Goal: Task Accomplishment & Management: Manage account settings

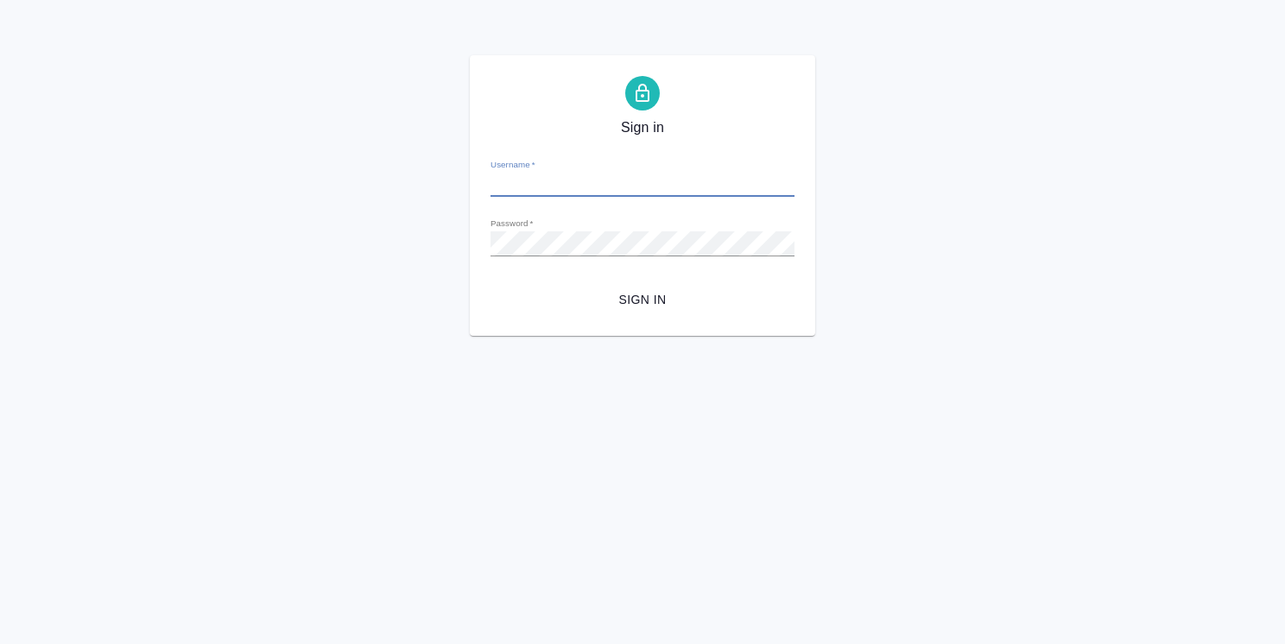
type input "[PERSON_NAME][EMAIL_ADDRESS][DOMAIN_NAME]"
click at [636, 297] on span "Sign in" at bounding box center [642, 300] width 276 height 22
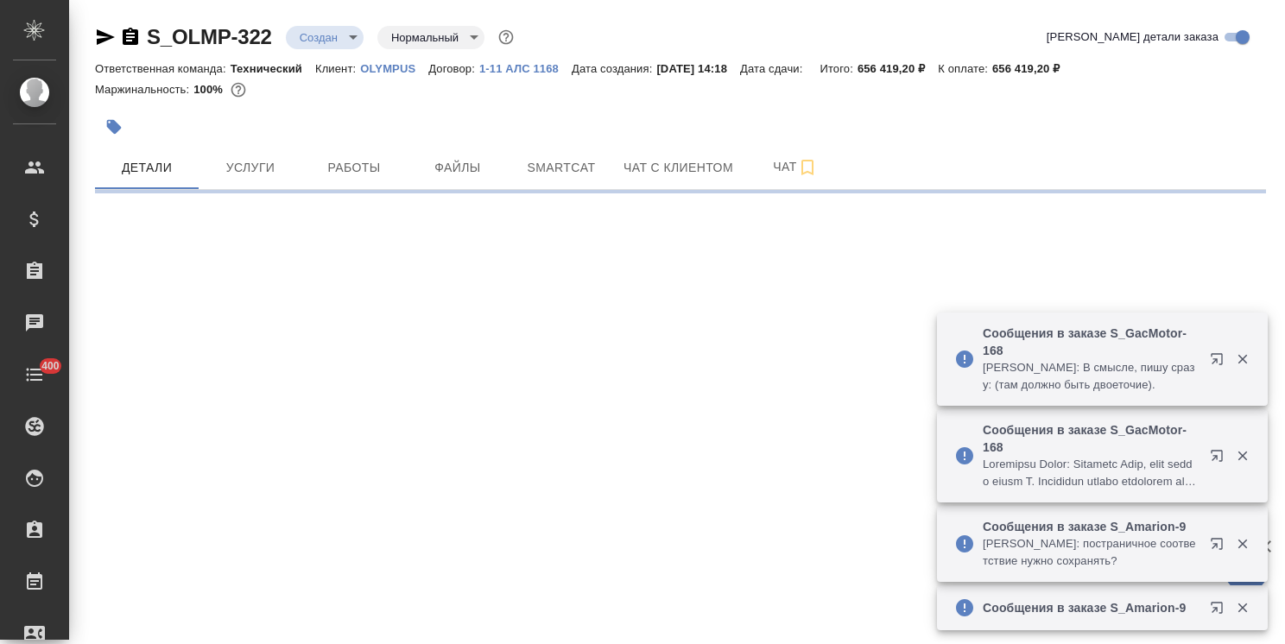
select select "RU"
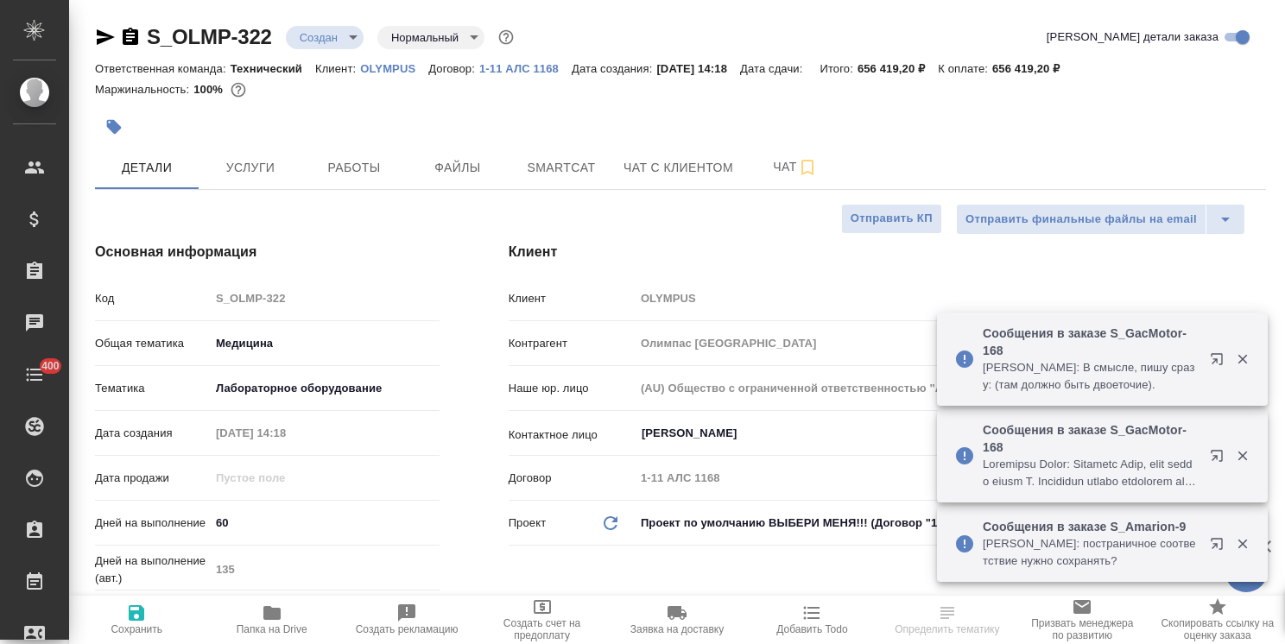
type textarea "x"
type input "Сергеева Анастасия"
type input "Комаров Роман"
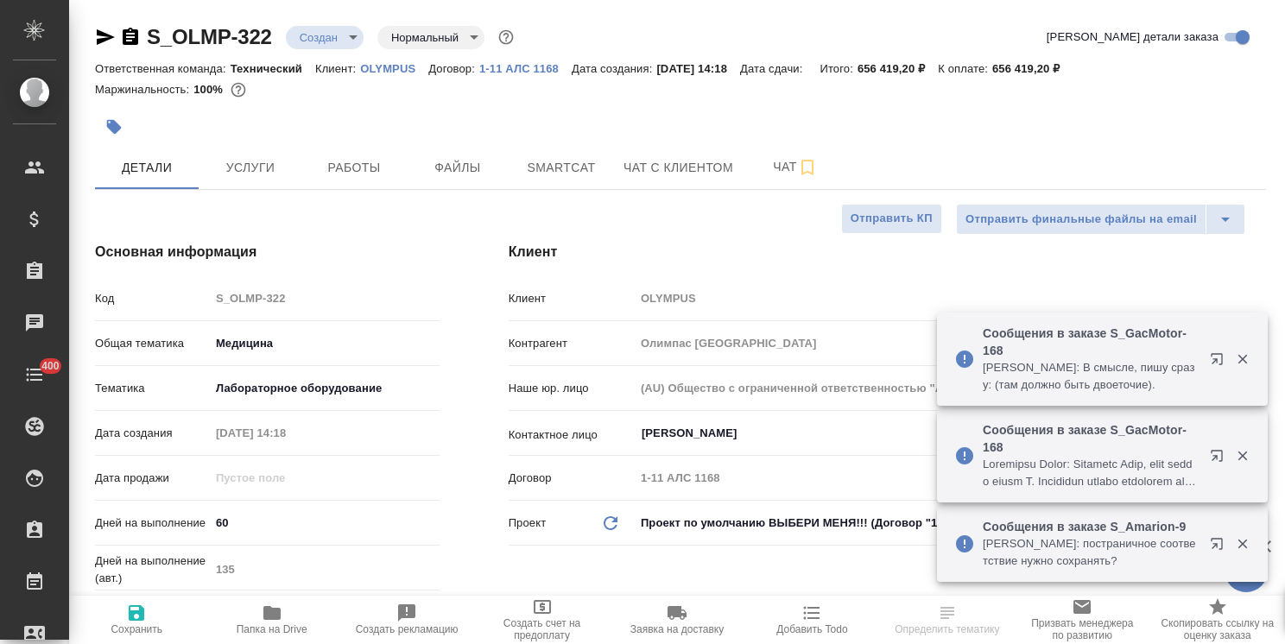
type textarea "x"
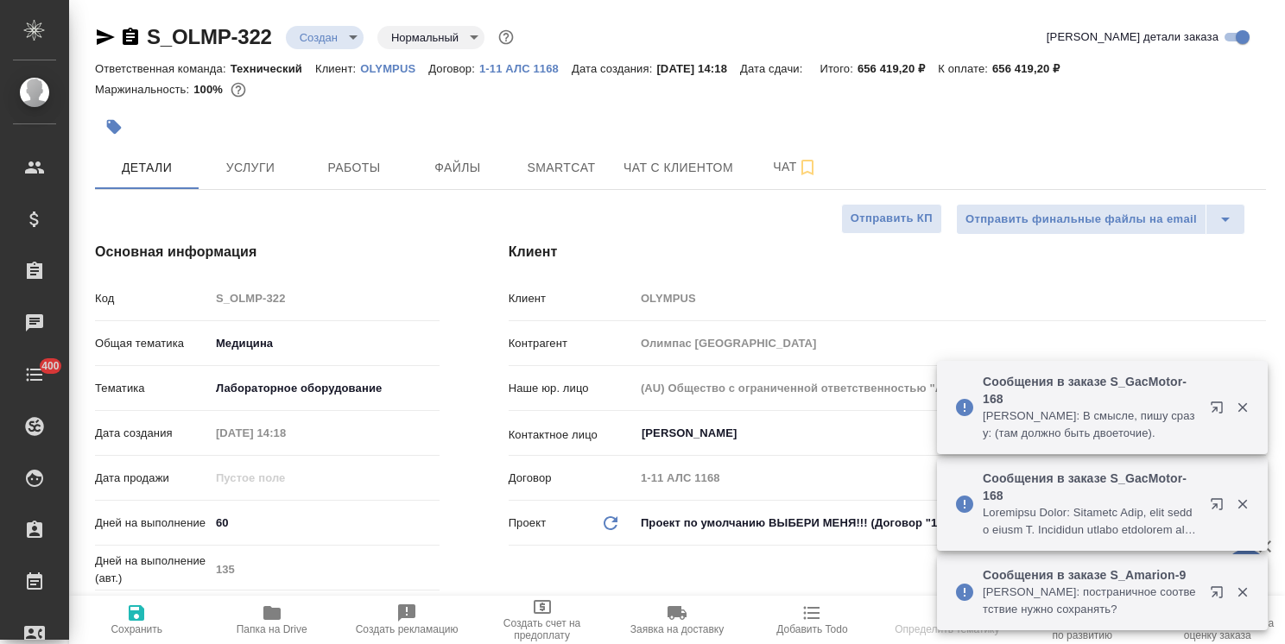
type textarea "x"
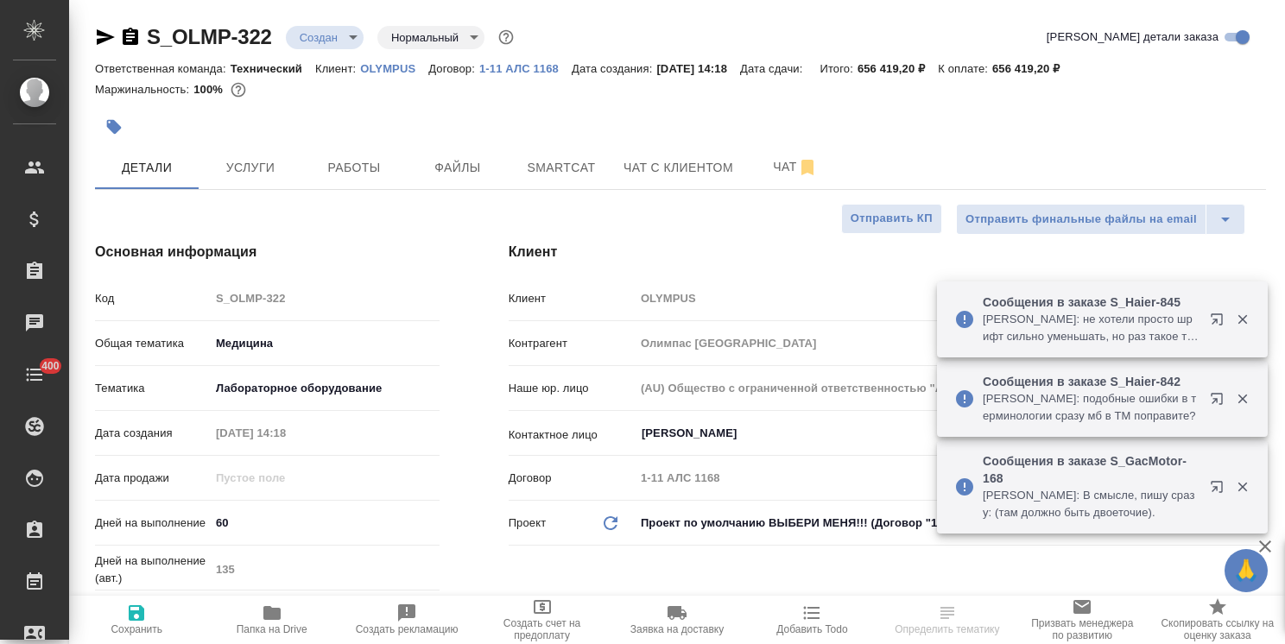
type textarea "x"
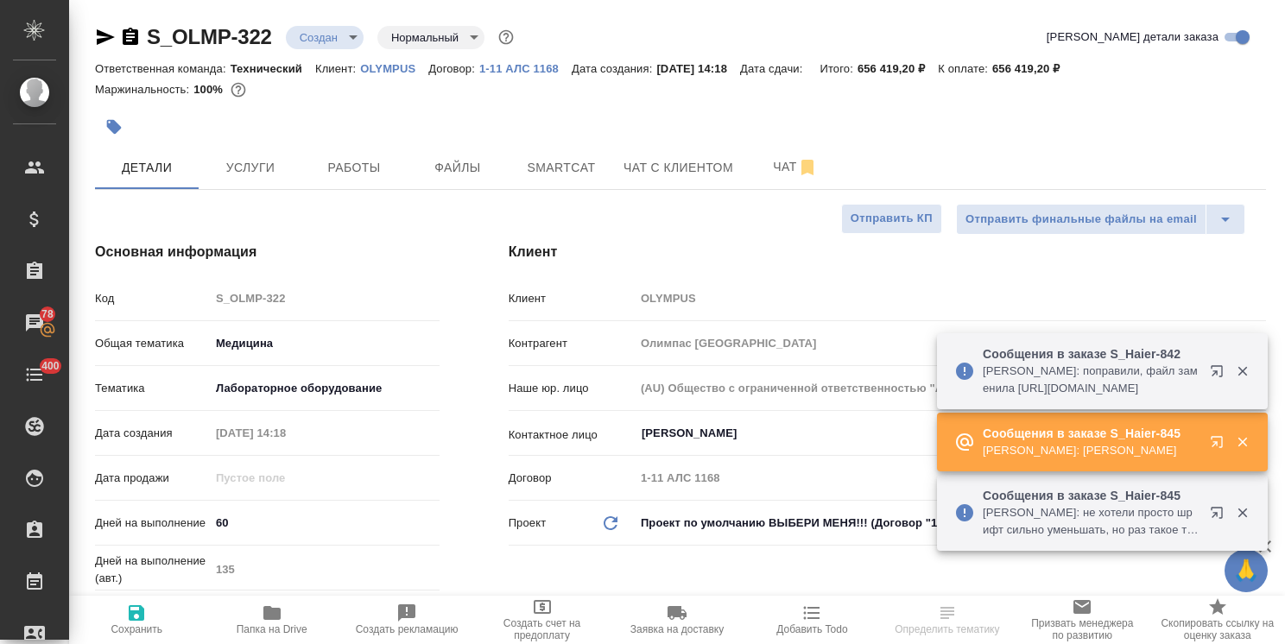
select select "RU"
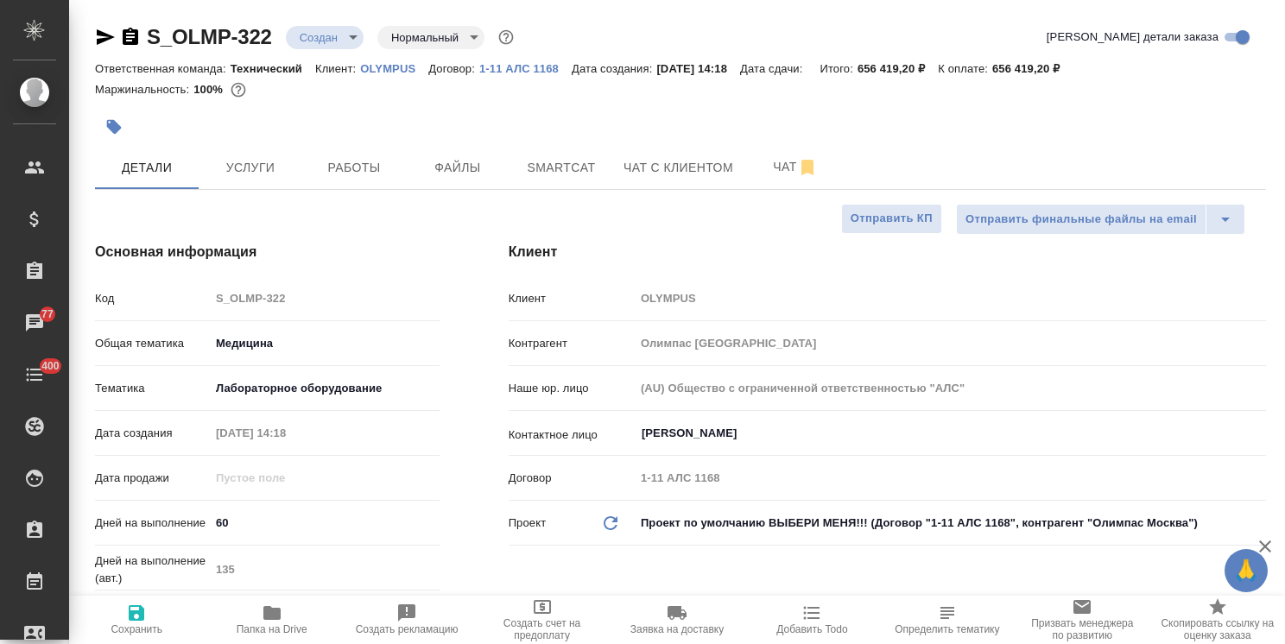
type textarea "x"
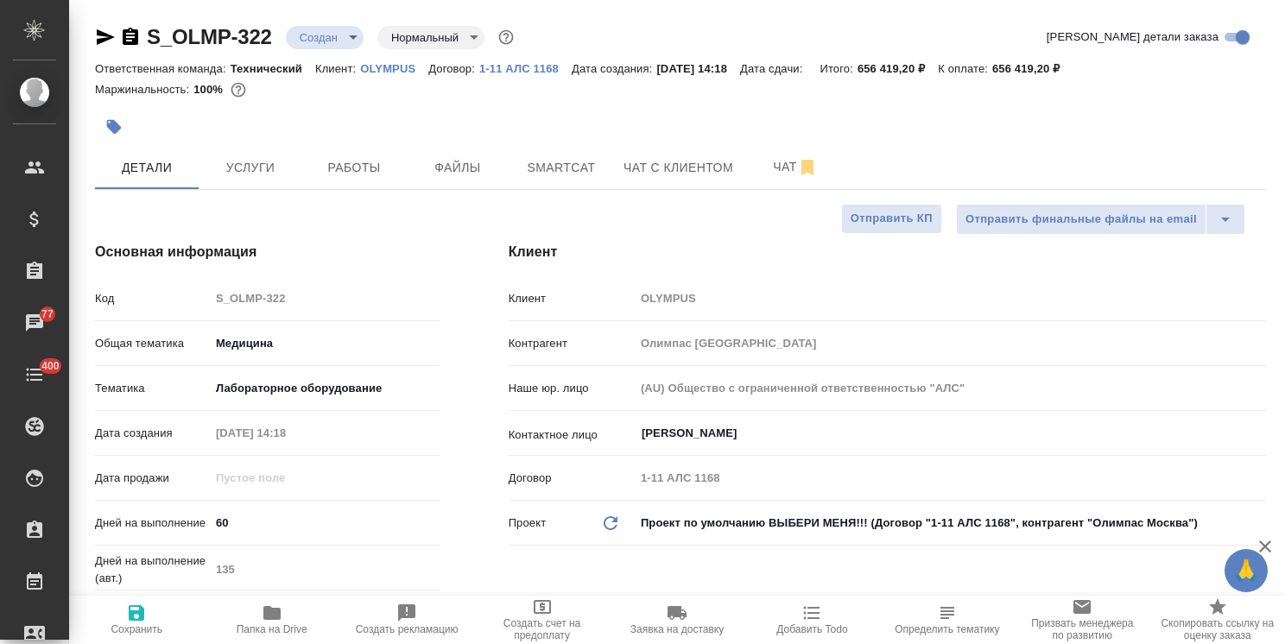
type textarea "x"
drag, startPoint x: 257, startPoint y: 12, endPoint x: 280, endPoint y: 9, distance: 22.6
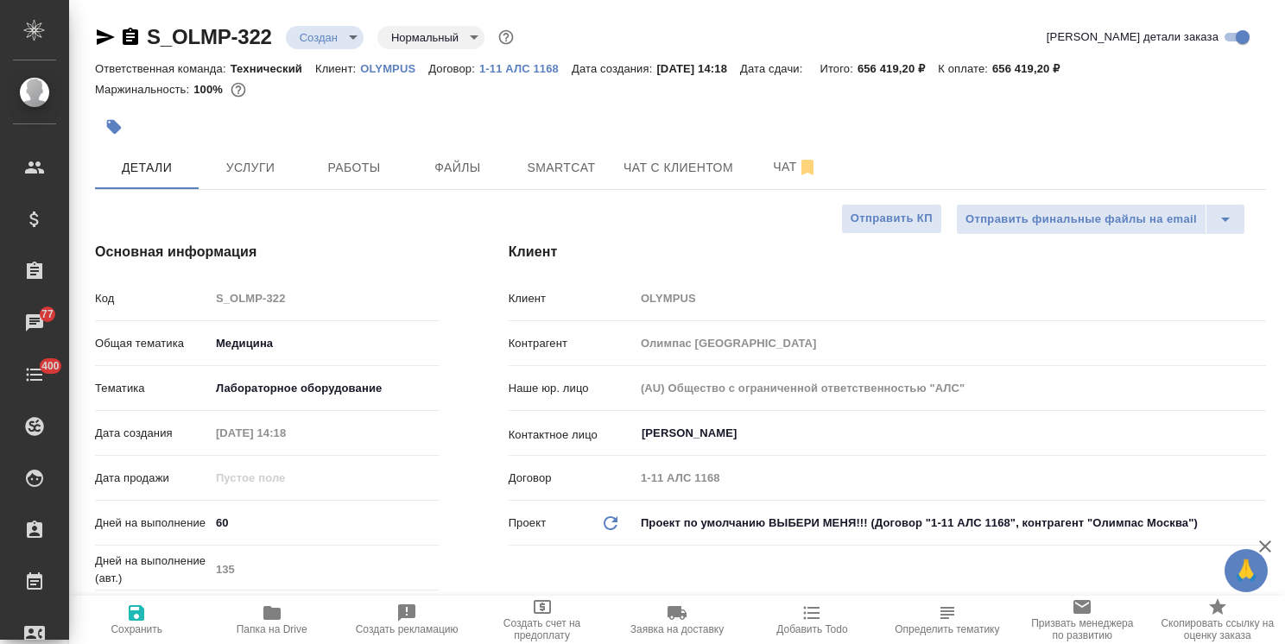
drag, startPoint x: 269, startPoint y: 12, endPoint x: 81, endPoint y: 5, distance: 188.3
copy link "S_OLMP-322"
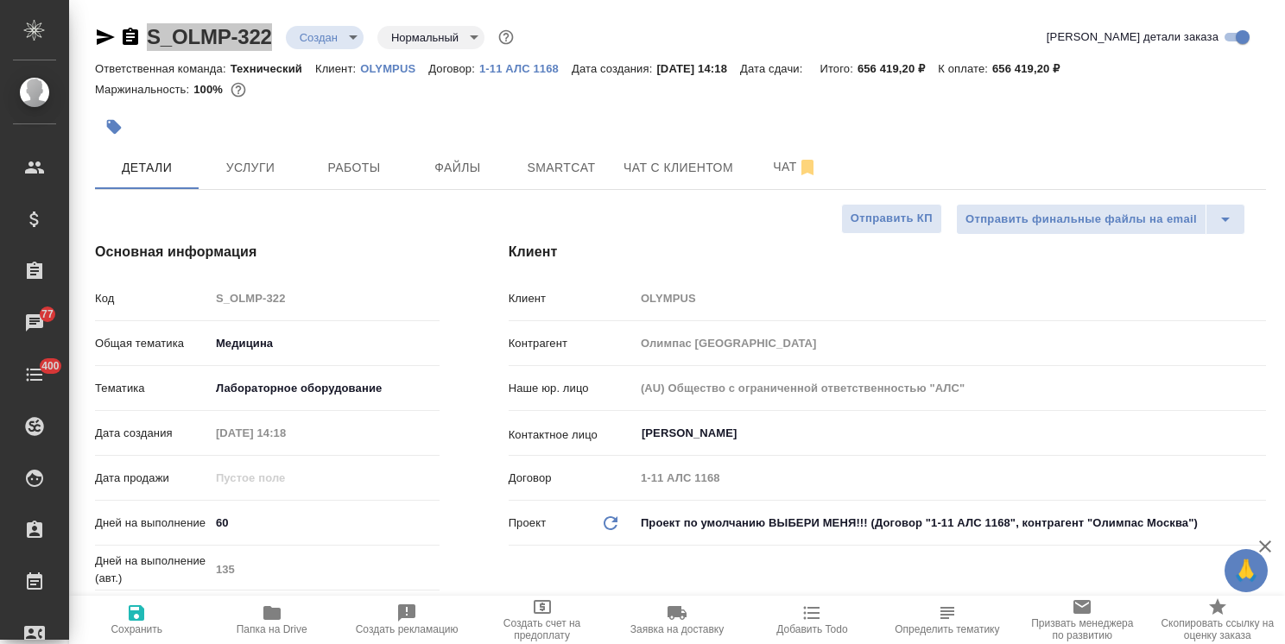
type textarea "x"
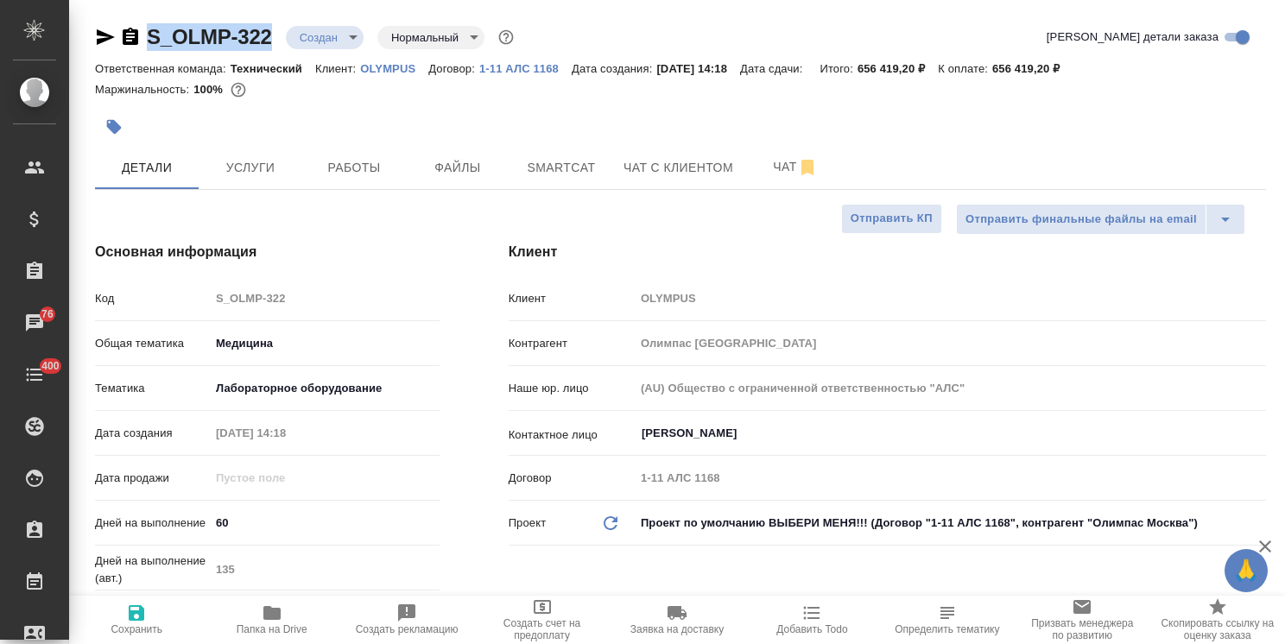
type textarea "x"
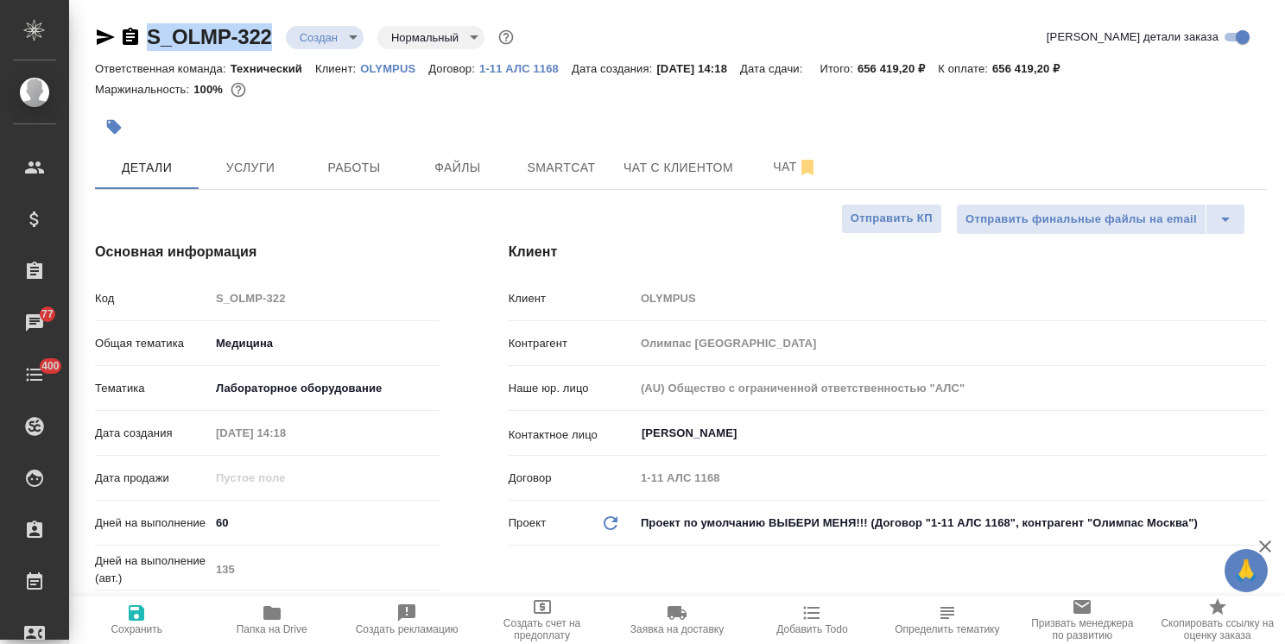
type textarea "x"
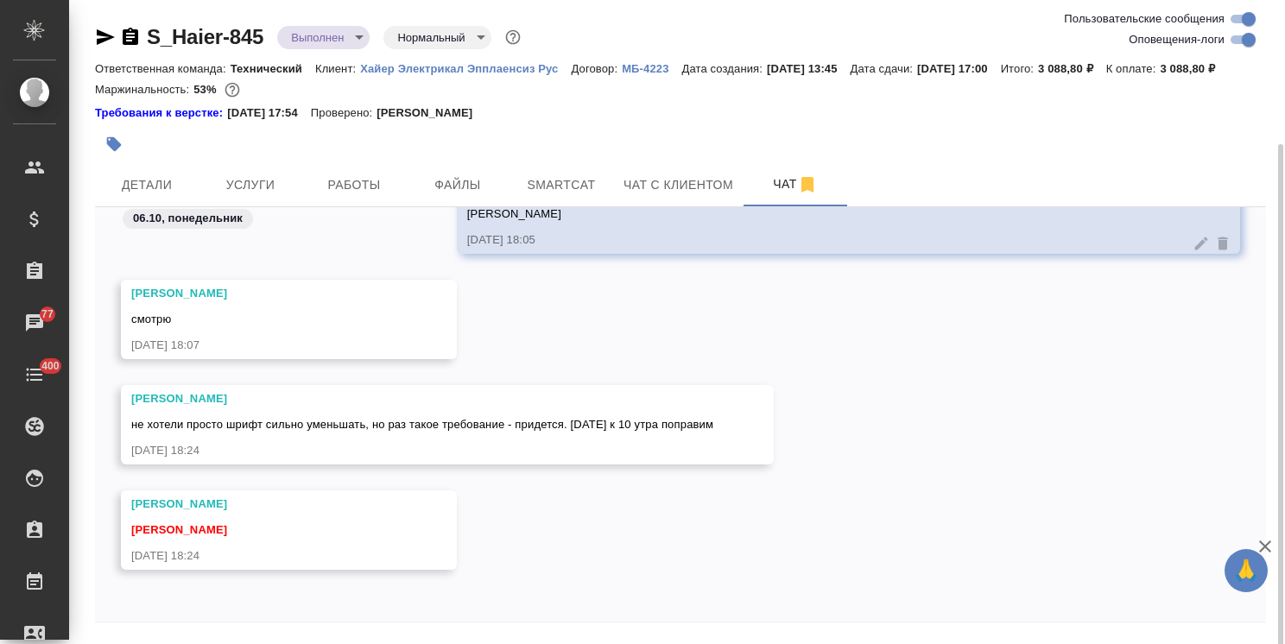
scroll to position [76, 0]
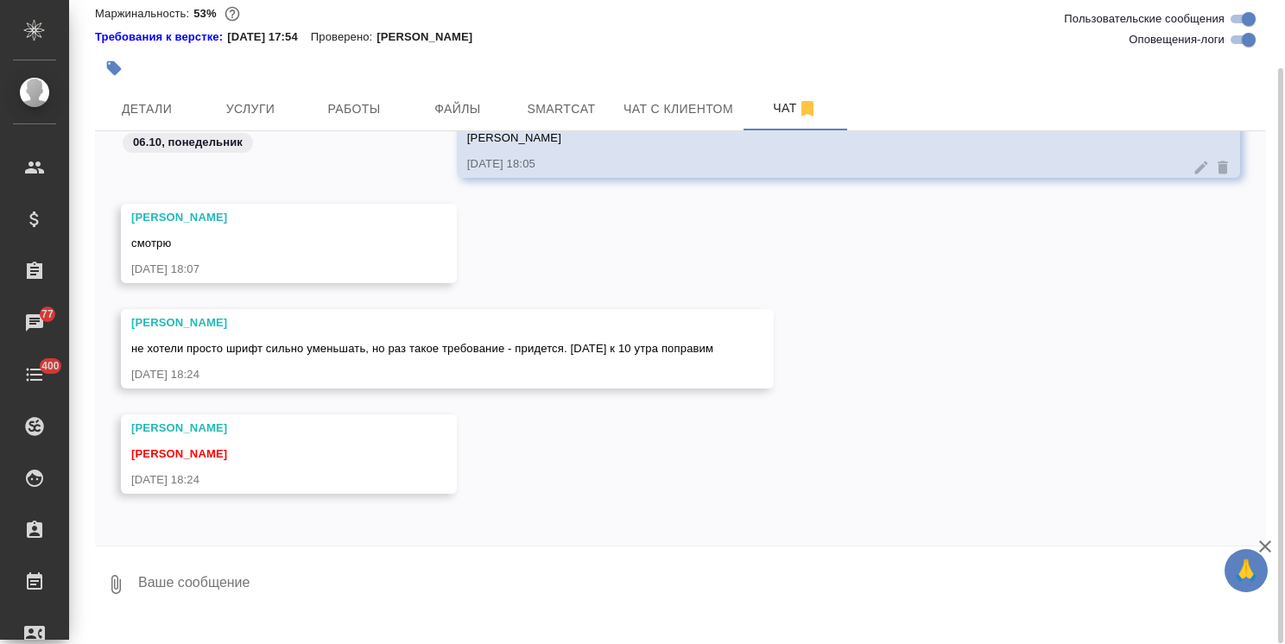
click at [261, 605] on textarea at bounding box center [700, 584] width 1129 height 59
type textarea "Привет) Спасибо, жду."
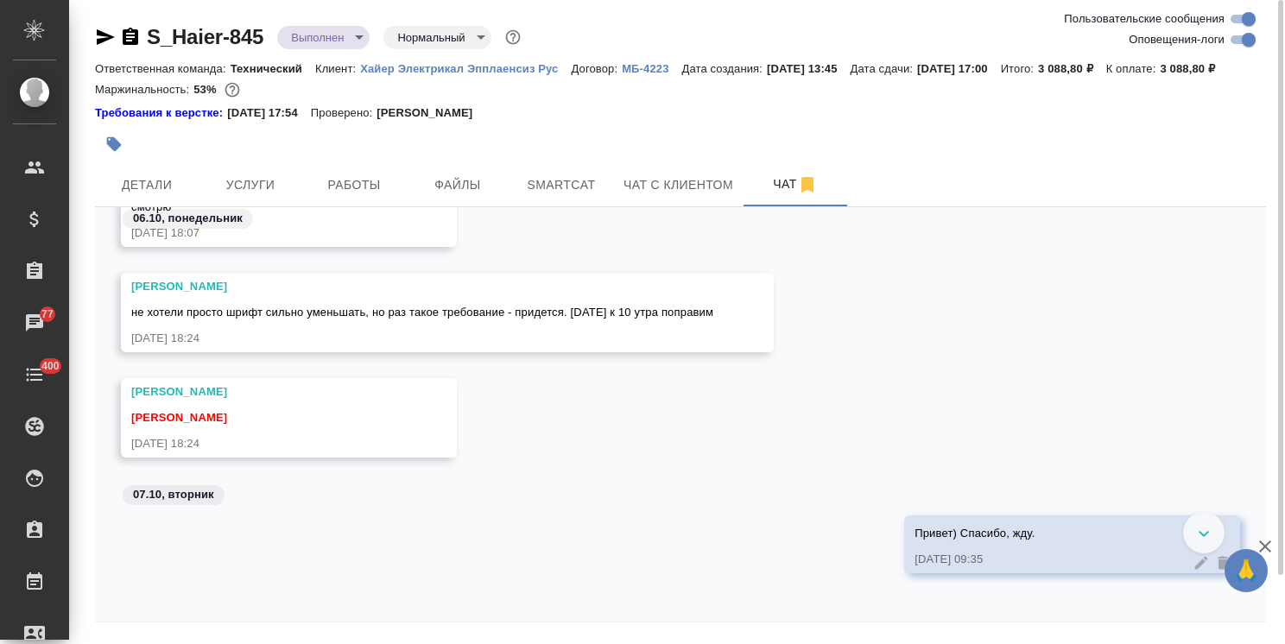
scroll to position [13323, 0]
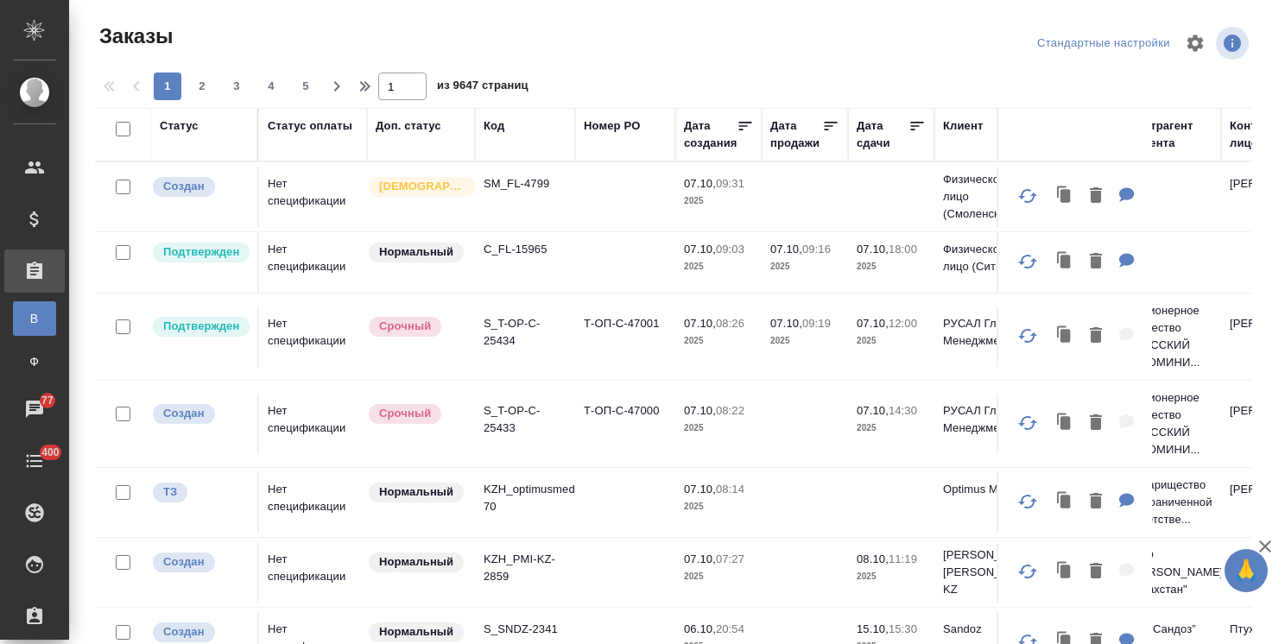
click at [1267, 540] on icon "button" at bounding box center [1264, 546] width 21 height 21
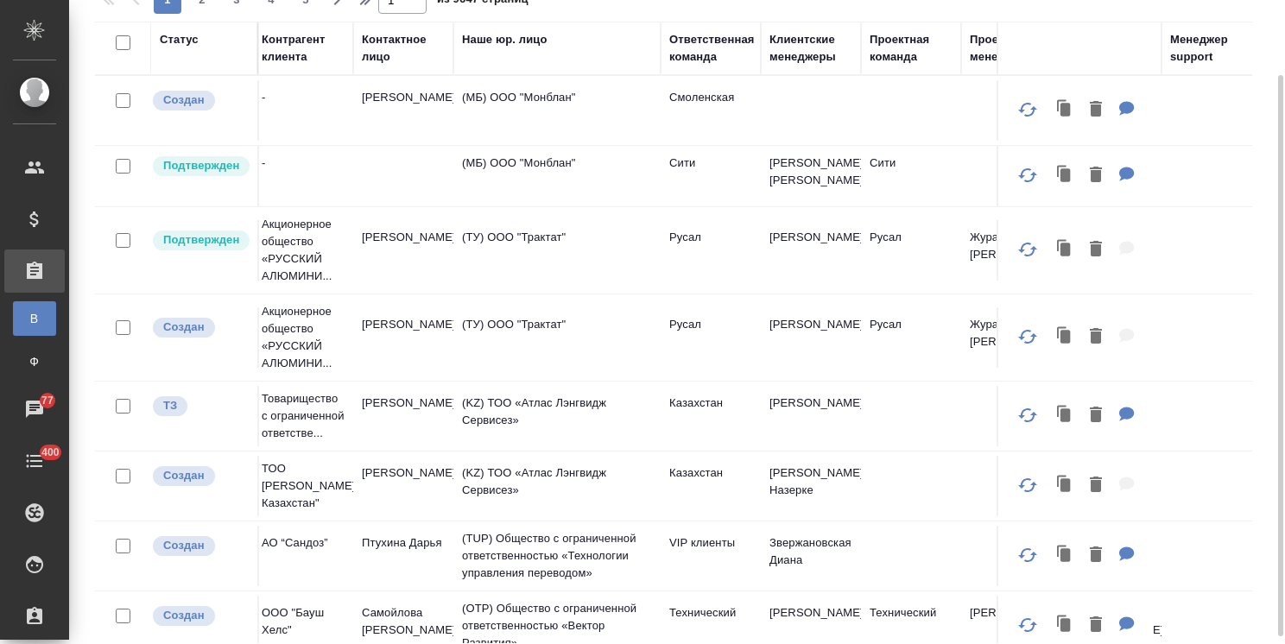
scroll to position [0, 1147]
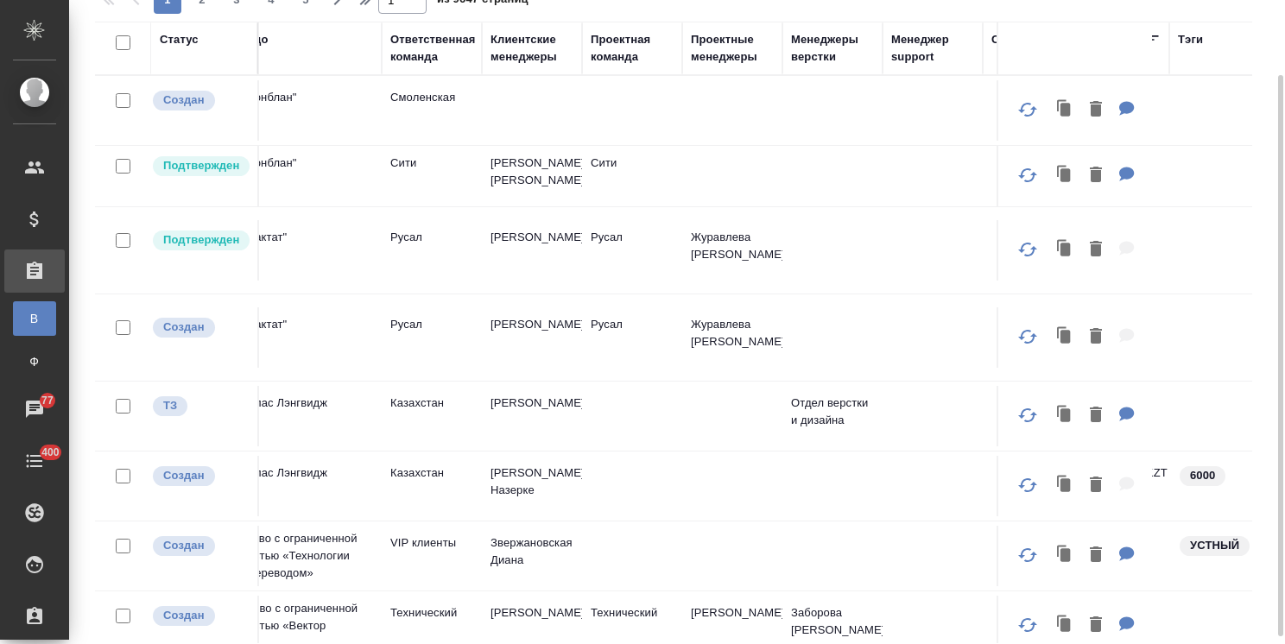
click at [529, 61] on div "Клиентские менеджеры" at bounding box center [531, 48] width 83 height 35
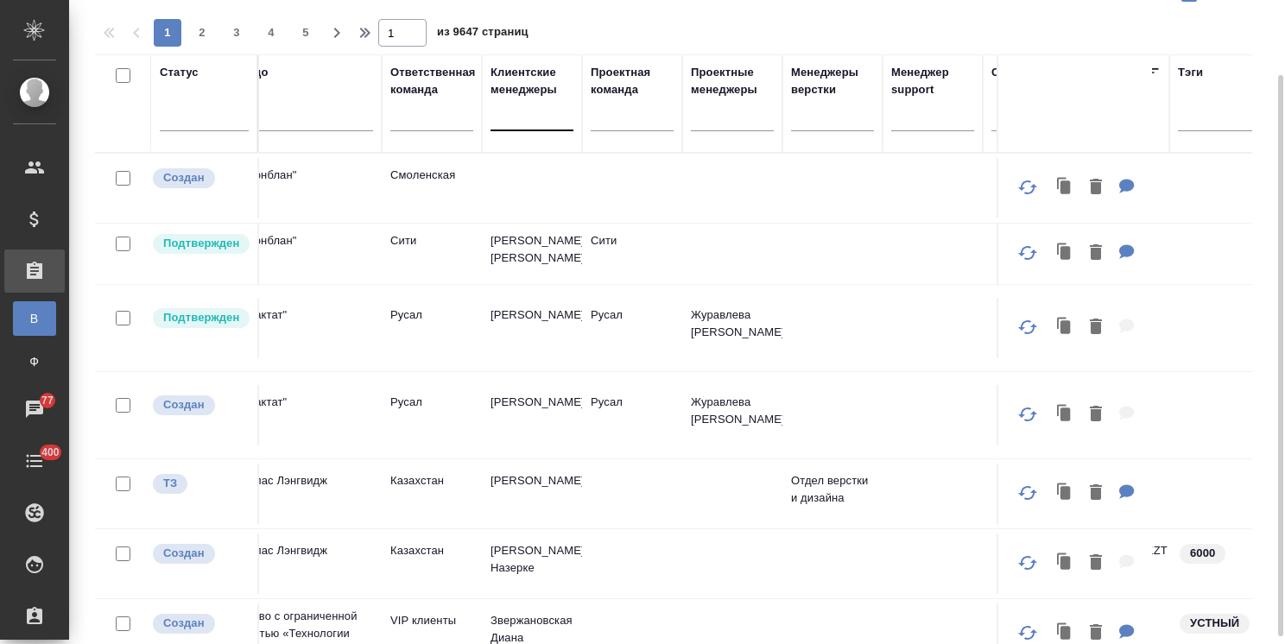
click at [523, 111] on div at bounding box center [531, 113] width 83 height 25
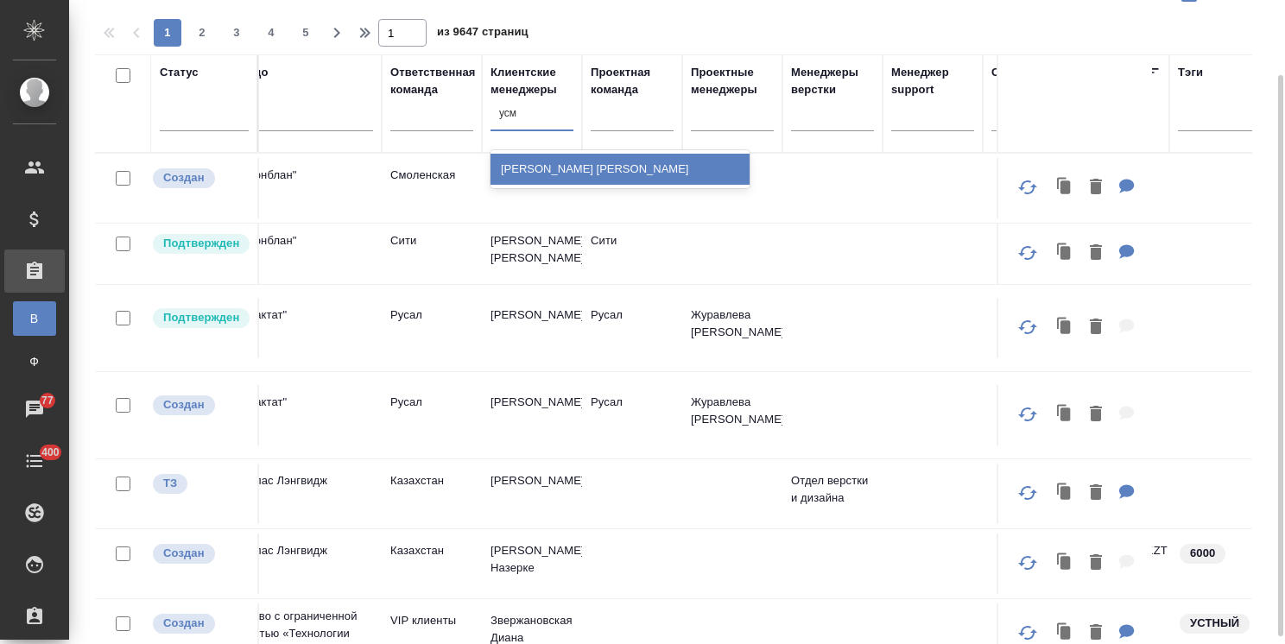
type input "усма"
click at [562, 165] on div "[PERSON_NAME]" at bounding box center [619, 169] width 259 height 31
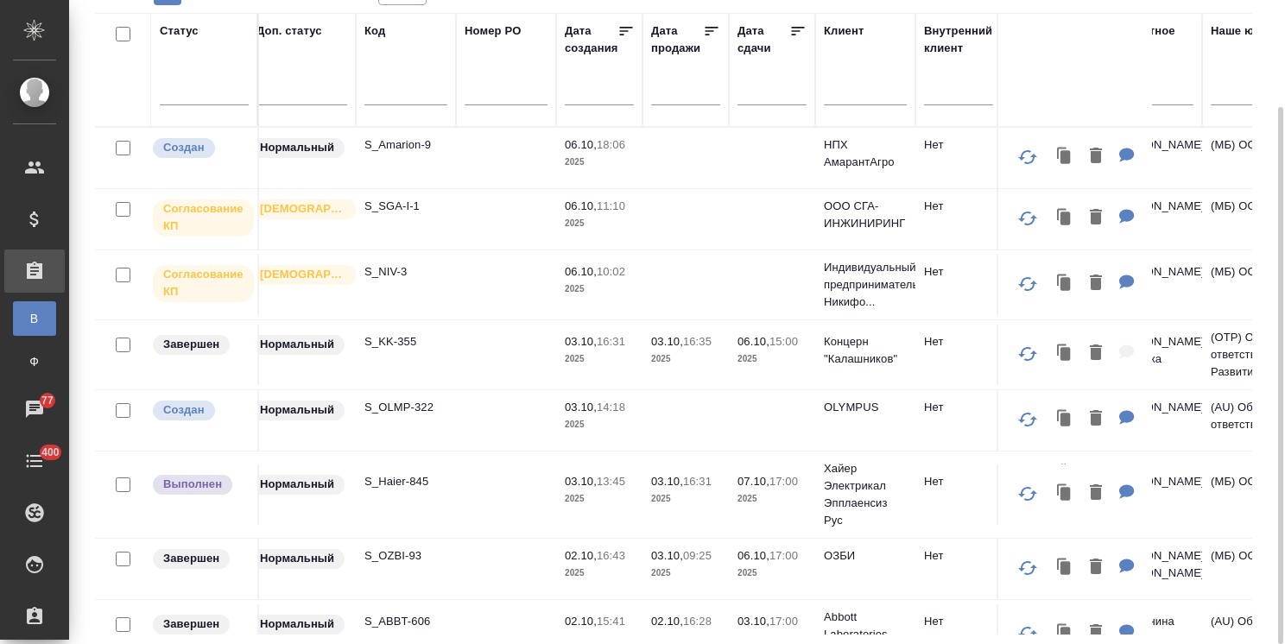
scroll to position [0, 0]
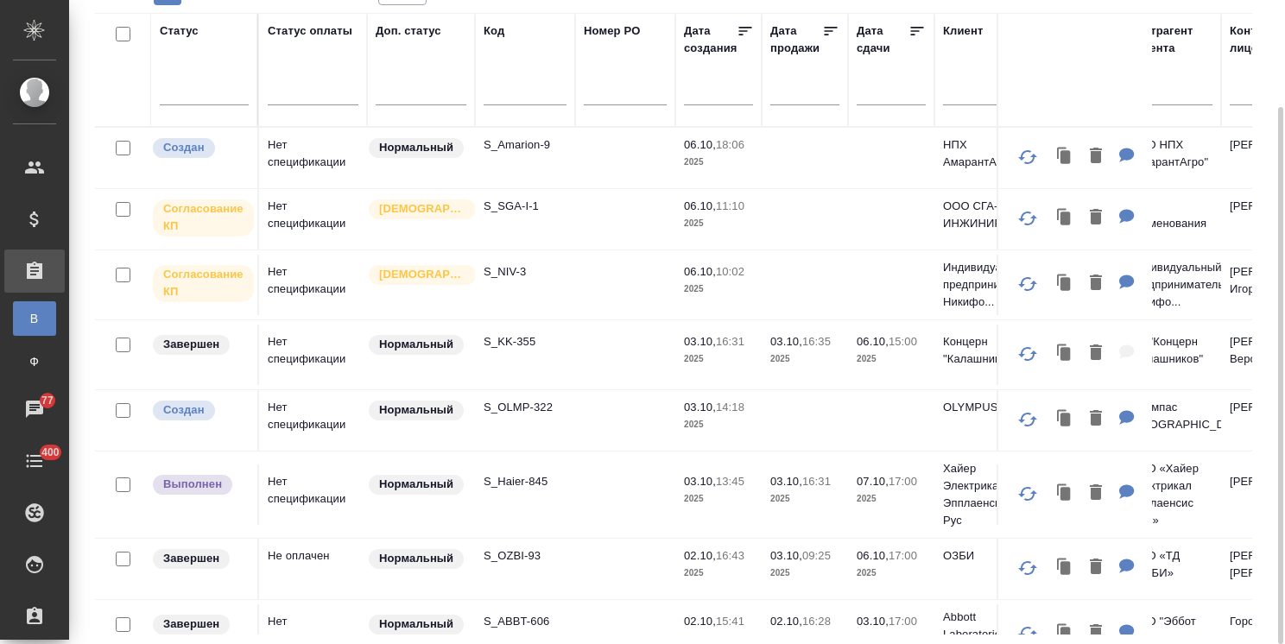
click at [511, 142] on p "S_Amarion-9" at bounding box center [524, 144] width 83 height 17
click at [246, 96] on div at bounding box center [204, 86] width 89 height 25
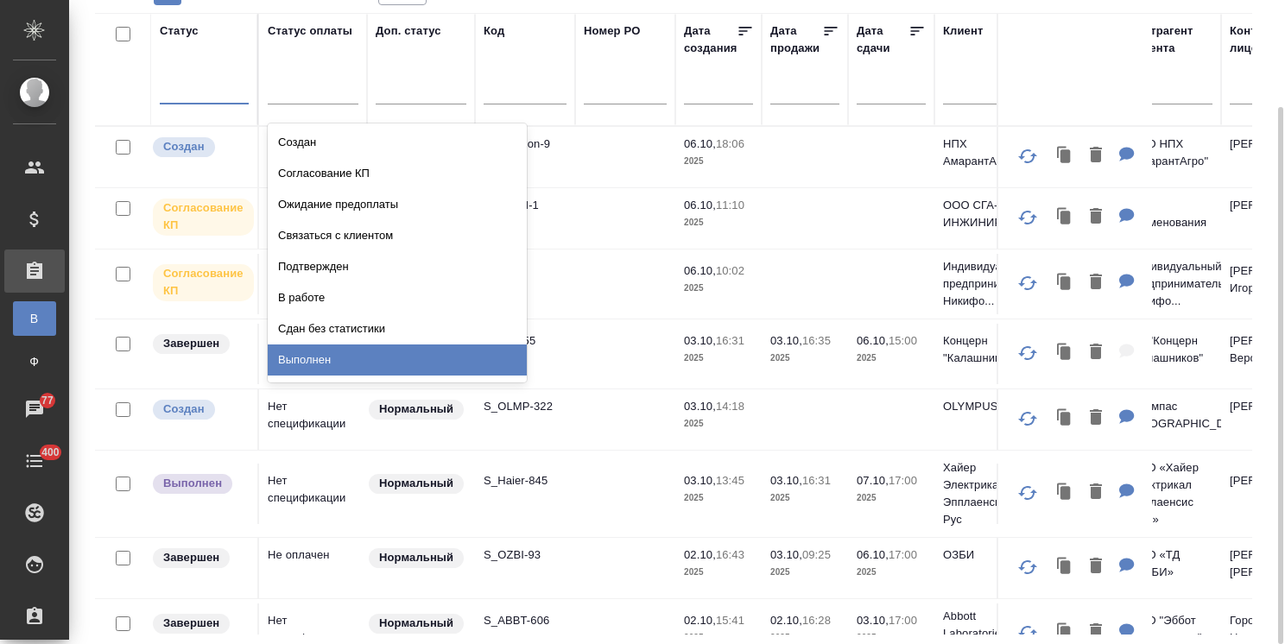
click at [320, 354] on div "Выполнен" at bounding box center [397, 359] width 259 height 31
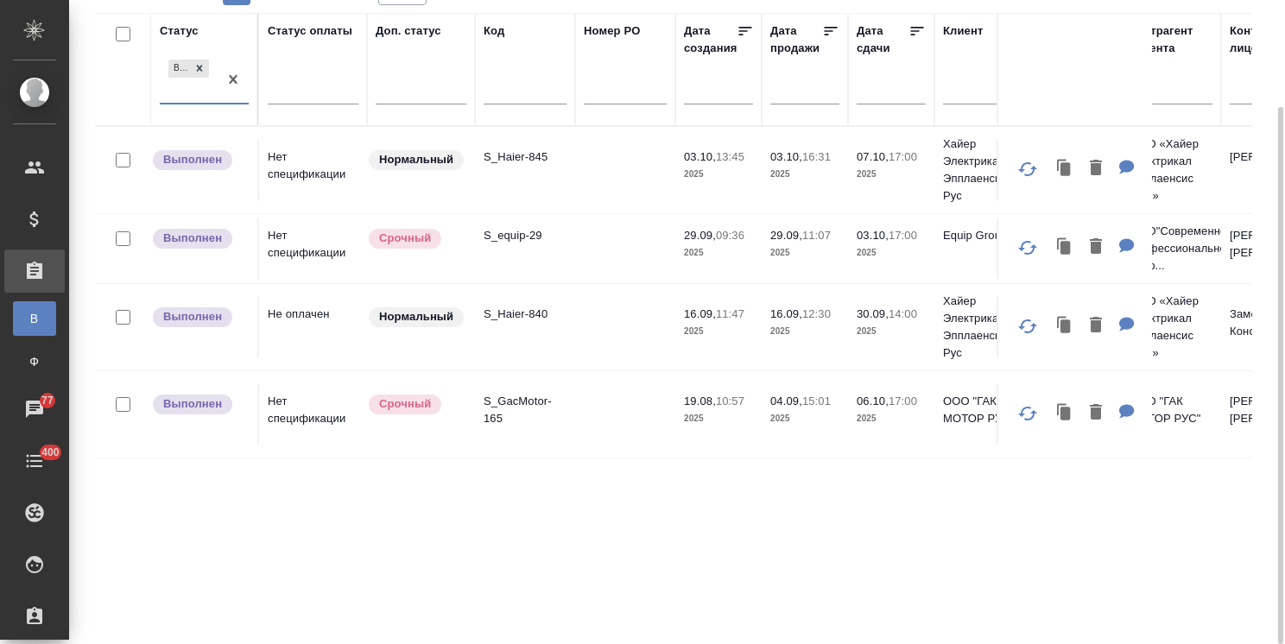
click at [524, 237] on p "S_equip-29" at bounding box center [524, 235] width 83 height 17
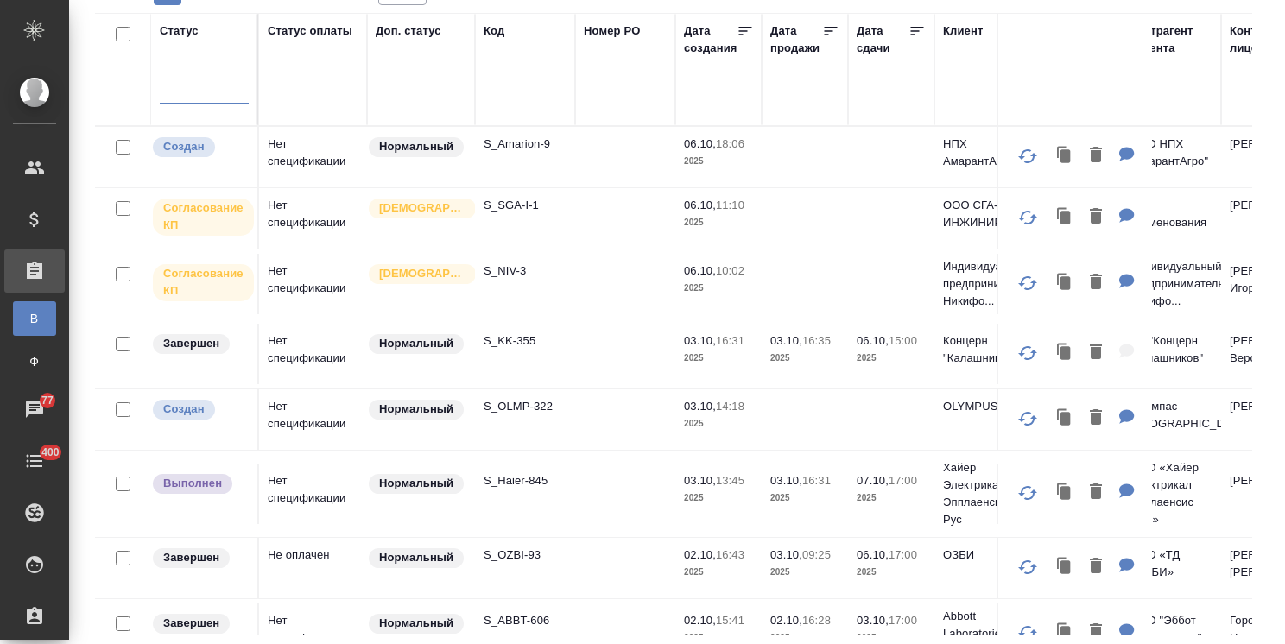
click at [888, 92] on input "text" at bounding box center [896, 90] width 59 height 24
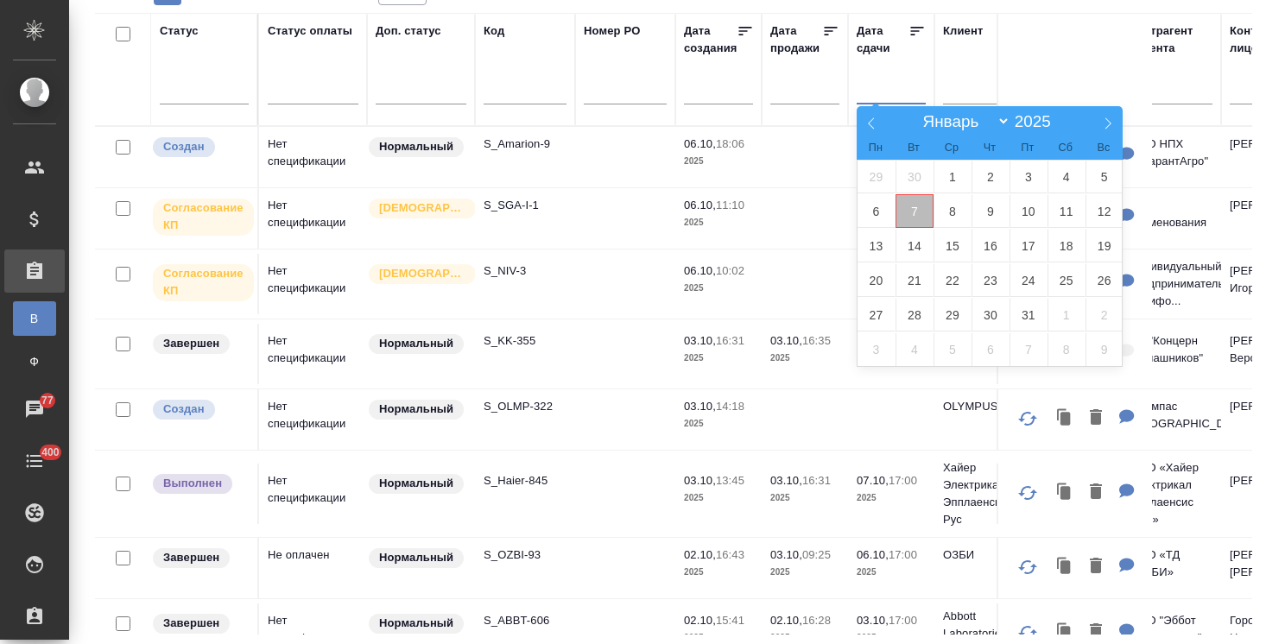
click at [926, 213] on span "7" at bounding box center [914, 211] width 38 height 34
type div "2025-10-06T21:00:00.000Z"
click at [997, 214] on span "9" at bounding box center [990, 211] width 38 height 34
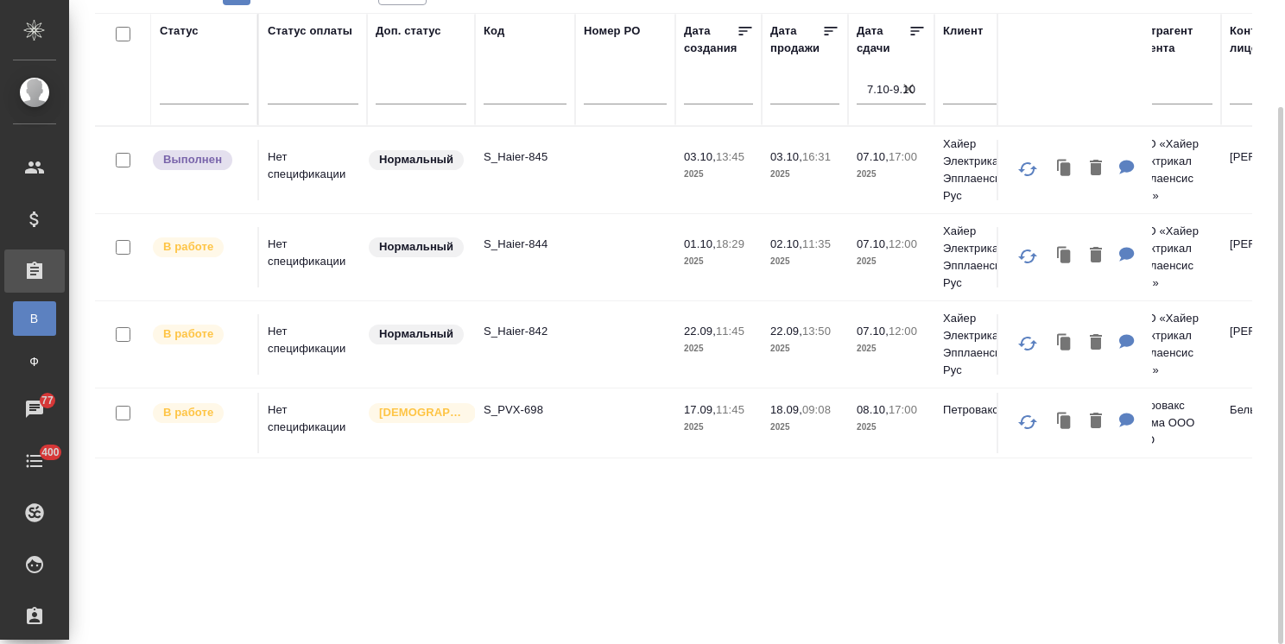
drag, startPoint x: 905, startPoint y: 92, endPoint x: 478, endPoint y: 14, distance: 433.5
click at [905, 92] on icon "button" at bounding box center [908, 89] width 10 height 10
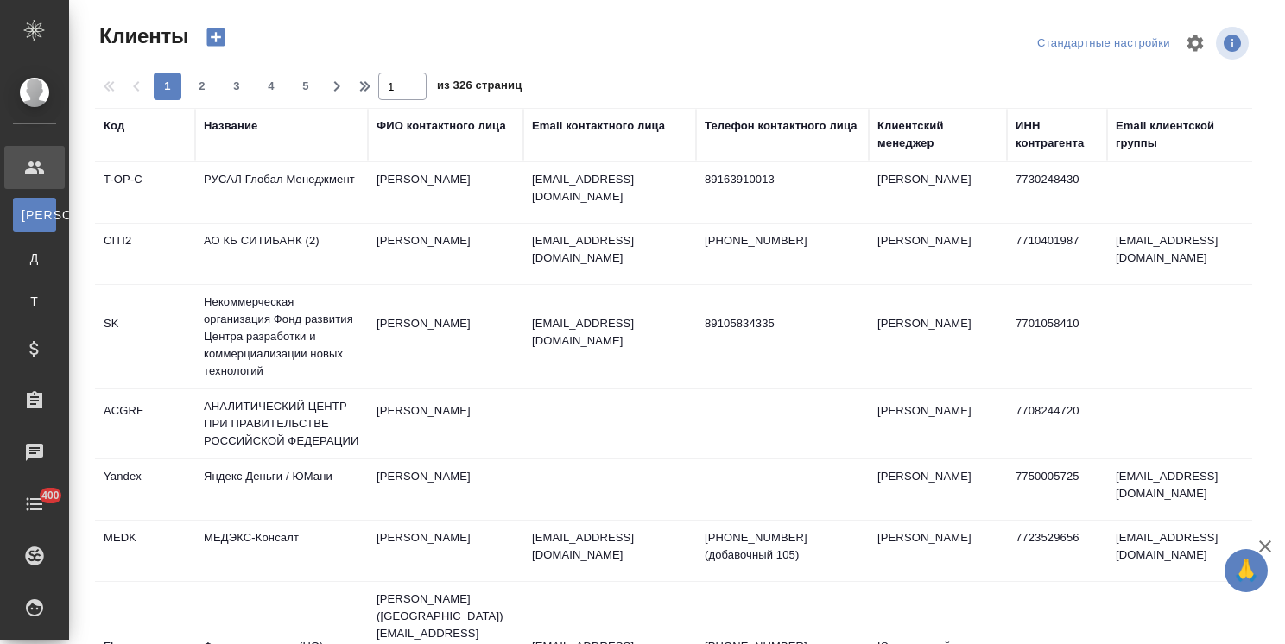
select select "RU"
click at [908, 140] on div "Клиентский менеджер" at bounding box center [937, 134] width 121 height 35
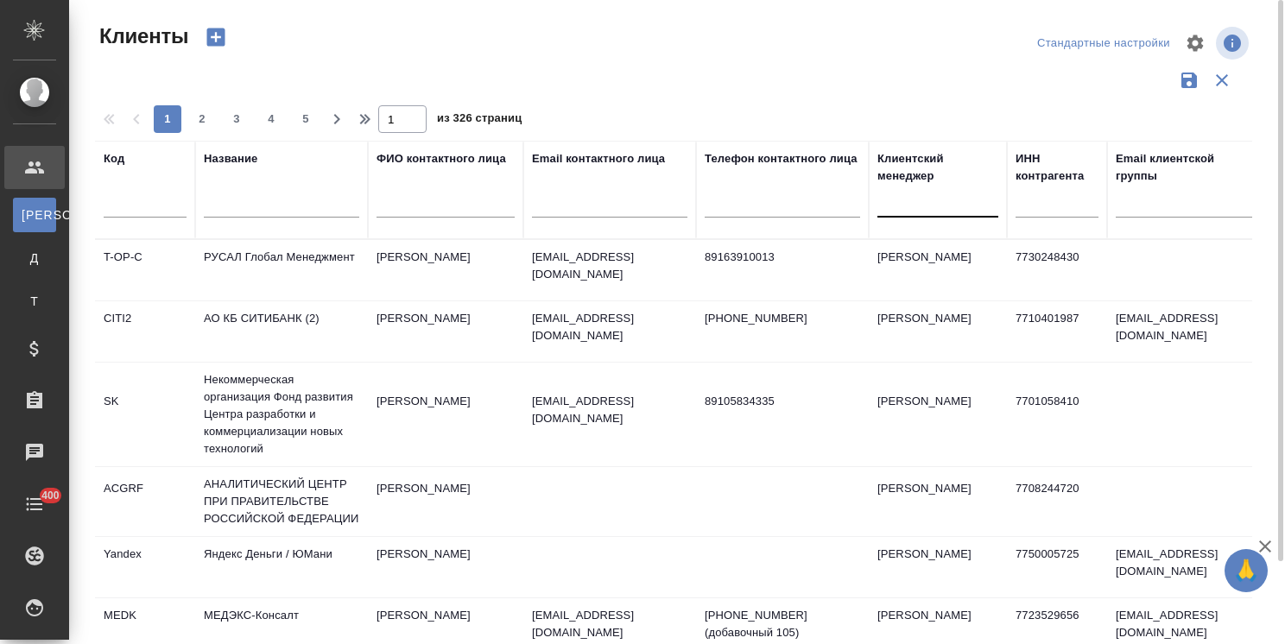
click at [894, 206] on div at bounding box center [937, 199] width 121 height 25
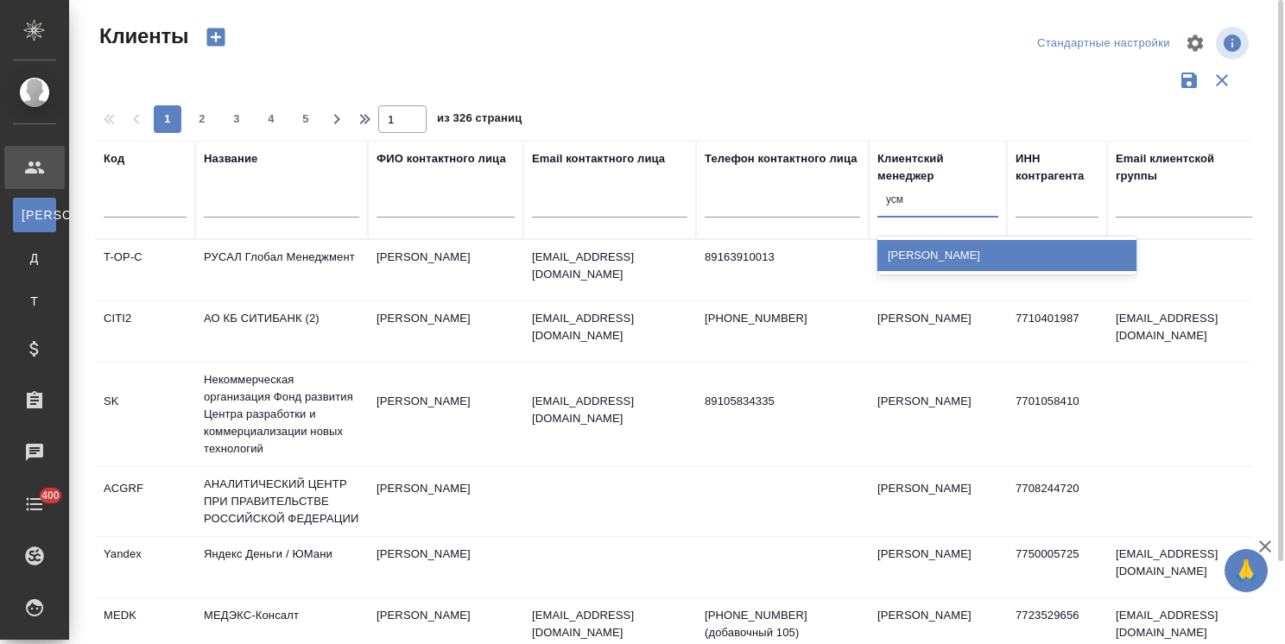
type input "усма"
click at [913, 256] on div "[PERSON_NAME]" at bounding box center [1006, 255] width 259 height 31
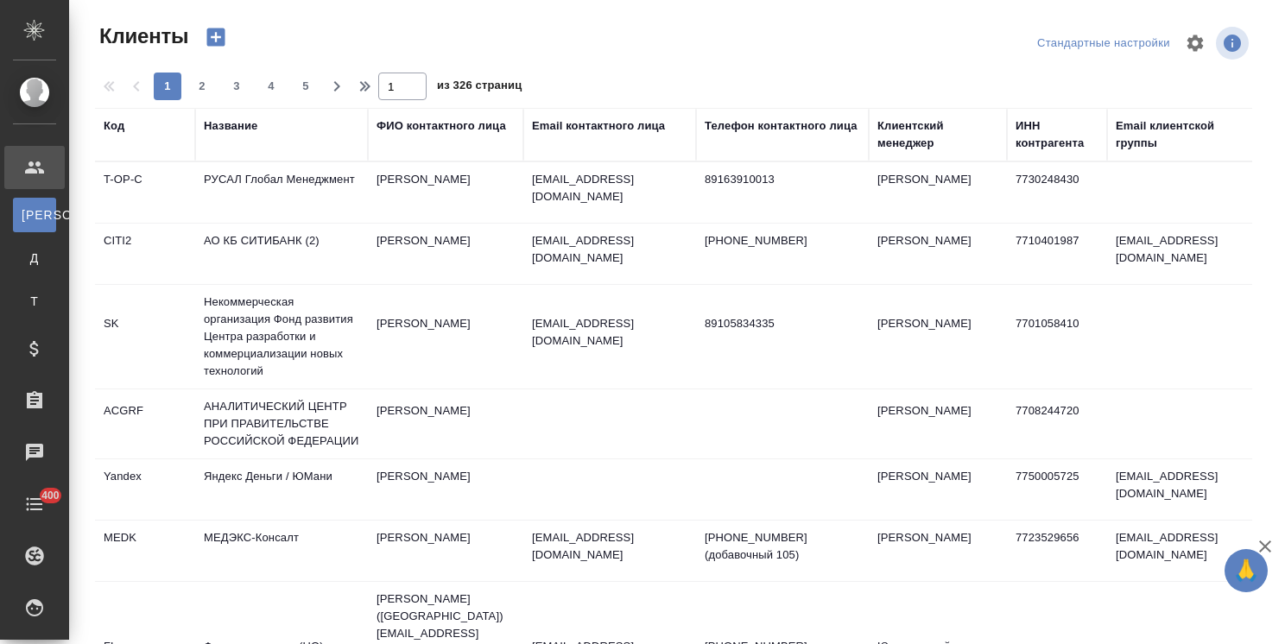
select select "RU"
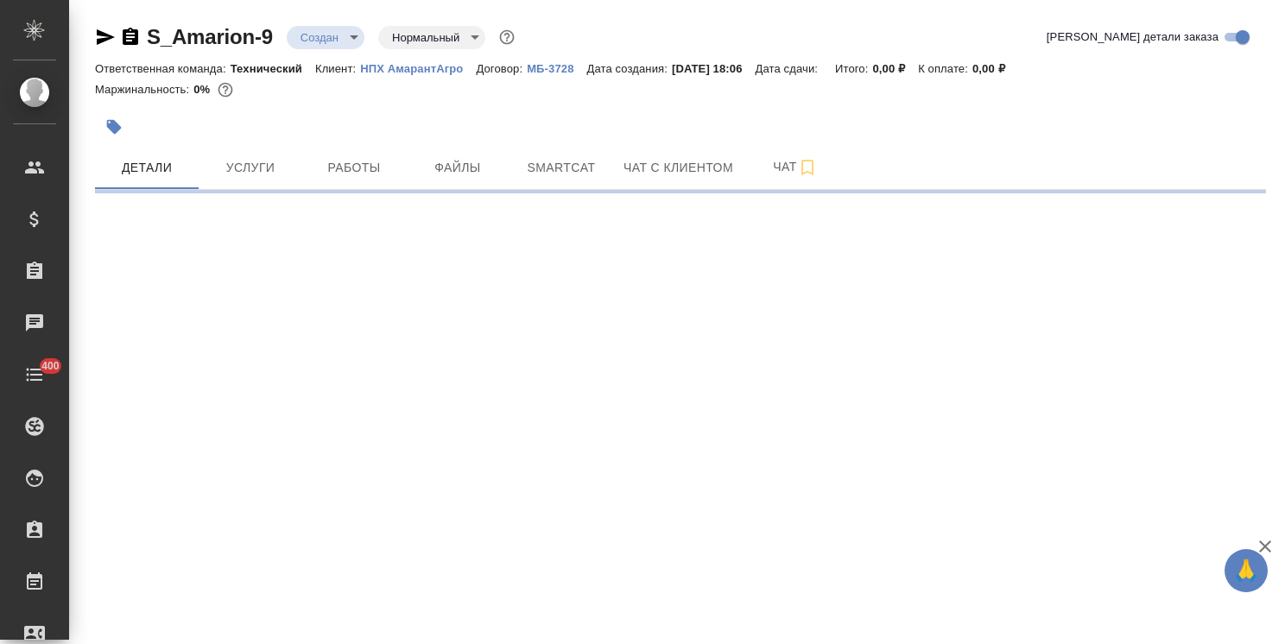
select select "RU"
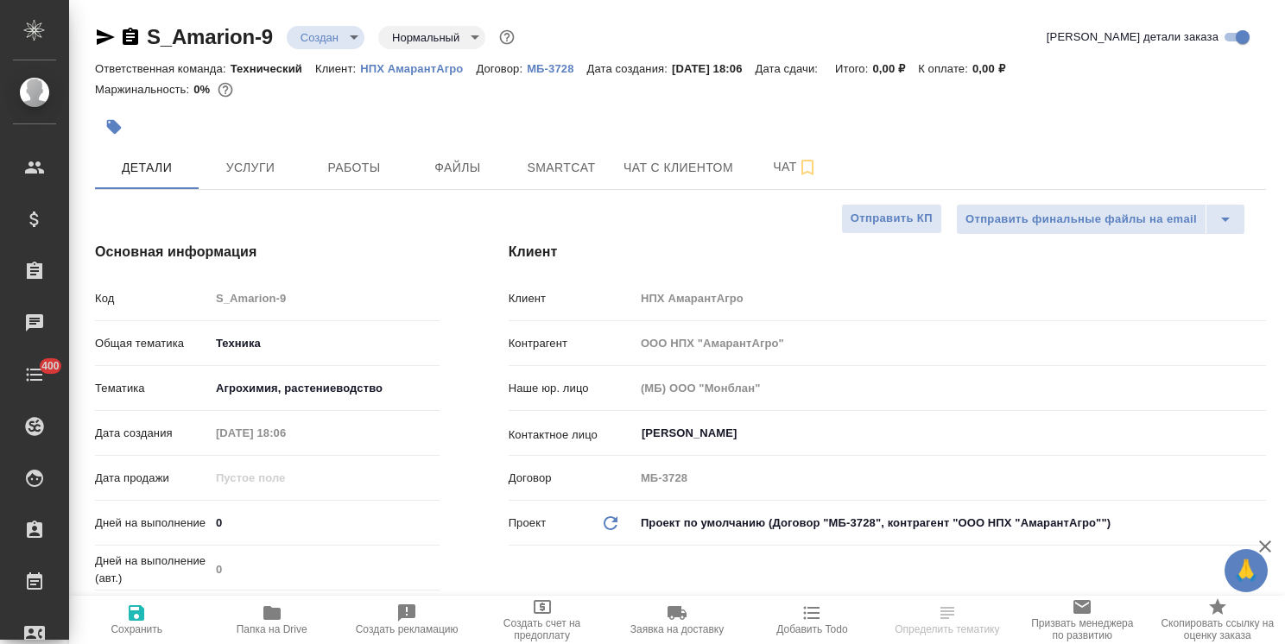
type textarea "x"
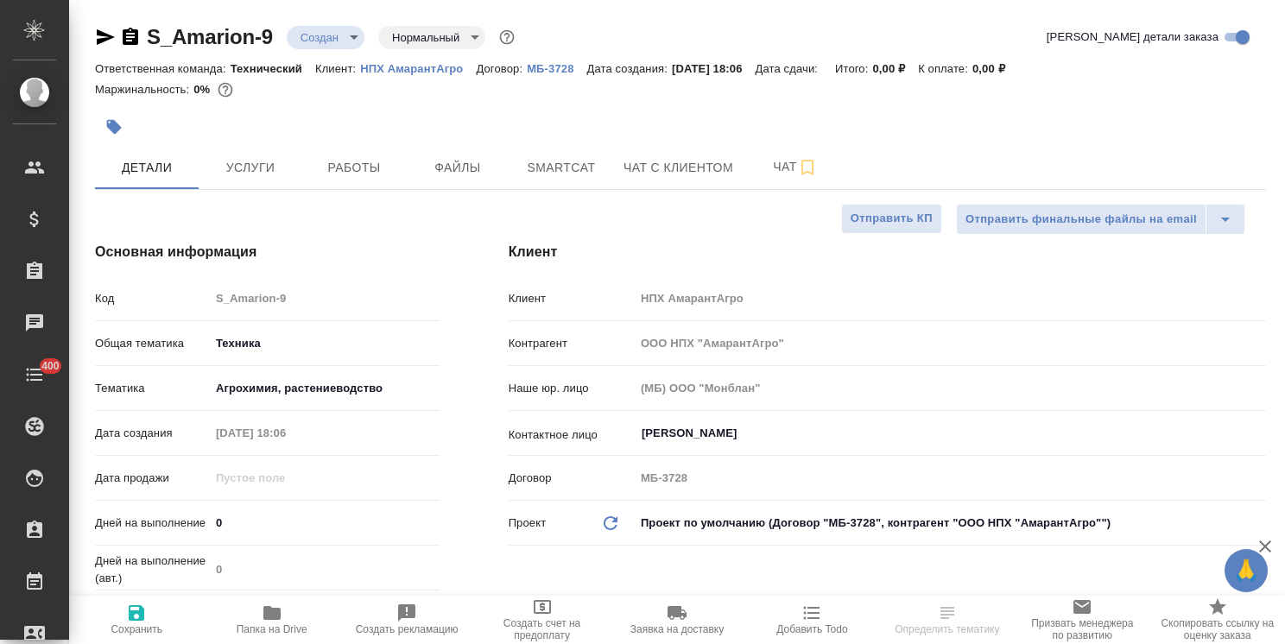
type textarea "x"
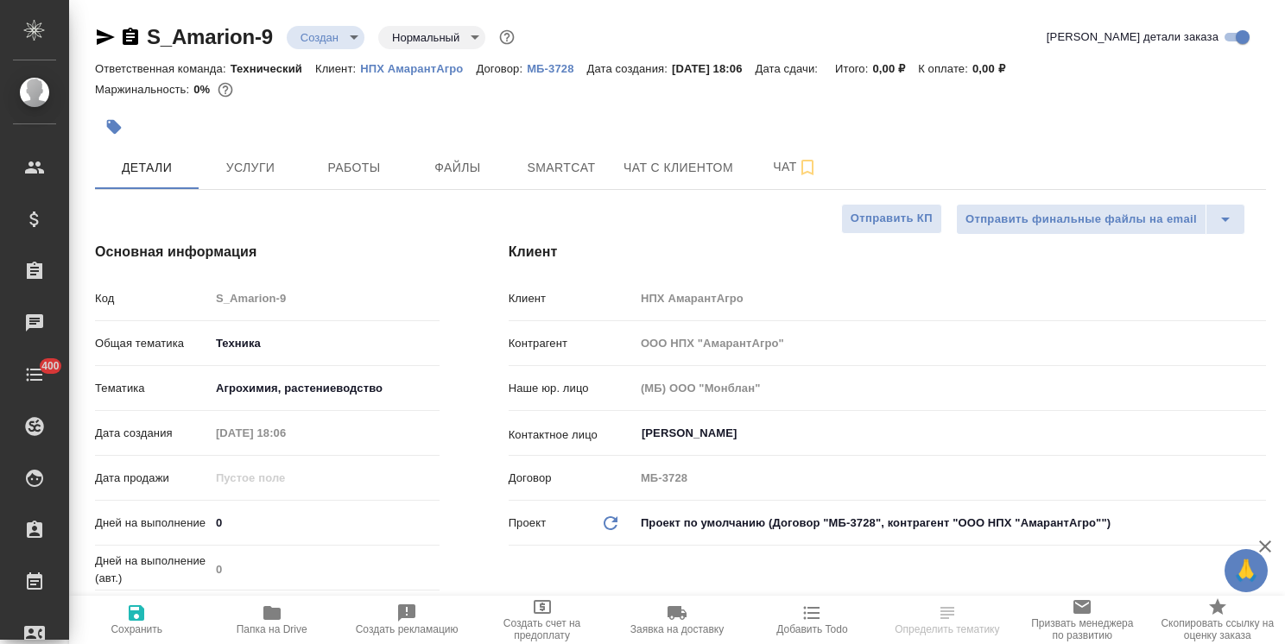
type textarea "x"
select select "RU"
type textarea "x"
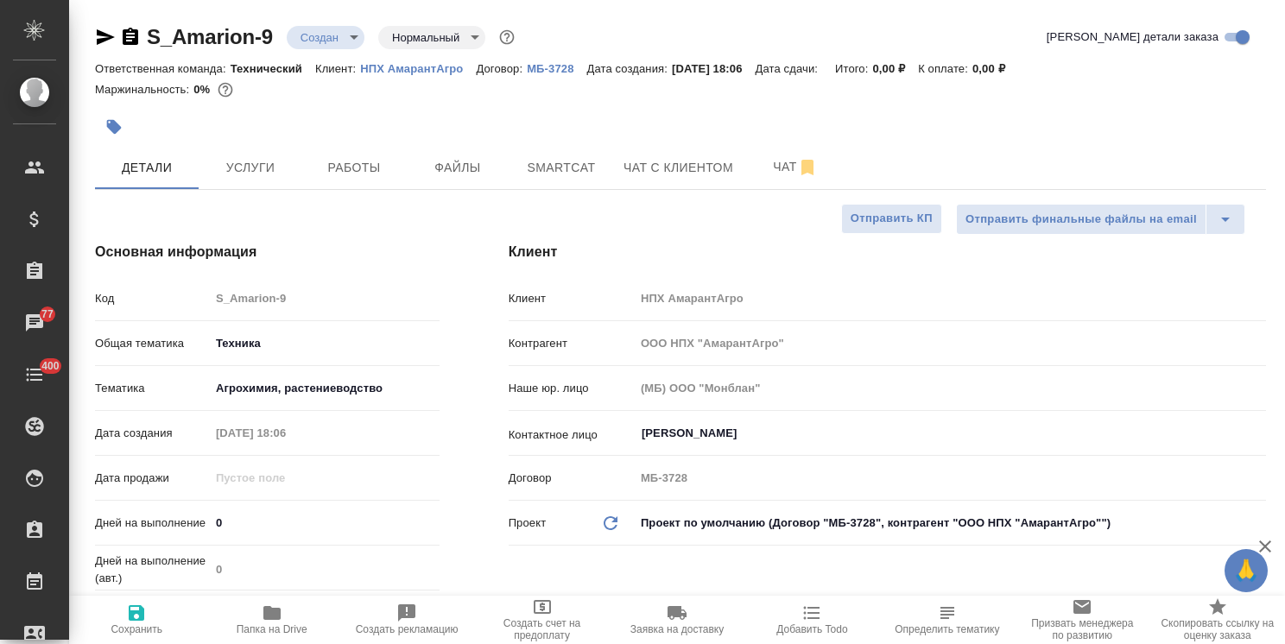
type textarea "x"
drag, startPoint x: 1278, startPoint y: 458, endPoint x: 1133, endPoint y: 112, distance: 374.6
click at [1284, 130] on html "🙏 .cls-1 fill:#fff; AWATERA [PERSON_NAME] Спецификации Заказы 77 Чаты 400 Todo …" at bounding box center [642, 322] width 1285 height 644
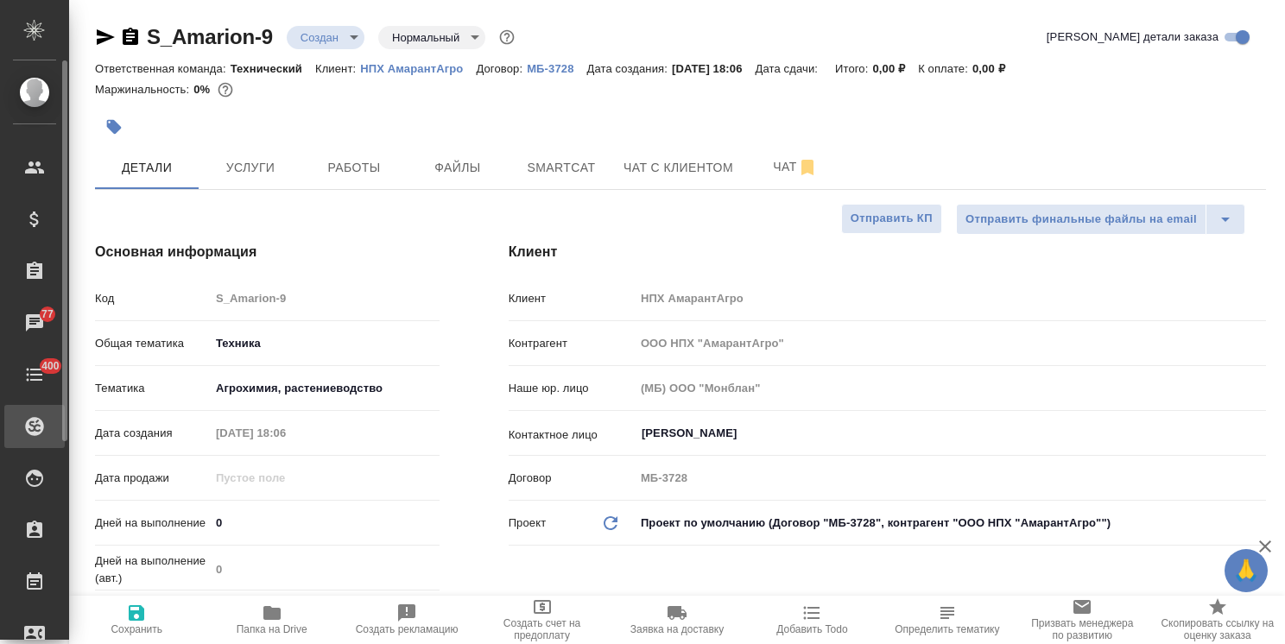
type textarea "x"
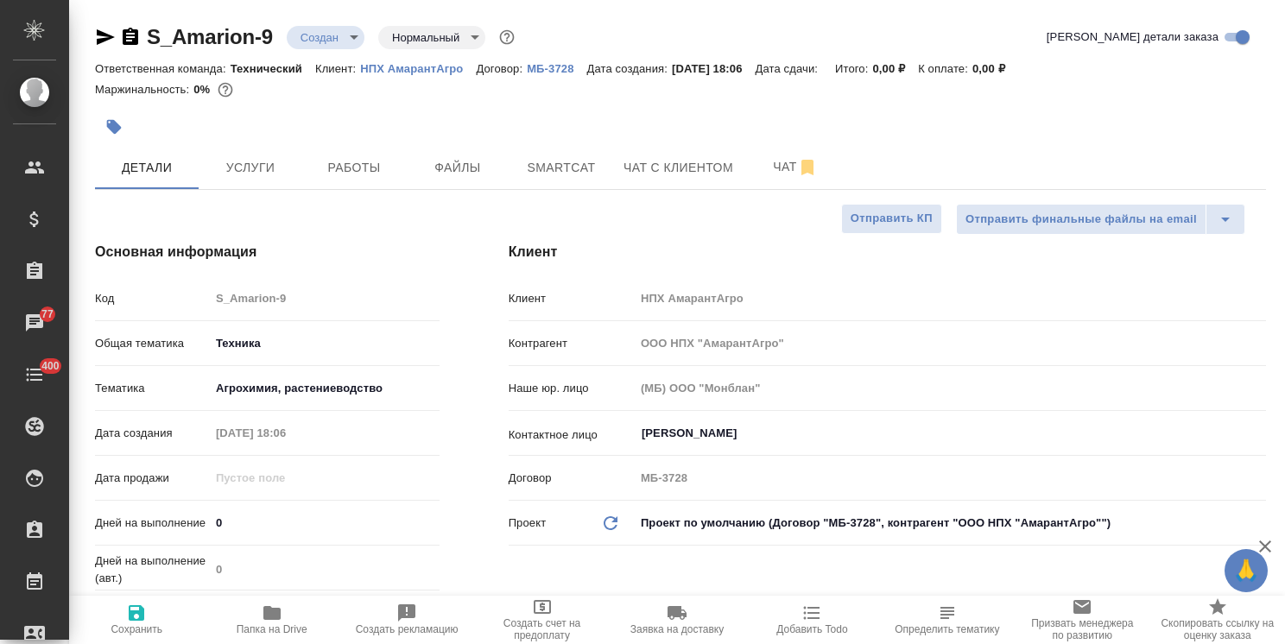
click at [1229, 413] on div "Наше юр. лицо (МБ) ООО "Монблан"" at bounding box center [887, 395] width 757 height 45
click at [764, 173] on span "Чат" at bounding box center [795, 167] width 83 height 22
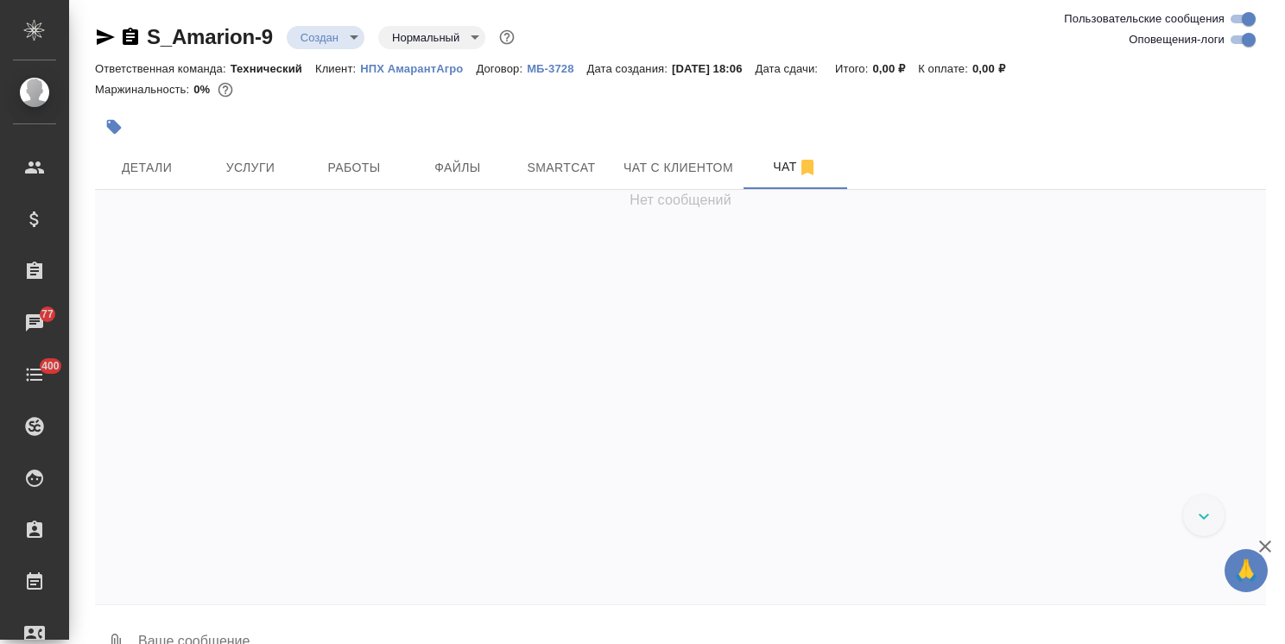
scroll to position [475, 0]
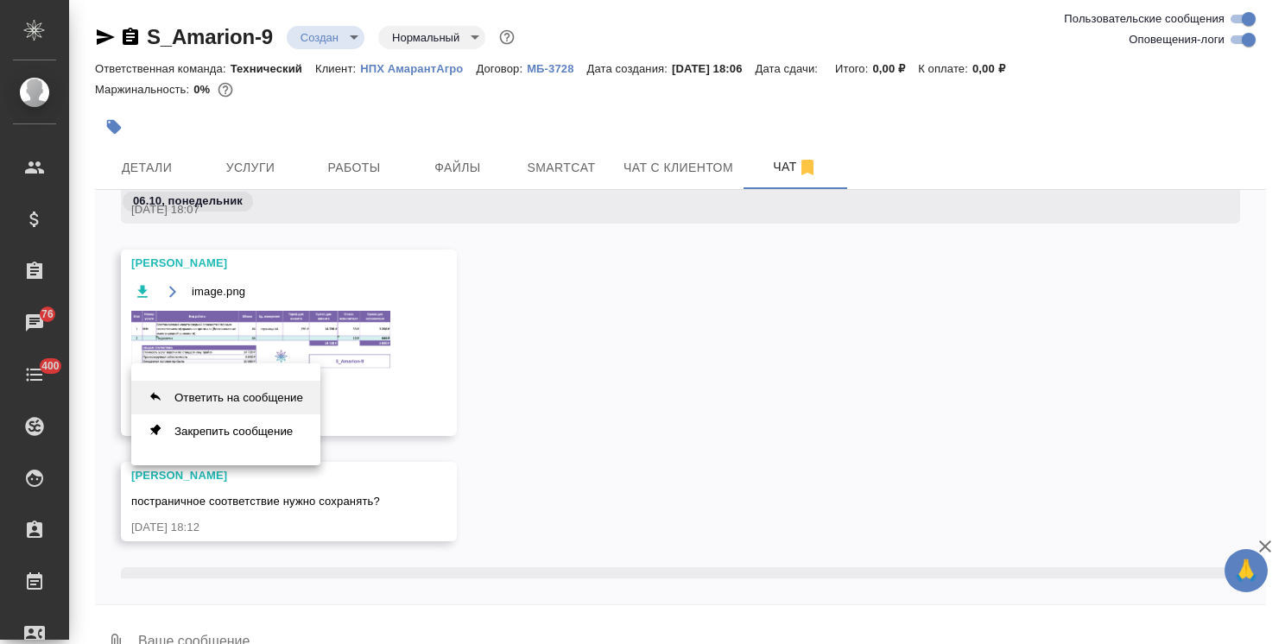
click at [263, 401] on button "Ответить на сообщение" at bounding box center [225, 398] width 189 height 34
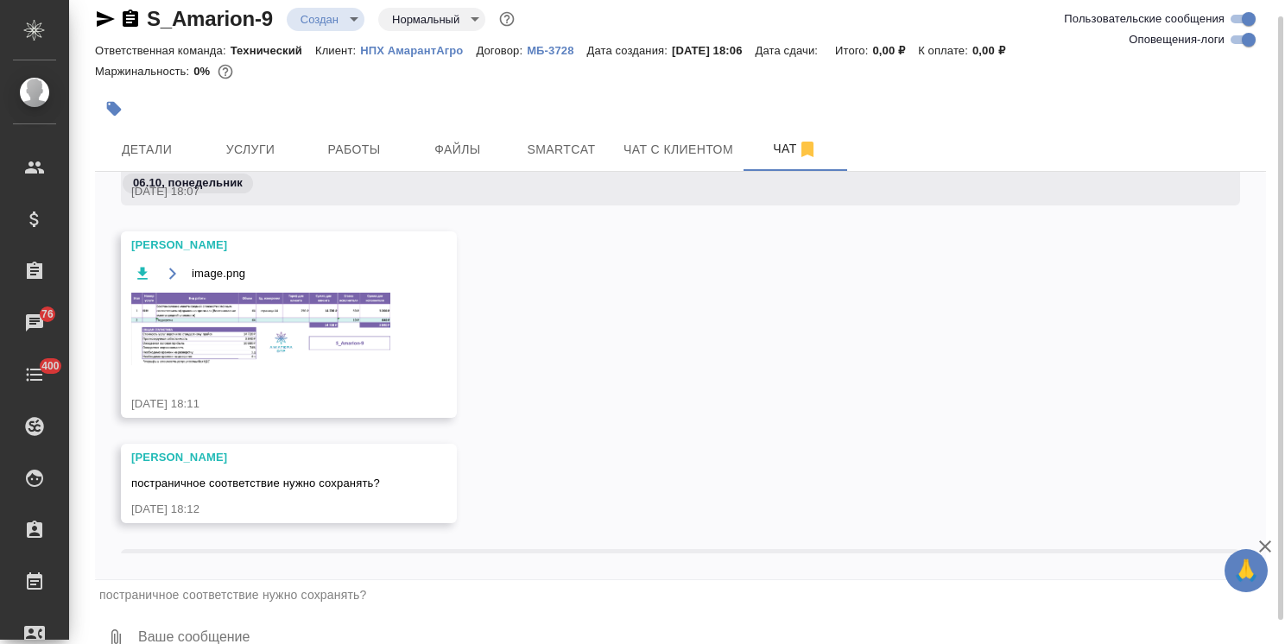
click at [267, 612] on textarea at bounding box center [700, 639] width 1129 height 59
type textarea "да, пожалуйста"
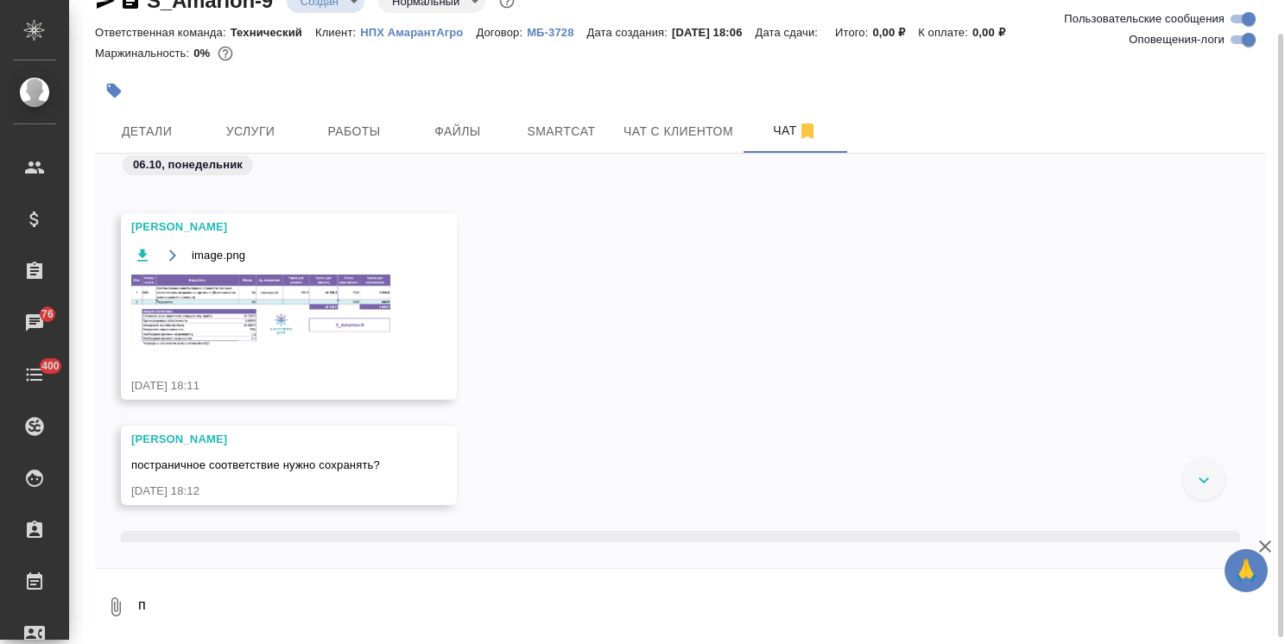
scroll to position [698, 0]
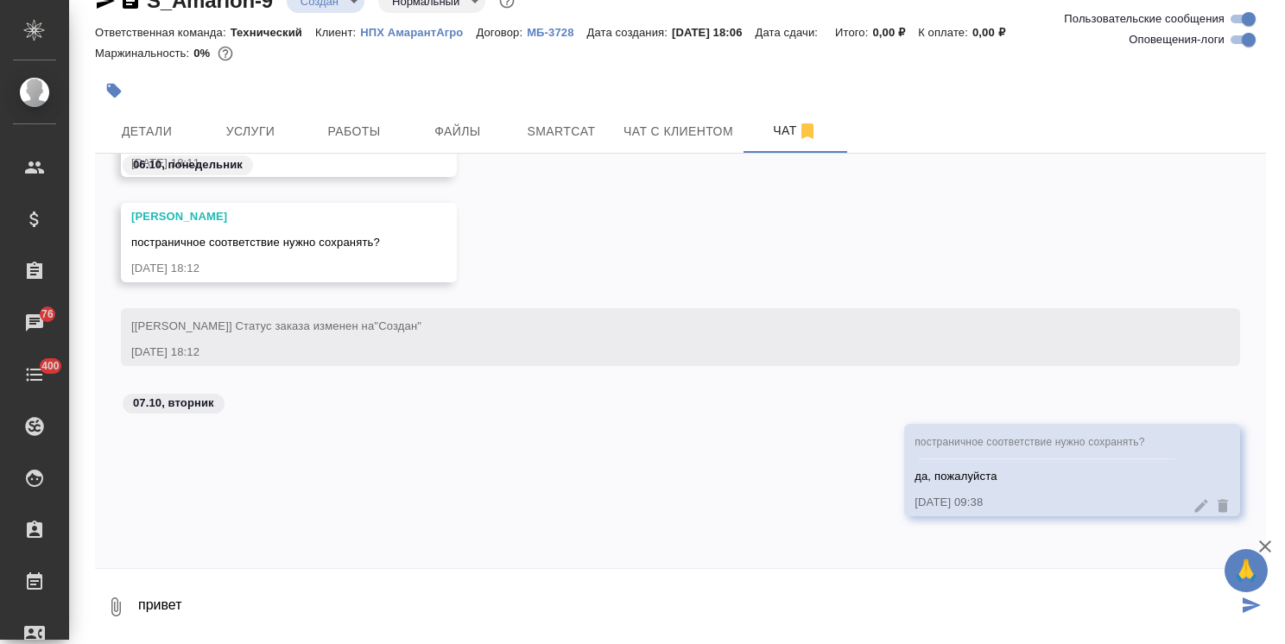
type textarea "привет"
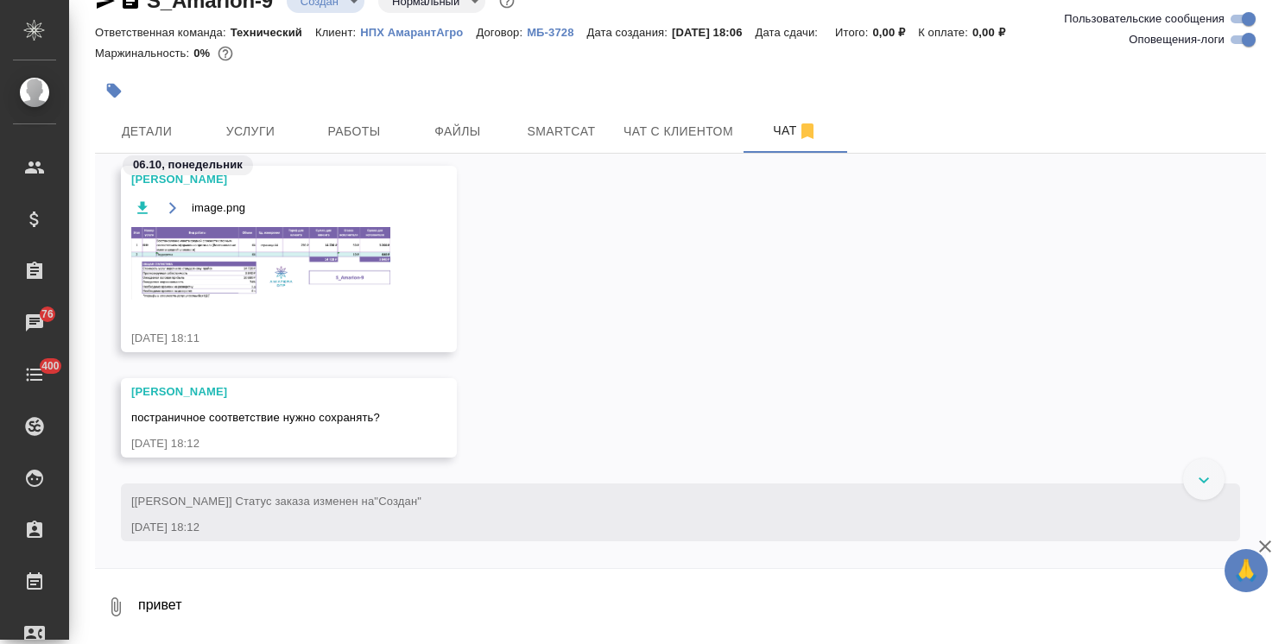
scroll to position [521, 0]
click at [311, 282] on img at bounding box center [260, 264] width 259 height 73
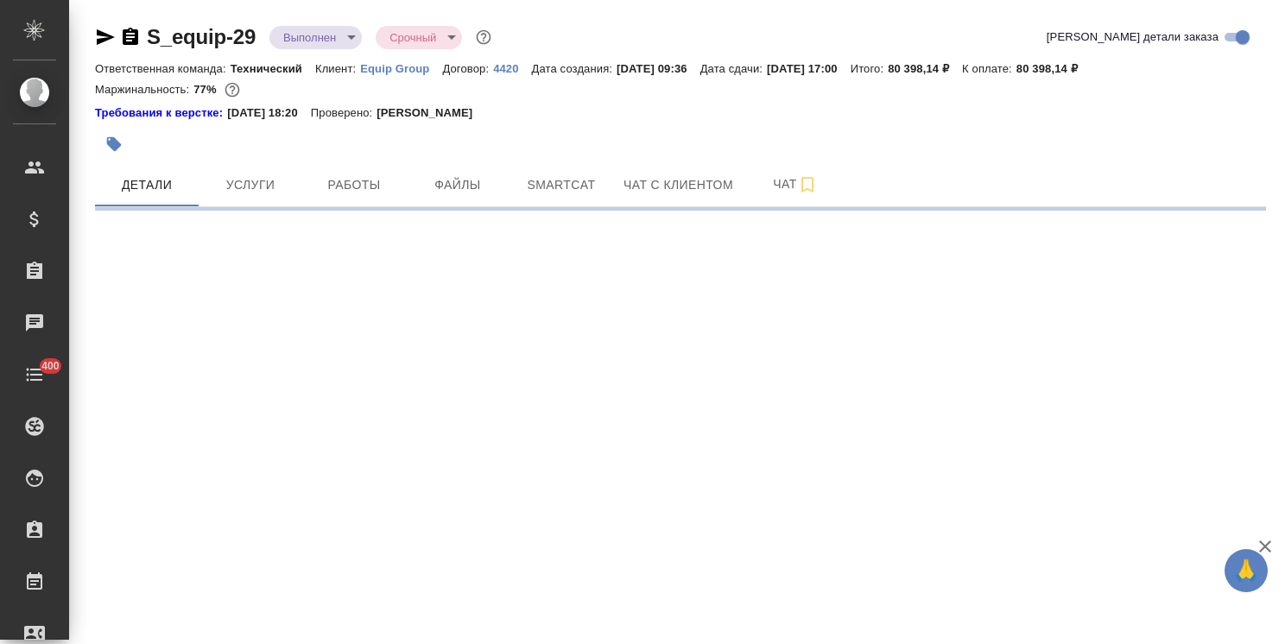
select select "RU"
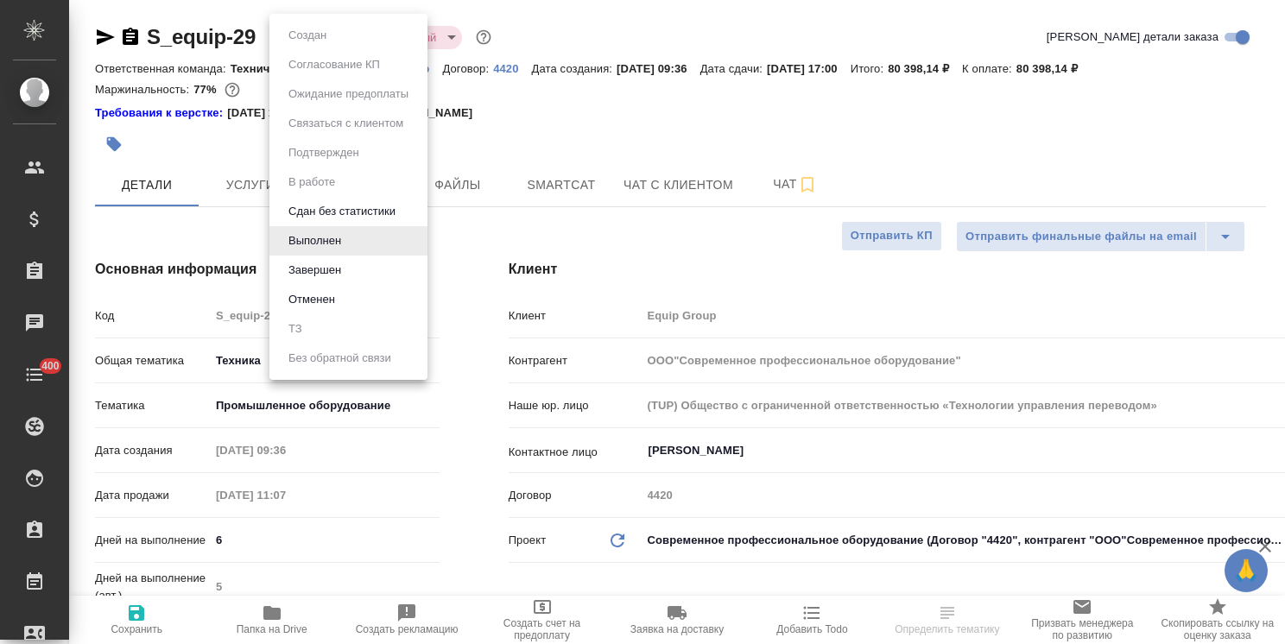
click at [304, 42] on body "🙏 .cls-1 fill:#fff; AWATERA [PERSON_NAME] Спецификации Заказы Чаты 400 Todo Про…" at bounding box center [642, 322] width 1285 height 644
type textarea "x"
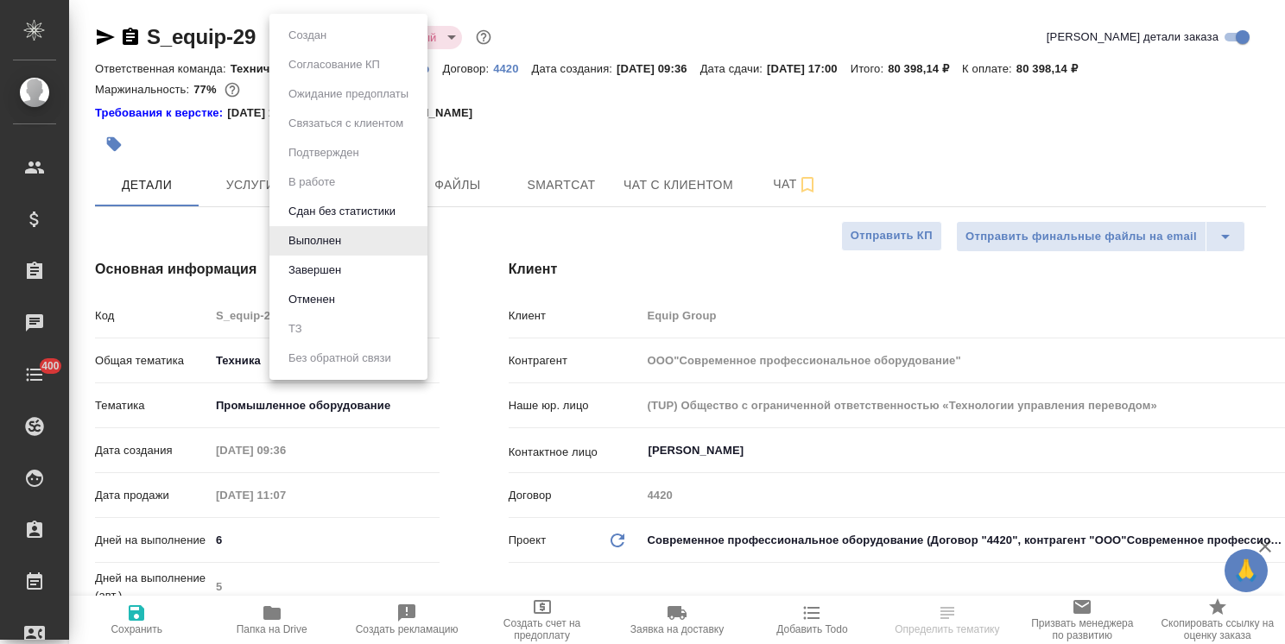
type textarea "x"
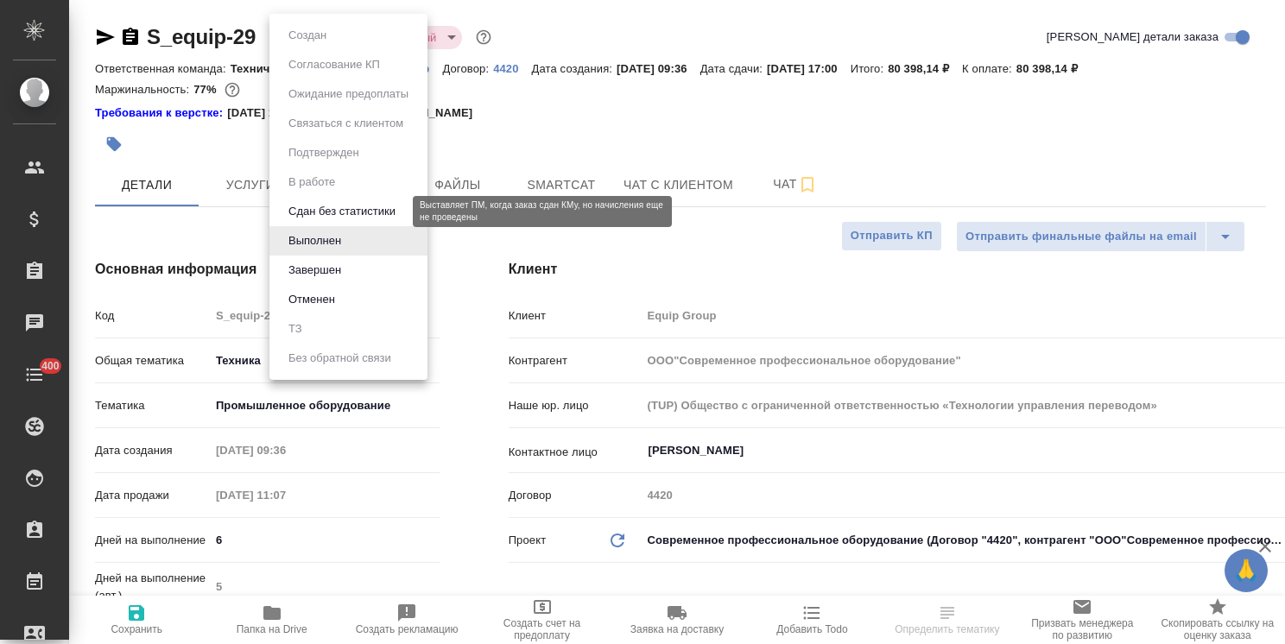
type textarea "x"
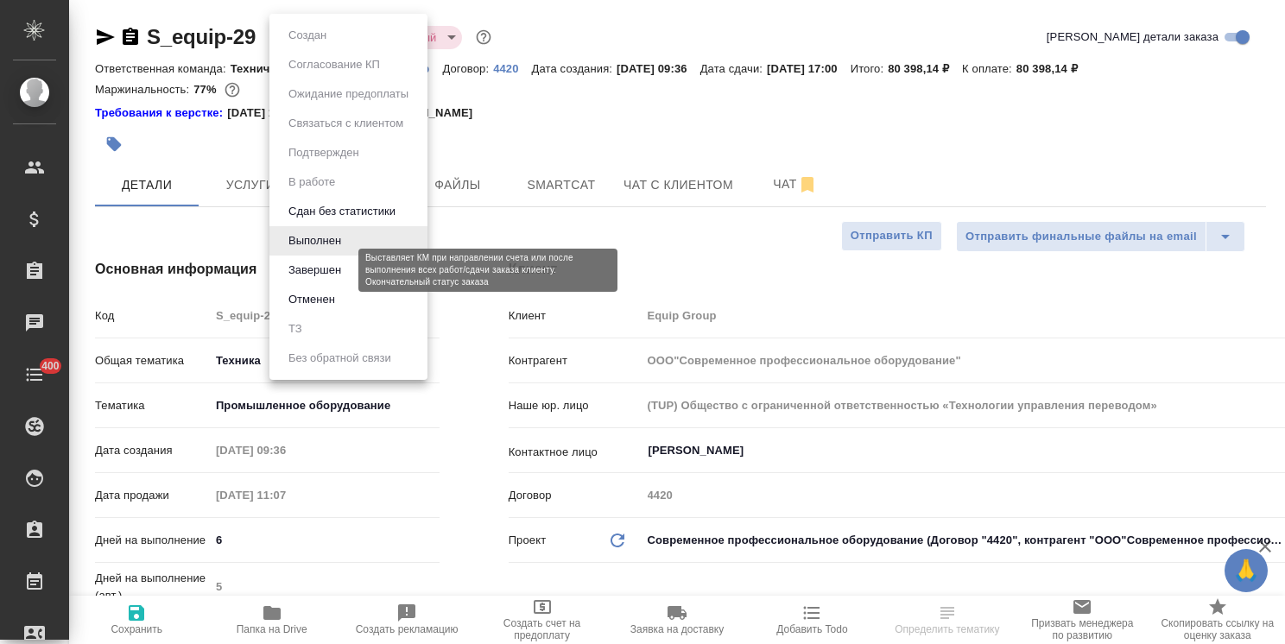
click at [332, 275] on button "Завершен" at bounding box center [314, 270] width 63 height 19
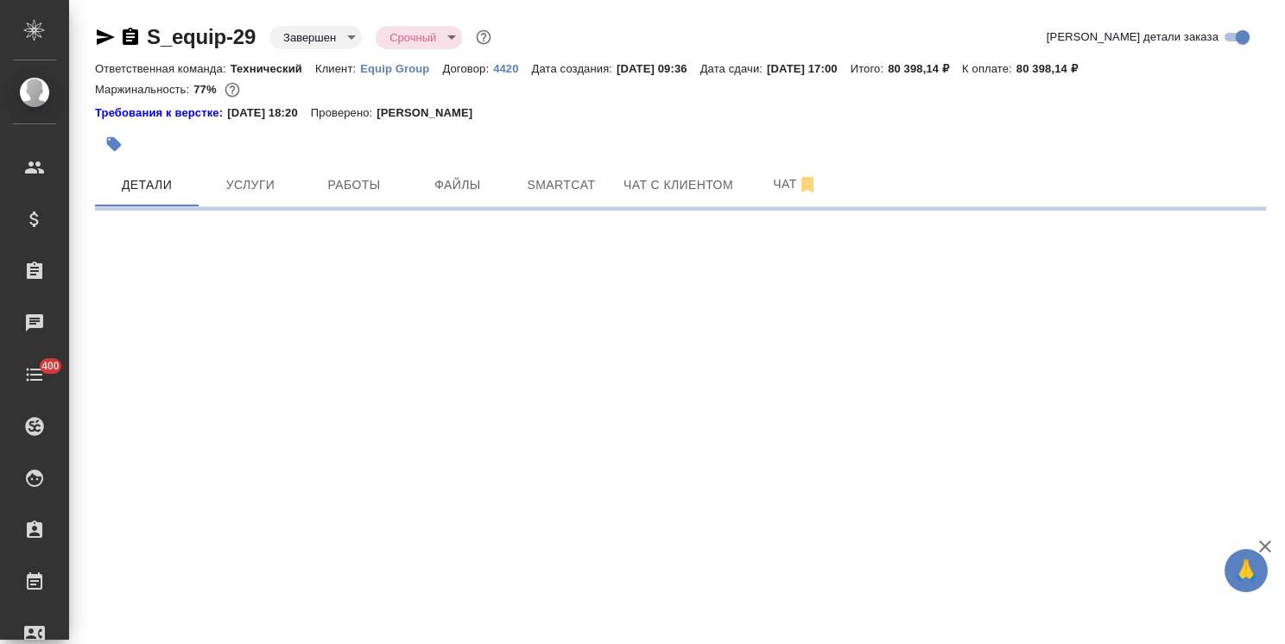
select select "RU"
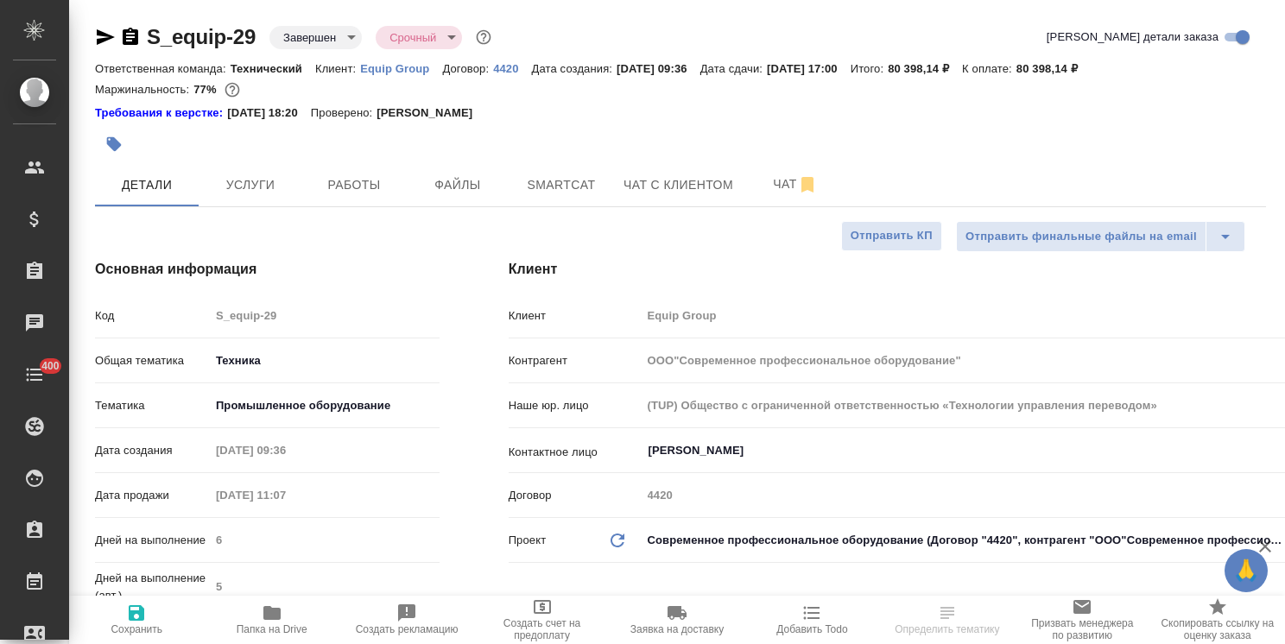
type textarea "x"
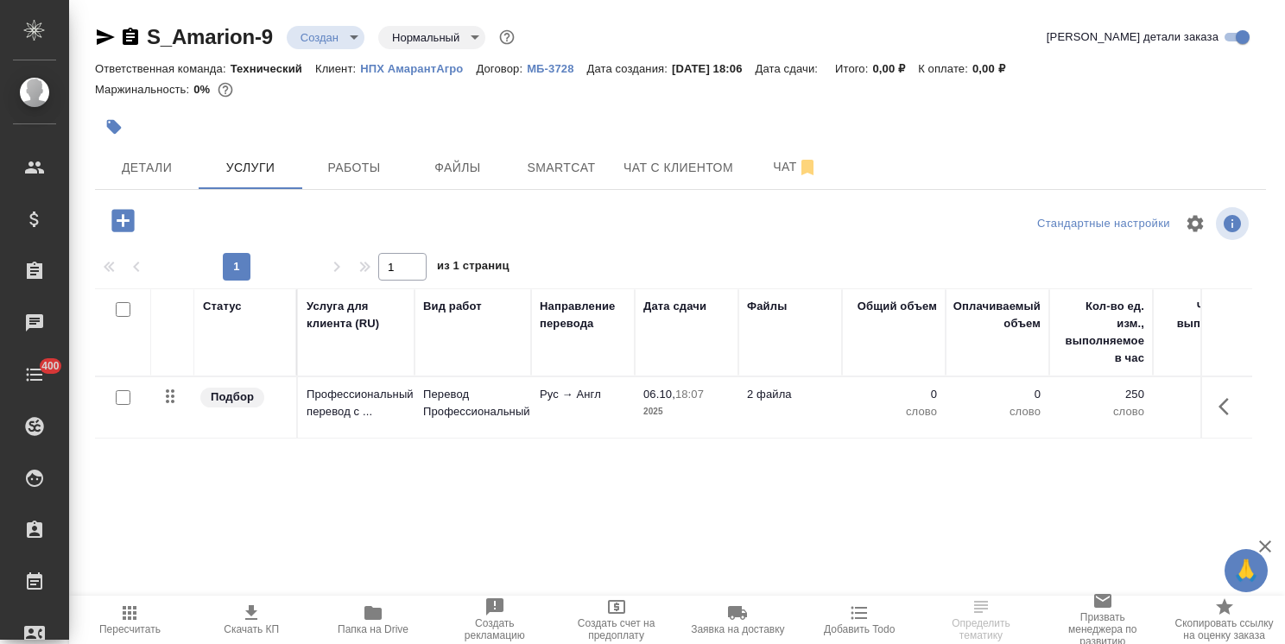
click at [128, 216] on icon "button" at bounding box center [122, 220] width 22 height 22
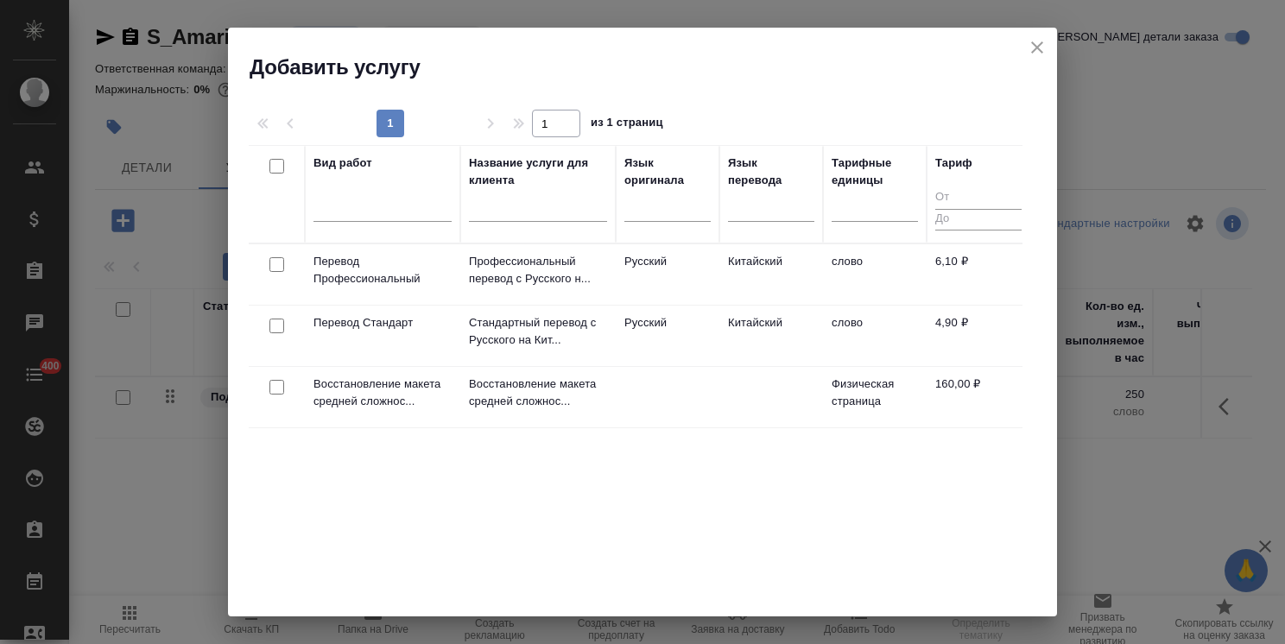
click at [528, 211] on input "text" at bounding box center [538, 211] width 138 height 22
click at [275, 388] on input "checkbox" at bounding box center [276, 387] width 15 height 15
checkbox input "true"
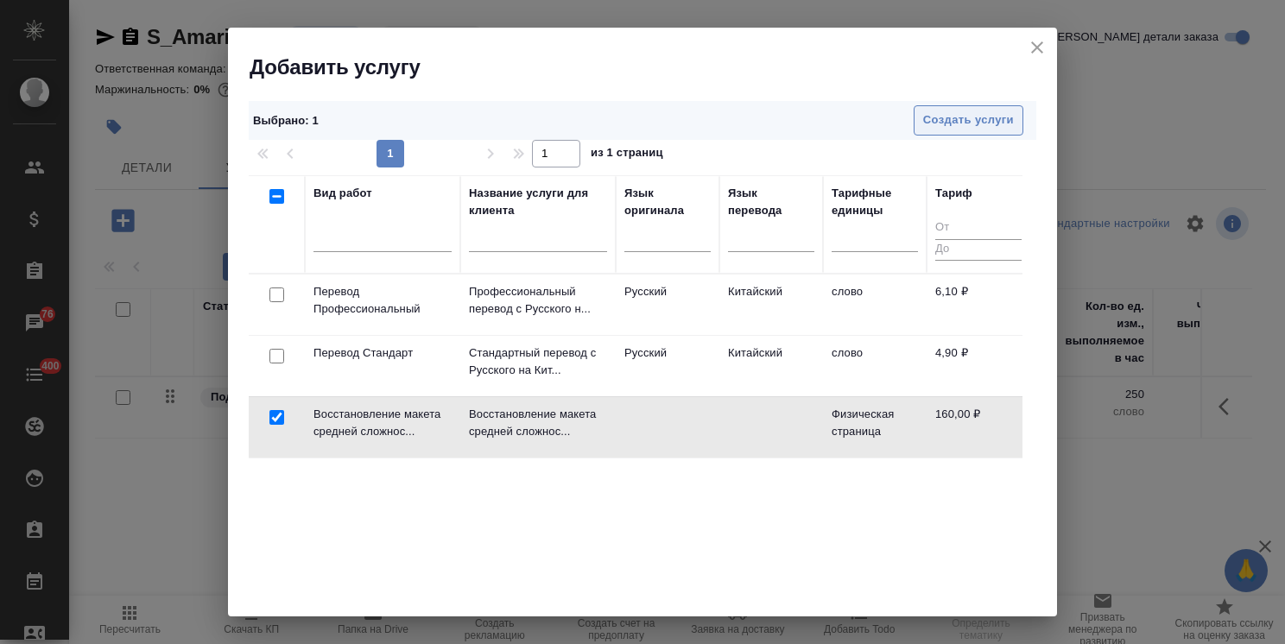
click at [949, 126] on span "Создать услуги" at bounding box center [968, 121] width 91 height 20
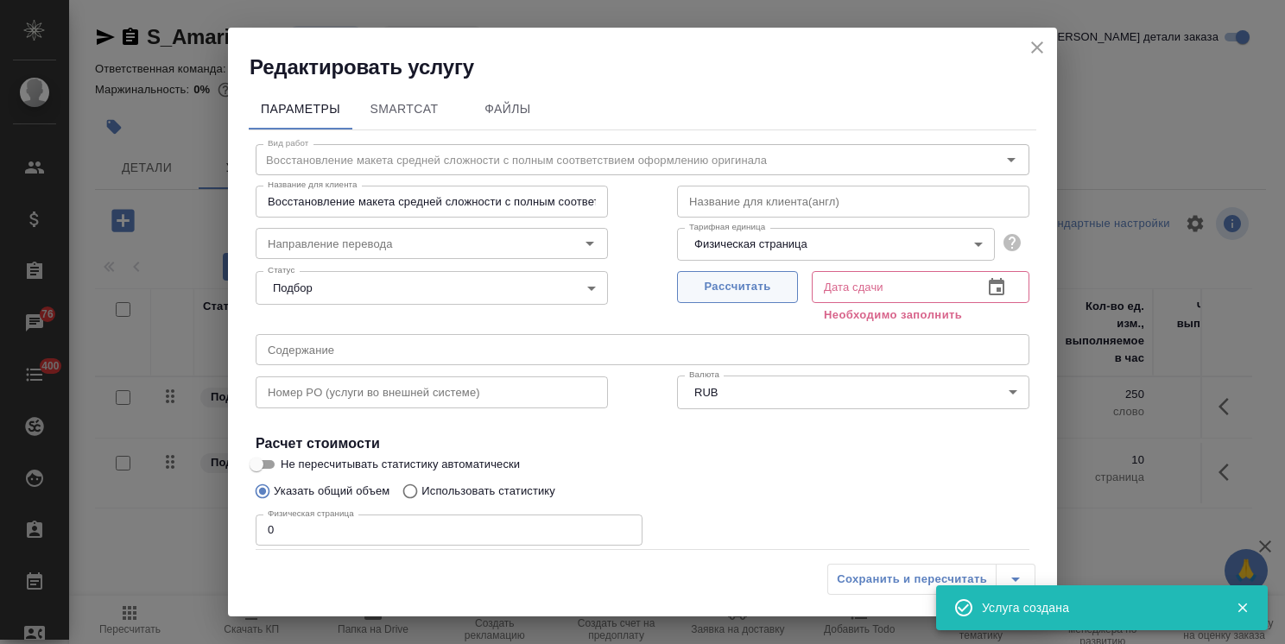
click at [724, 290] on span "Рассчитать" at bounding box center [737, 287] width 102 height 20
type input "[DATE] 09:39"
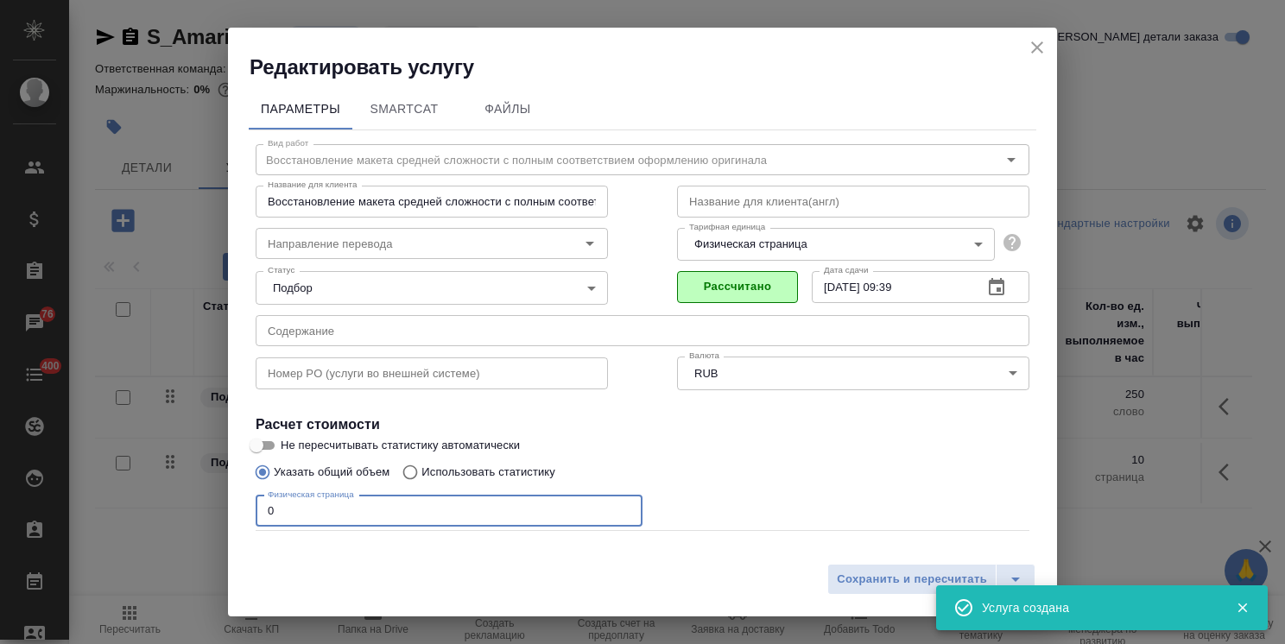
drag, startPoint x: 289, startPoint y: 502, endPoint x: 231, endPoint y: 499, distance: 57.9
click at [250, 499] on div "Вид работ Восстановление макета средней сложности с полным соответствием оформл…" at bounding box center [642, 381] width 787 height 503
type input "5"
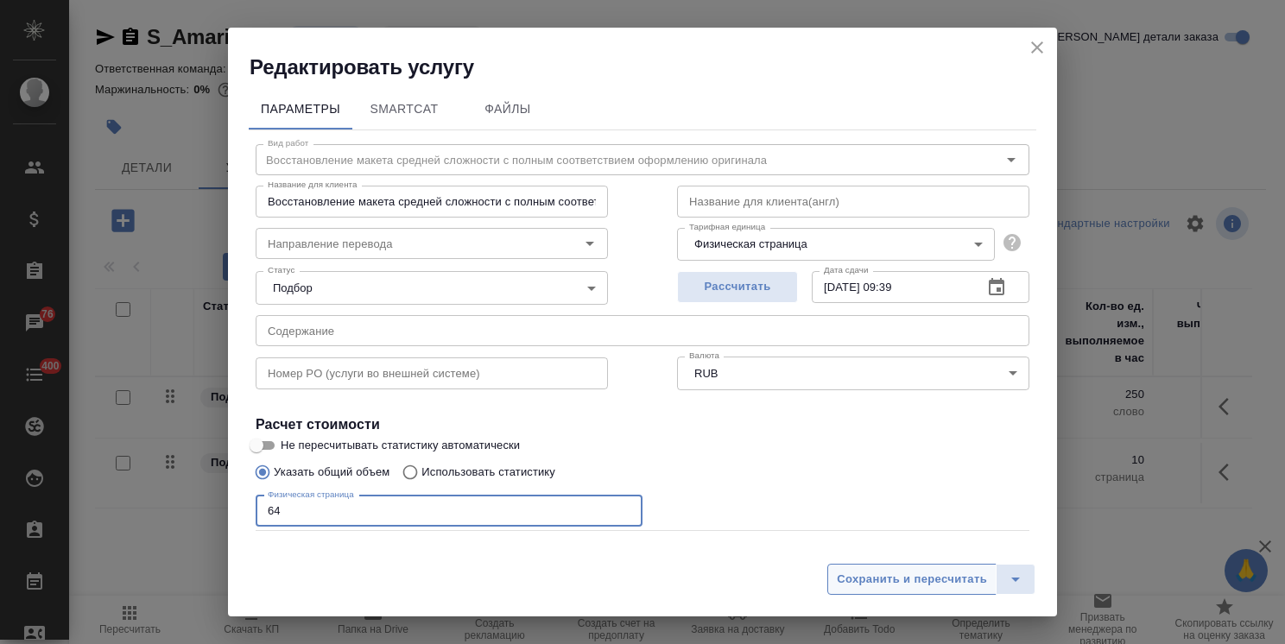
type input "64"
click at [900, 589] on span "Сохранить и пересчитать" at bounding box center [912, 580] width 150 height 20
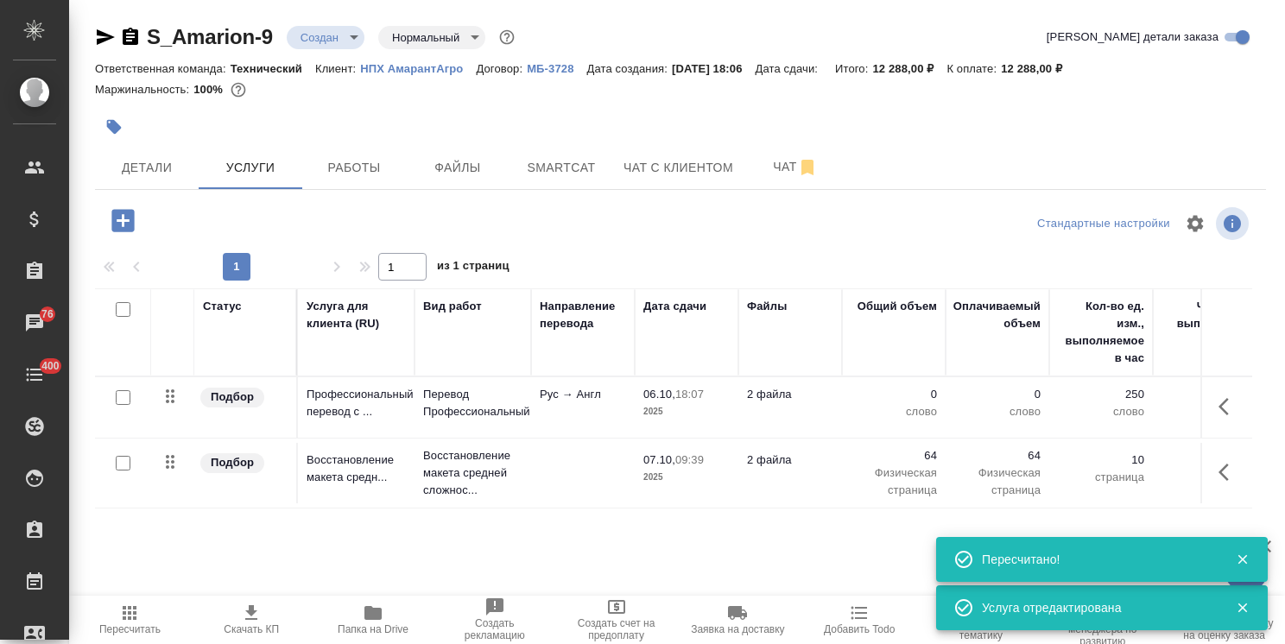
click at [365, 618] on icon "button" at bounding box center [372, 613] width 17 height 14
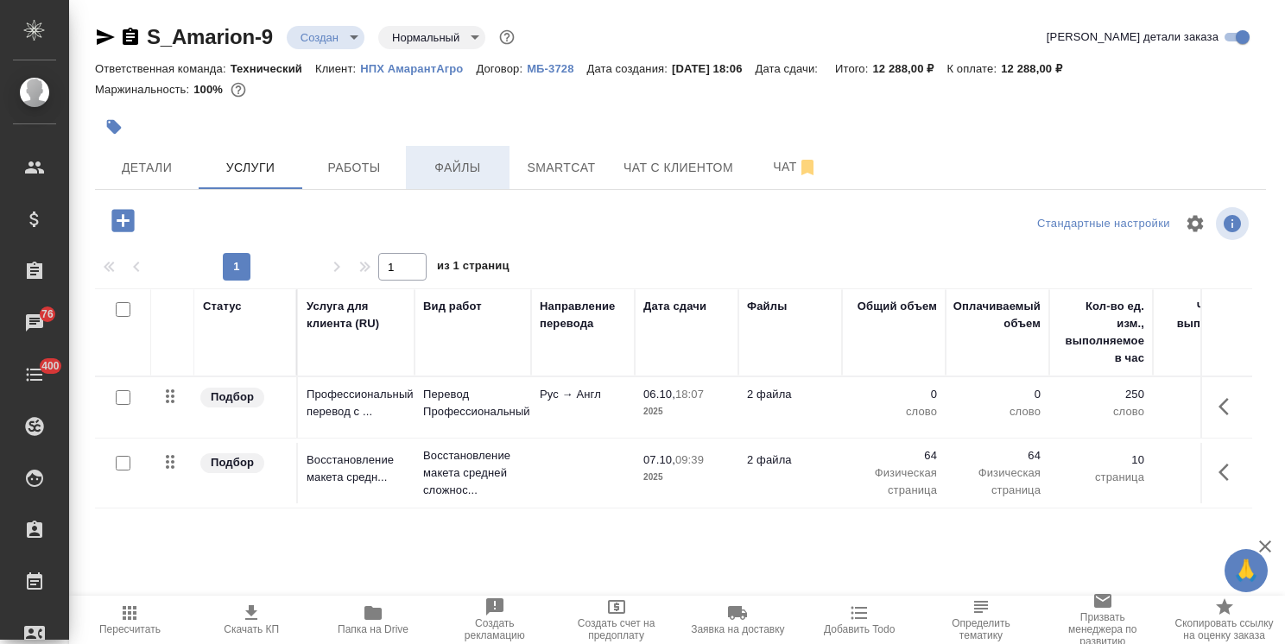
click at [454, 177] on span "Файлы" at bounding box center [457, 168] width 83 height 22
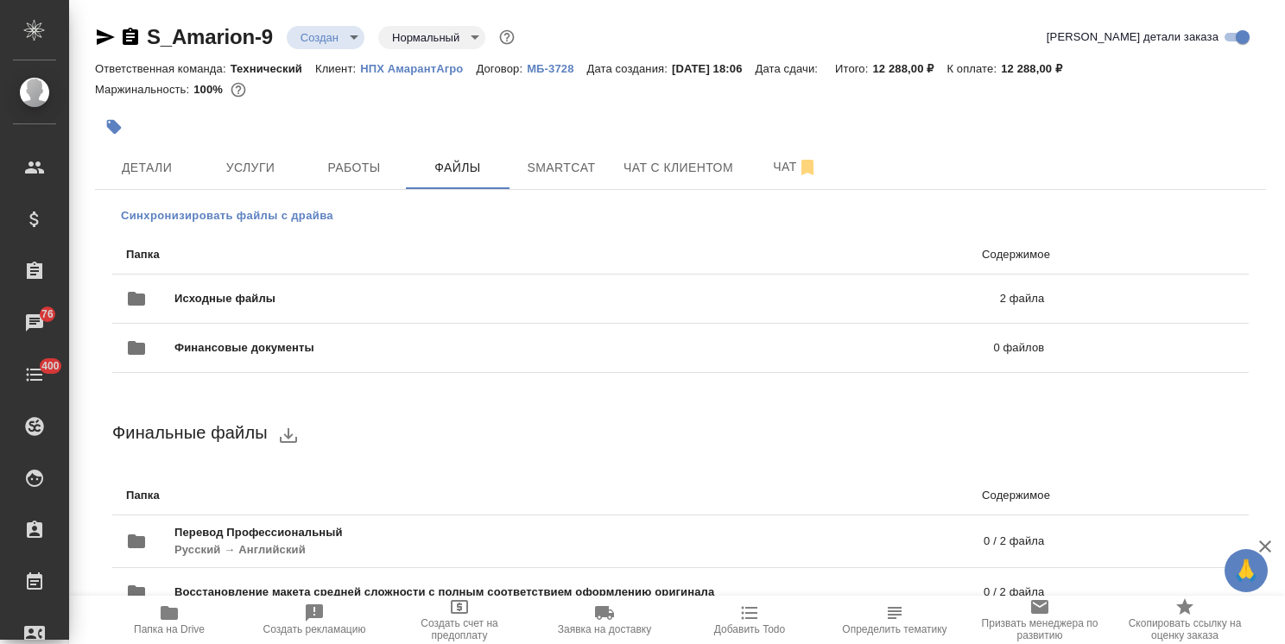
click at [242, 219] on span "Синхронизировать файлы с драйва" at bounding box center [227, 215] width 212 height 17
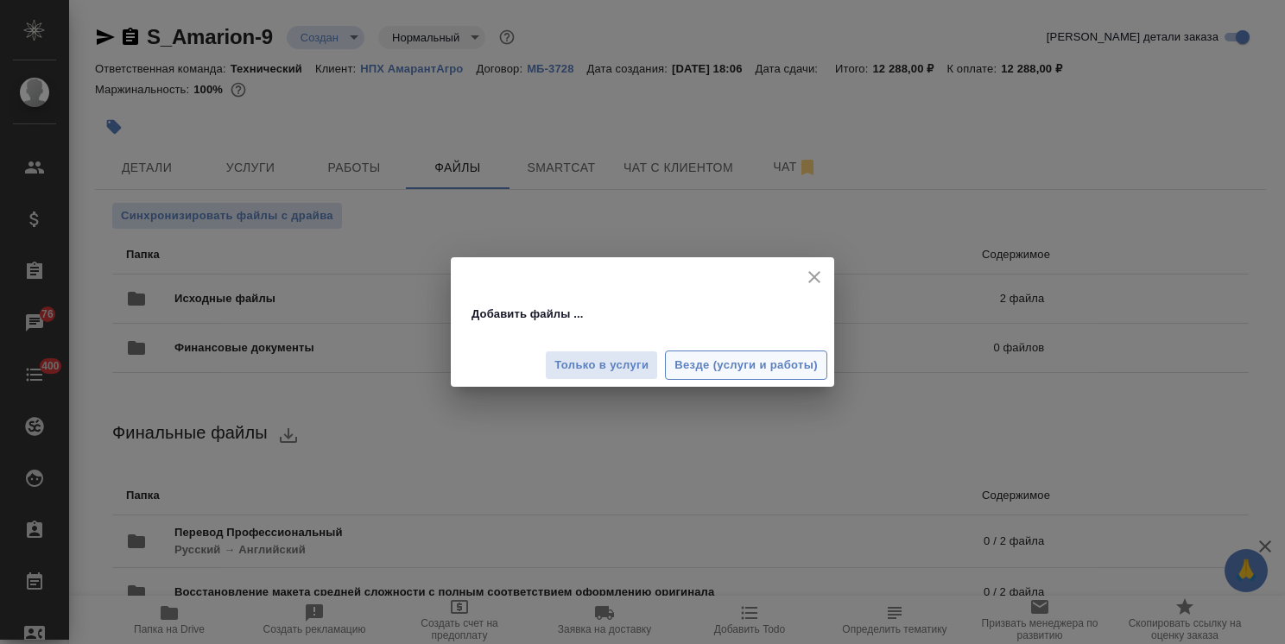
click at [741, 357] on span "Везде (услуги и работы)" at bounding box center [745, 366] width 143 height 20
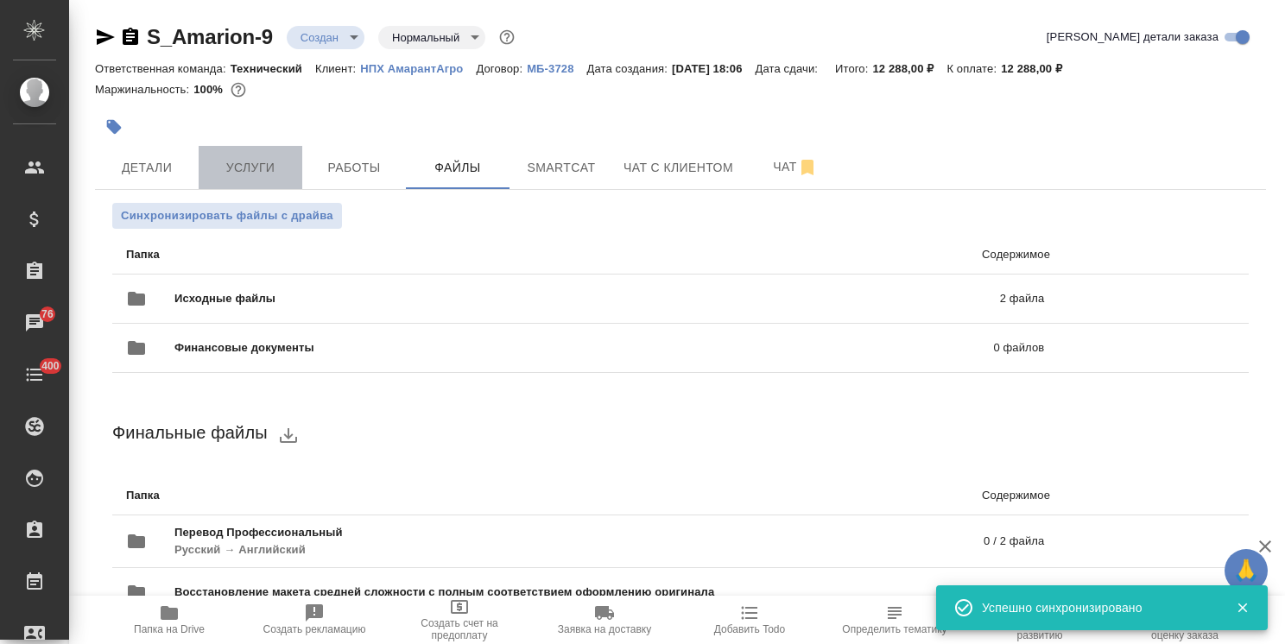
click at [254, 161] on span "Услуги" at bounding box center [250, 168] width 83 height 22
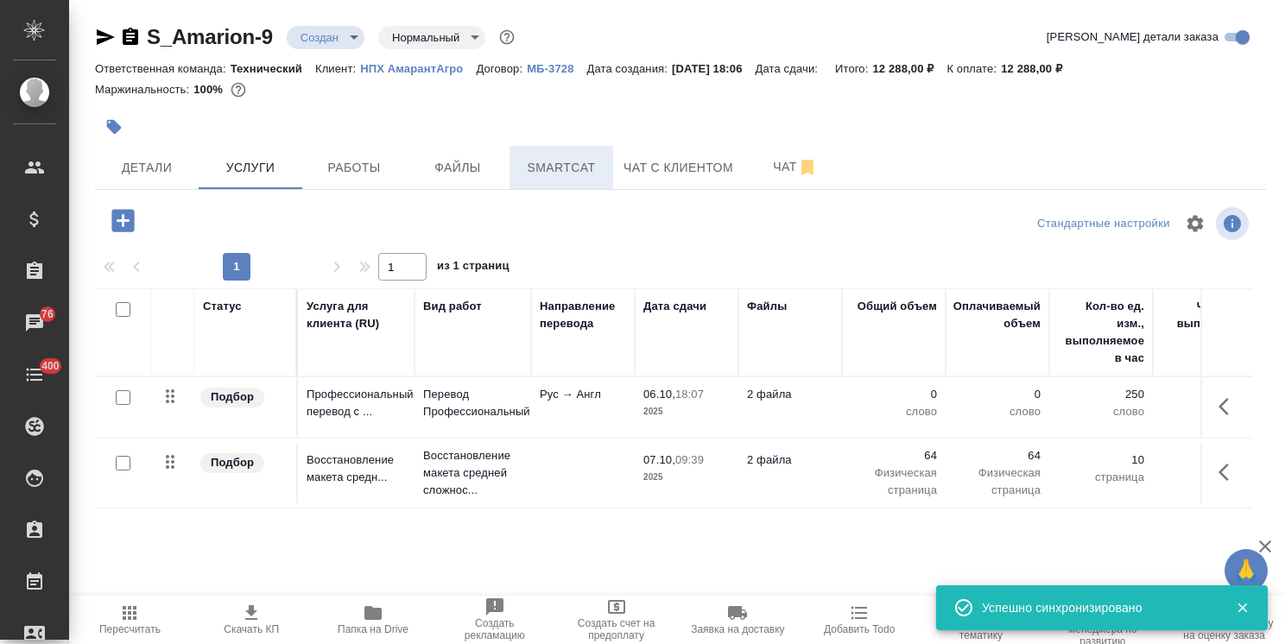
click at [555, 162] on span "Smartcat" at bounding box center [561, 168] width 83 height 22
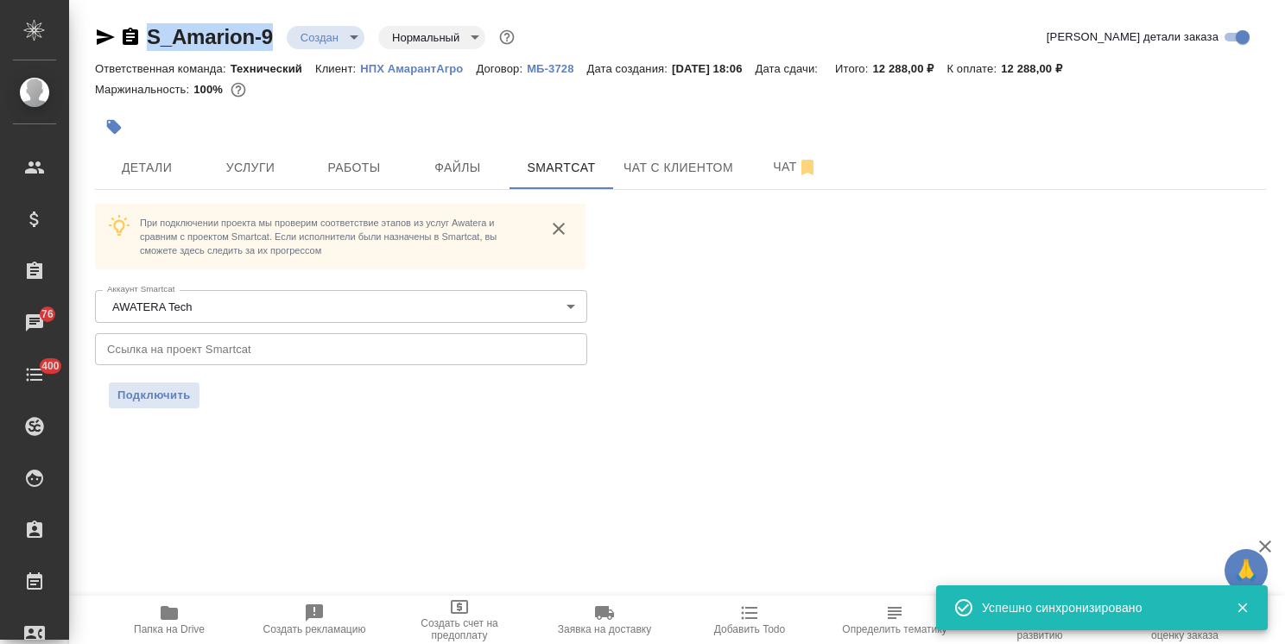
drag, startPoint x: 283, startPoint y: 15, endPoint x: 123, endPoint y: 16, distance: 160.6
click at [129, 16] on div "S_Amarion-9 Создан new Нормальный normal Кратко детали заказа Ответственная ком…" at bounding box center [680, 226] width 1190 height 452
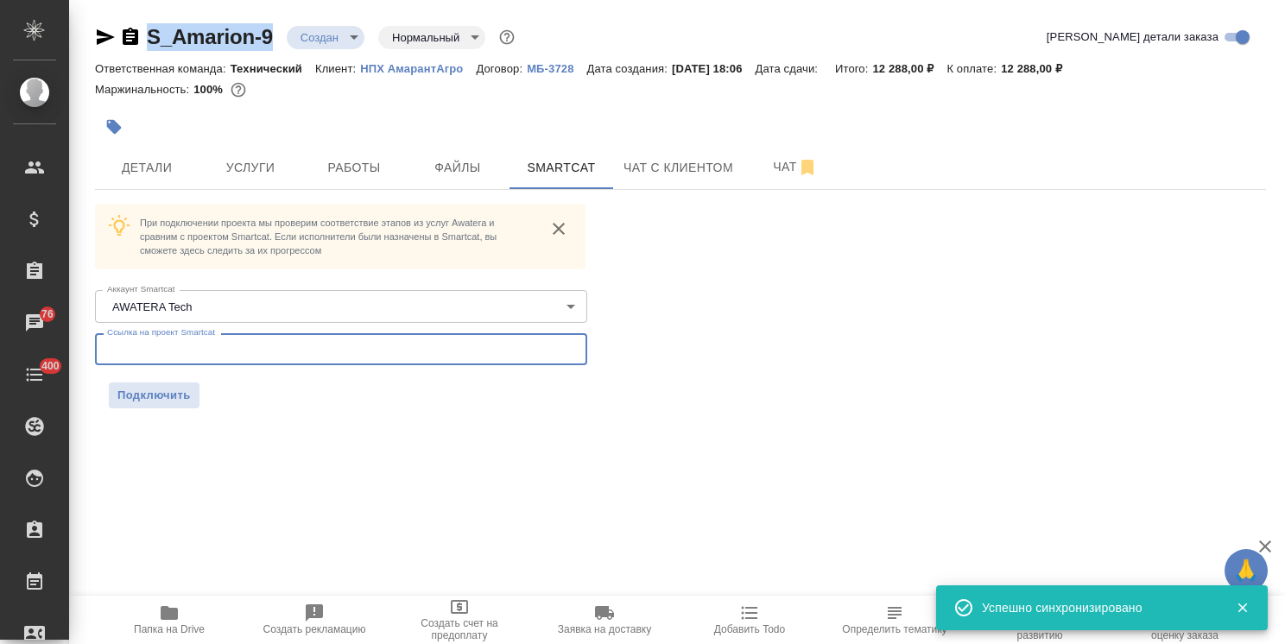
click at [237, 350] on input "text" at bounding box center [341, 348] width 492 height 31
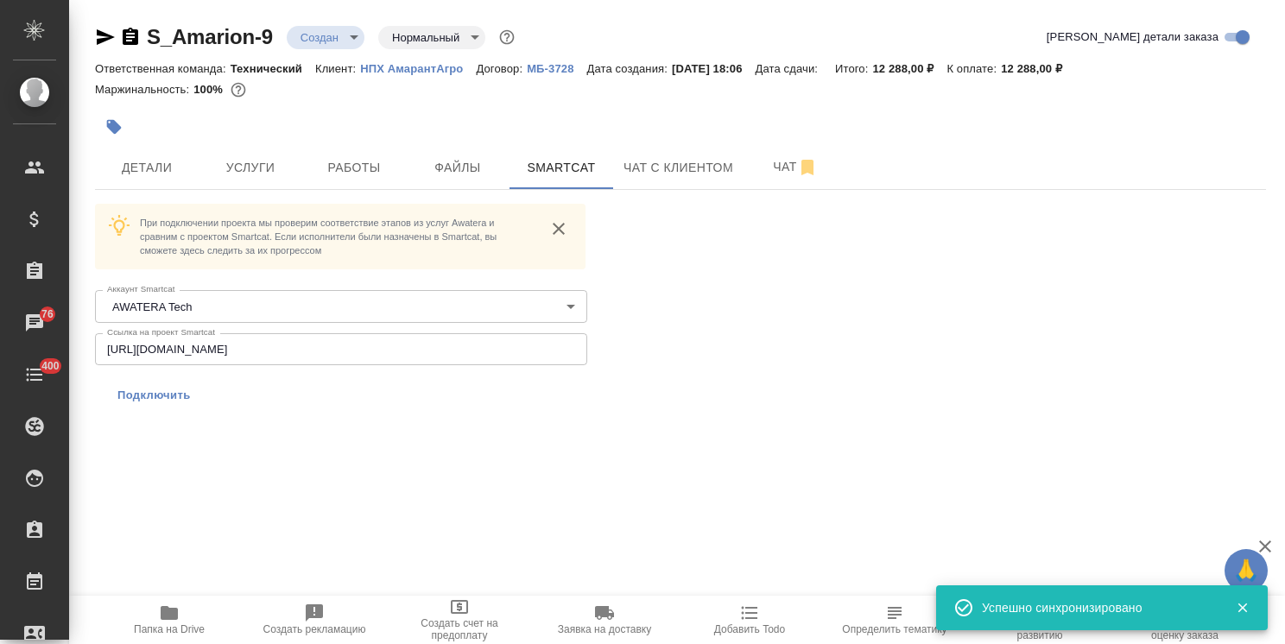
click at [156, 400] on span "Подключить" at bounding box center [153, 395] width 73 height 17
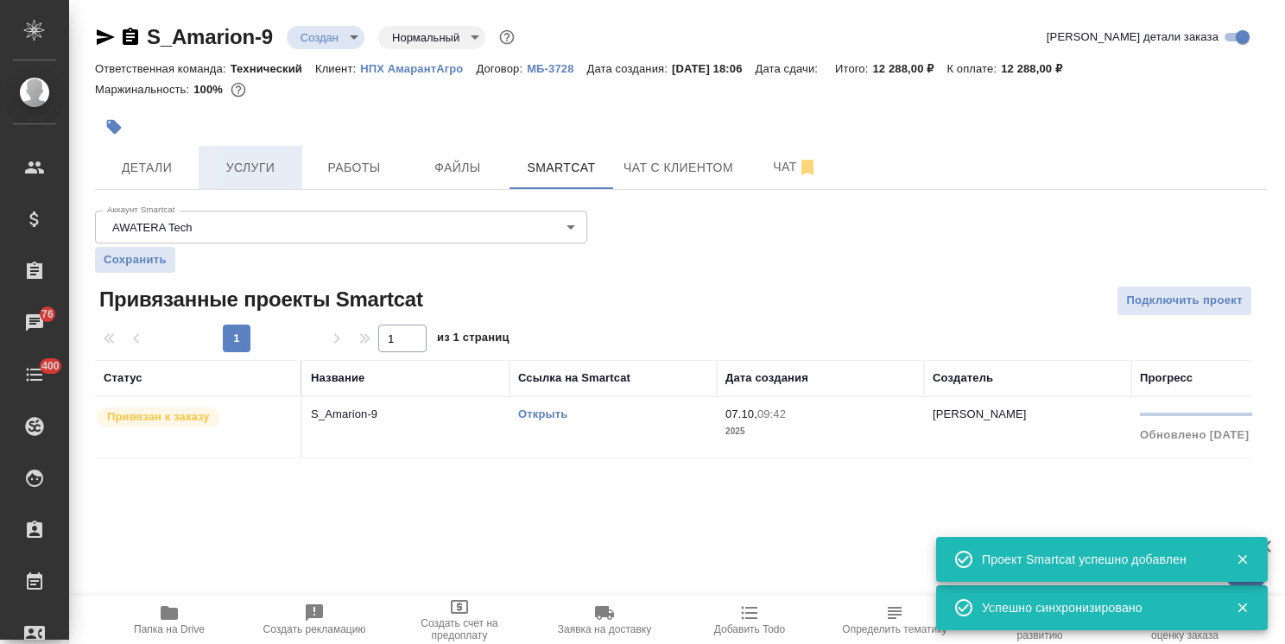
click at [287, 161] on span "Услуги" at bounding box center [250, 168] width 83 height 22
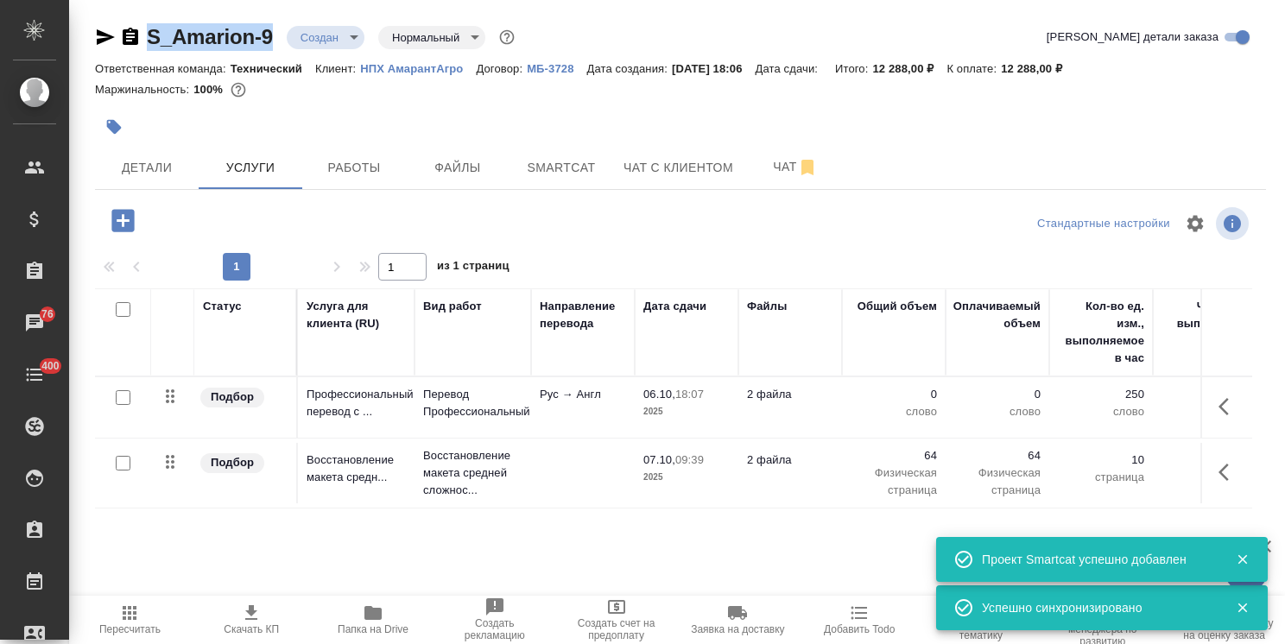
drag, startPoint x: 279, startPoint y: 16, endPoint x: 115, endPoint y: 9, distance: 164.2
click at [127, 17] on div "S_Amarion-9 Создан new Нормальный normal Кратко детали заказа Ответственная ком…" at bounding box center [680, 352] width 1190 height 704
copy link "S_Amarion-9"
click at [1223, 405] on icon "button" at bounding box center [1228, 406] width 21 height 21
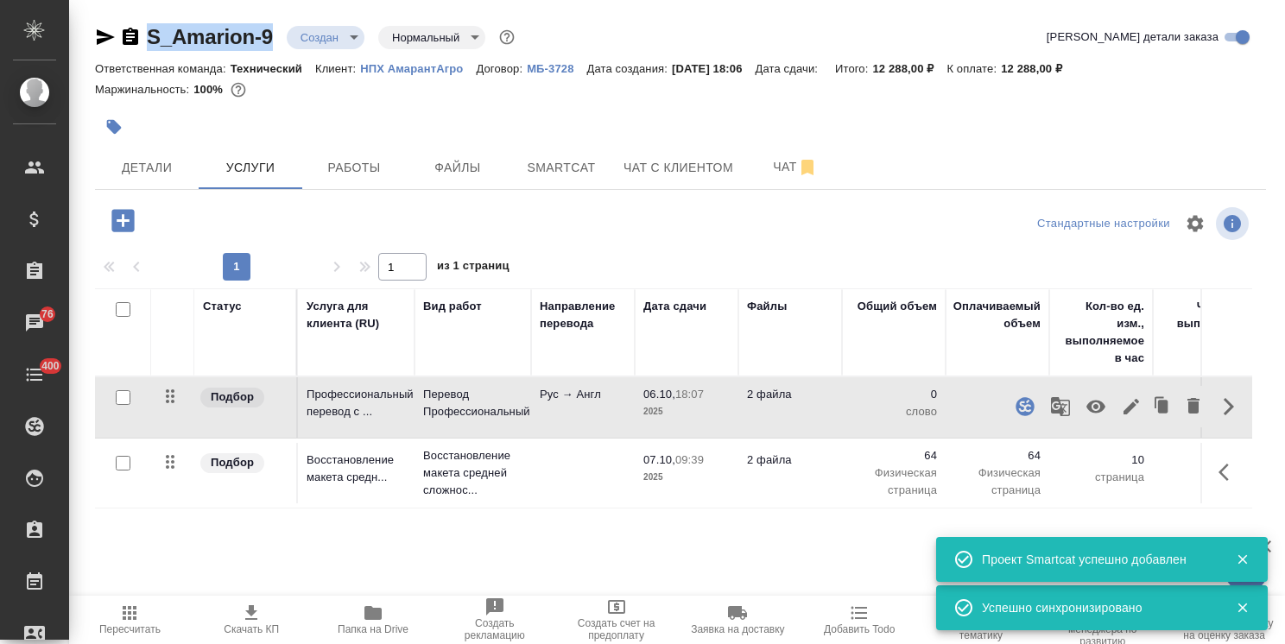
click at [1128, 405] on icon "button" at bounding box center [1131, 406] width 21 height 21
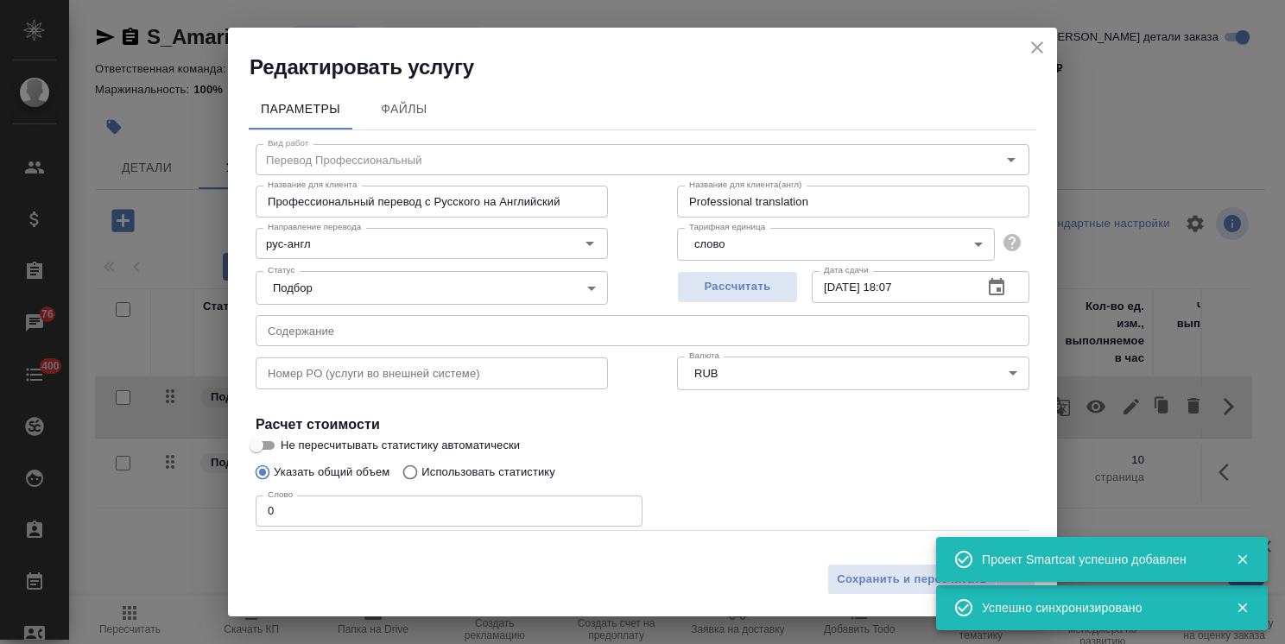
click at [535, 478] on p "Использовать статистику" at bounding box center [488, 472] width 134 height 17
click at [421, 478] on input "Использовать статистику" at bounding box center [408, 472] width 28 height 33
radio input "true"
radio input "false"
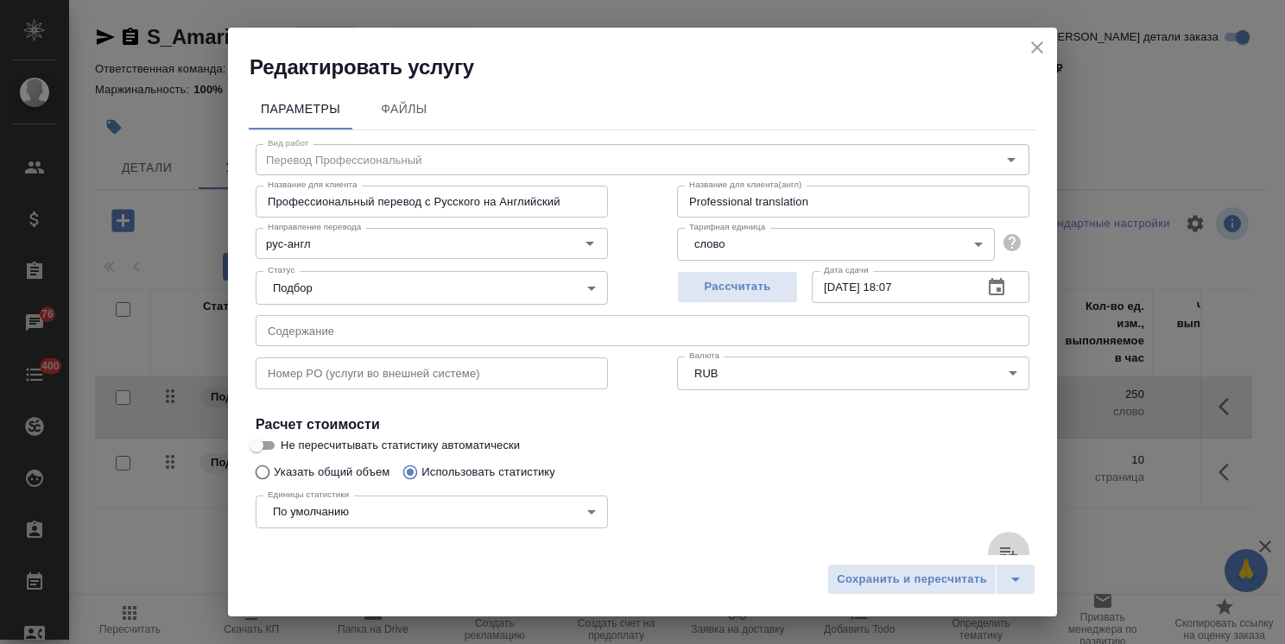
click at [988, 540] on label at bounding box center [1008, 552] width 41 height 41
click at [0, 0] on input "file" at bounding box center [0, 0] width 0 height 0
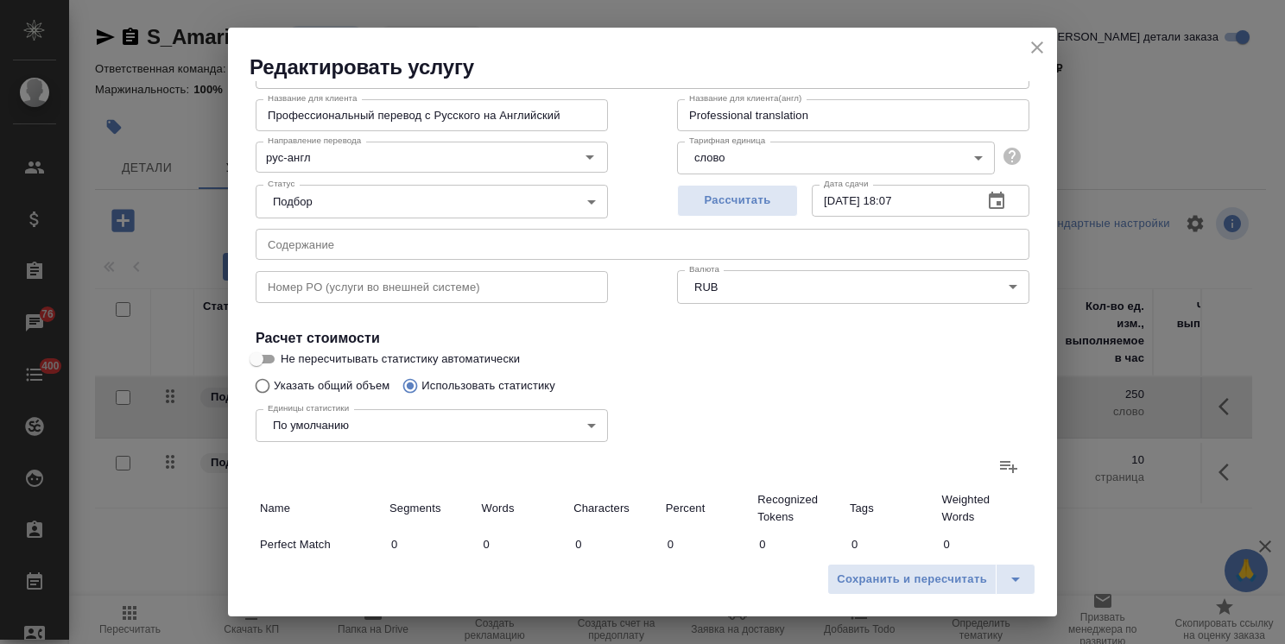
type input "5"
type input "8"
type input "83"
type input "216"
type input "1030"
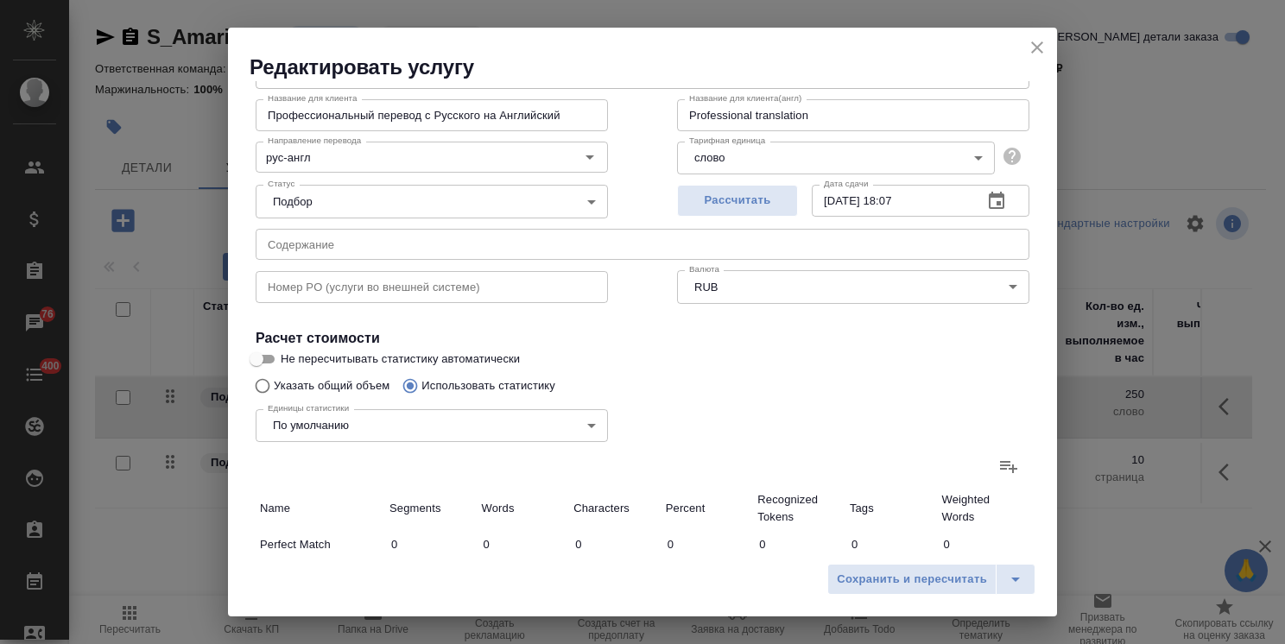
type input "8003"
type input "147"
type input "687"
type input "5340"
type input "115"
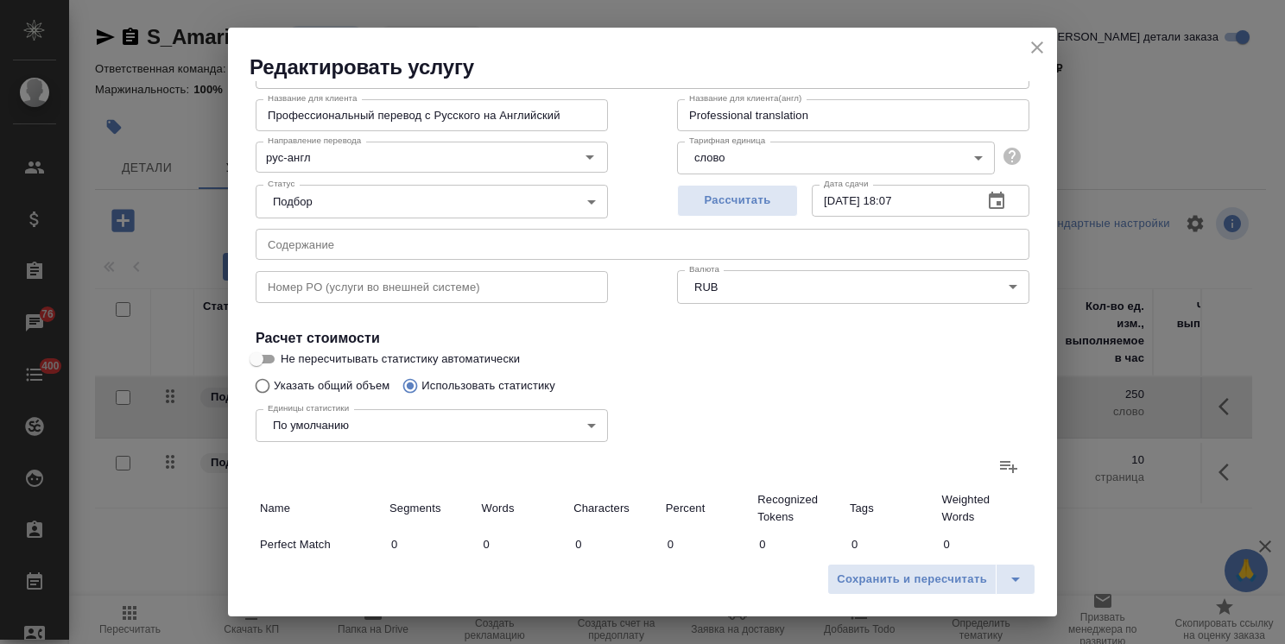
type input "191"
type input "1367"
type input "31"
type input "62"
type input "412"
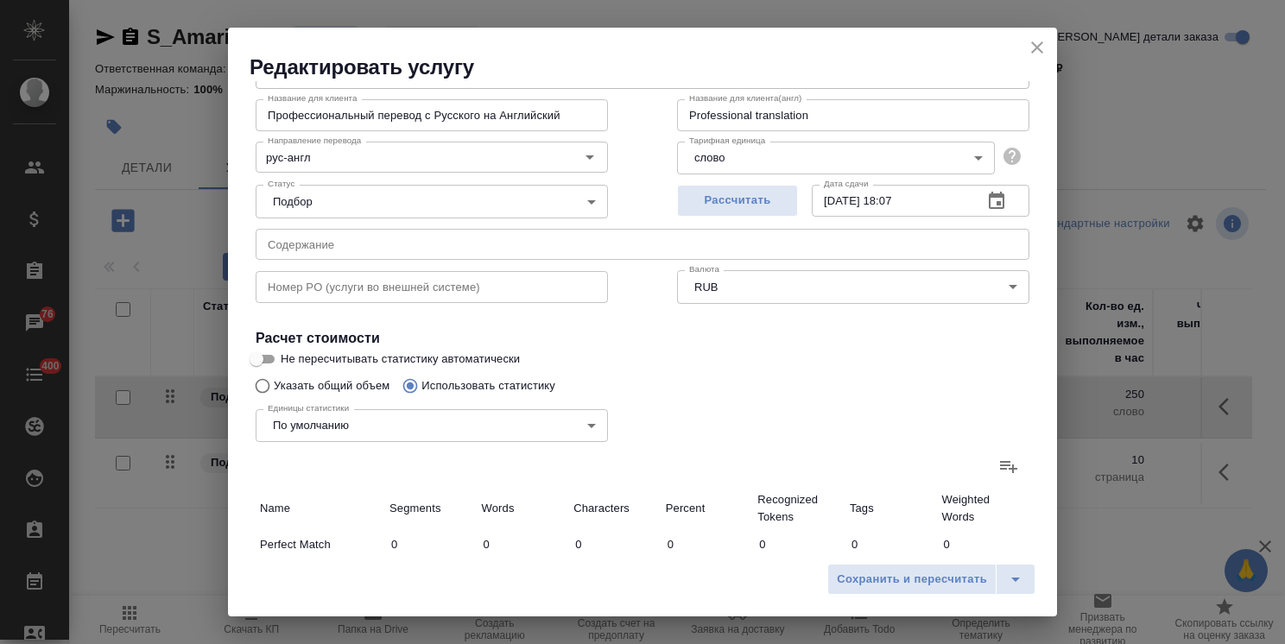
type input "8"
type input "28"
type input "214"
type input "38"
type input "121"
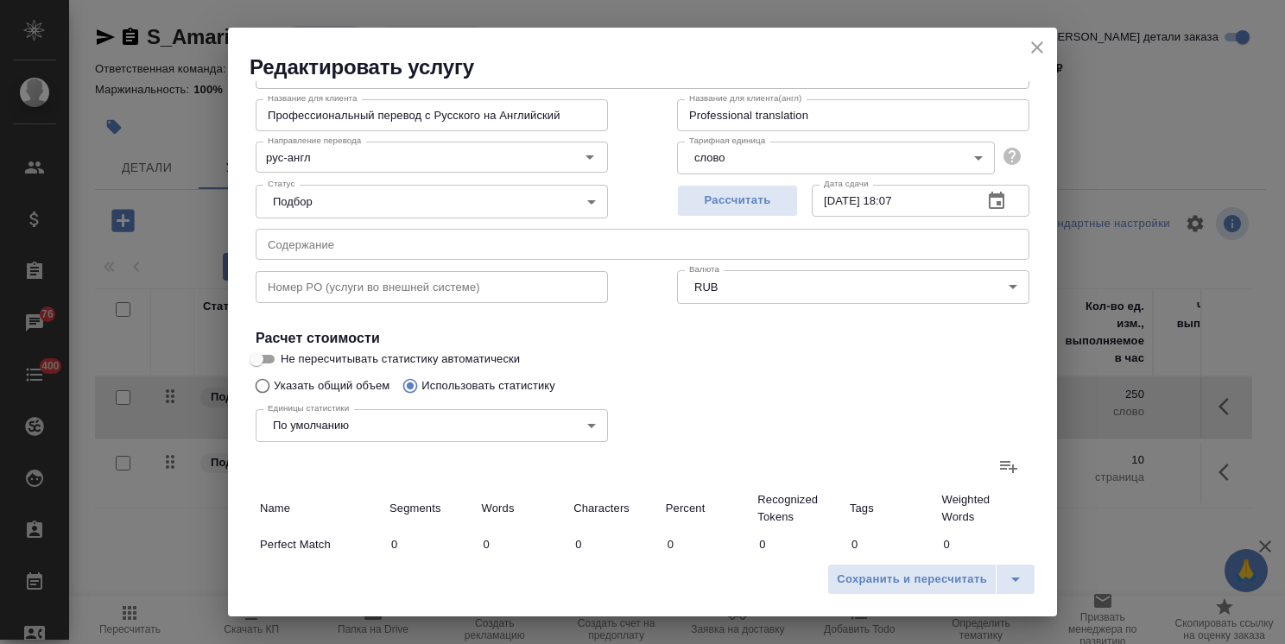
type input "766"
type input "1145"
type input "10694"
type input "77683"
type input "1342"
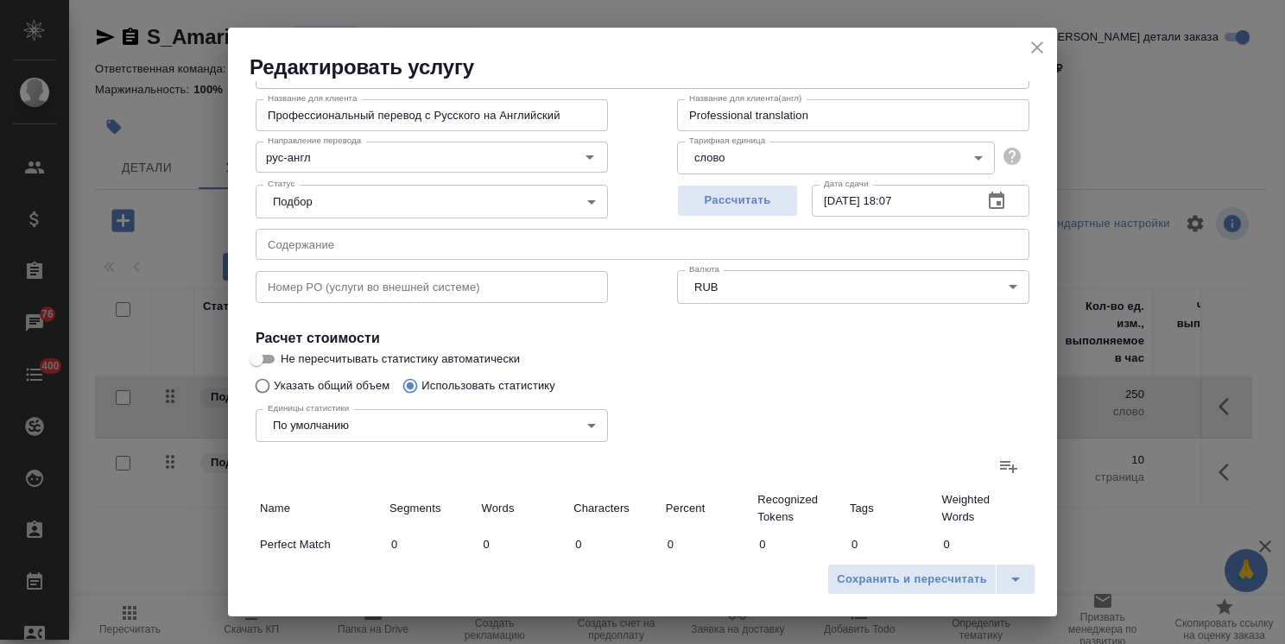
type input "11104"
type input "80525"
type input "1705"
type input "12821"
type input "93868"
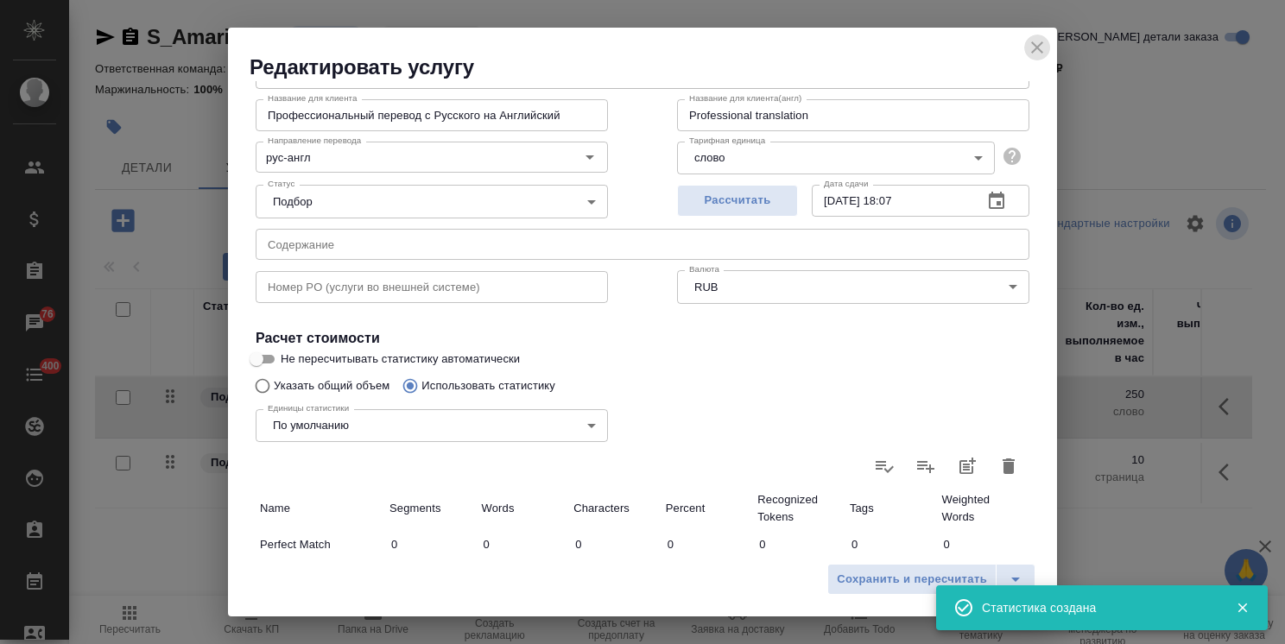
click at [1039, 48] on icon "close" at bounding box center [1037, 47] width 12 height 12
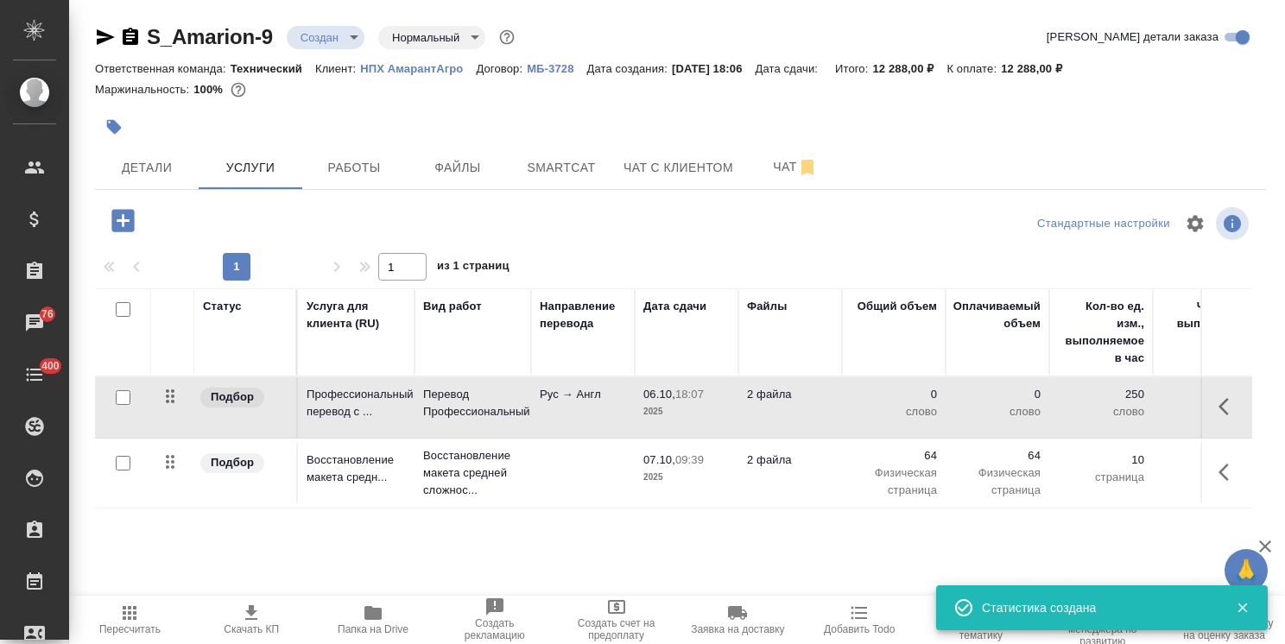
click at [136, 599] on button "Пересчитать" at bounding box center [130, 620] width 122 height 48
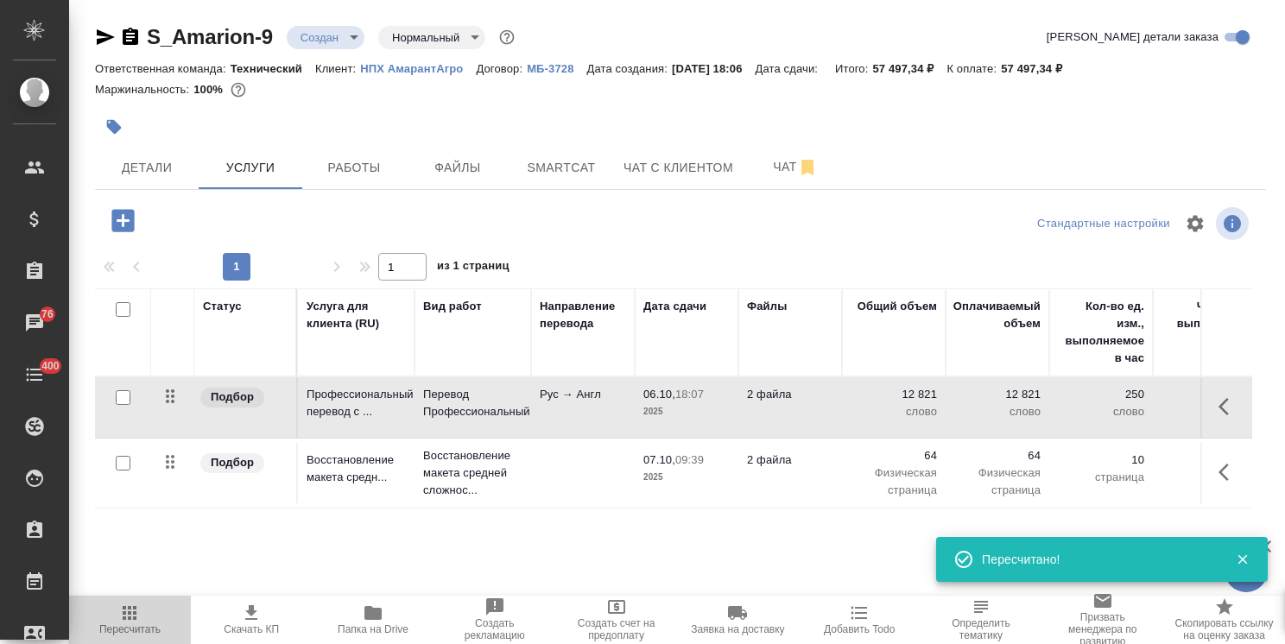
click at [137, 613] on icon "button" at bounding box center [129, 613] width 21 height 21
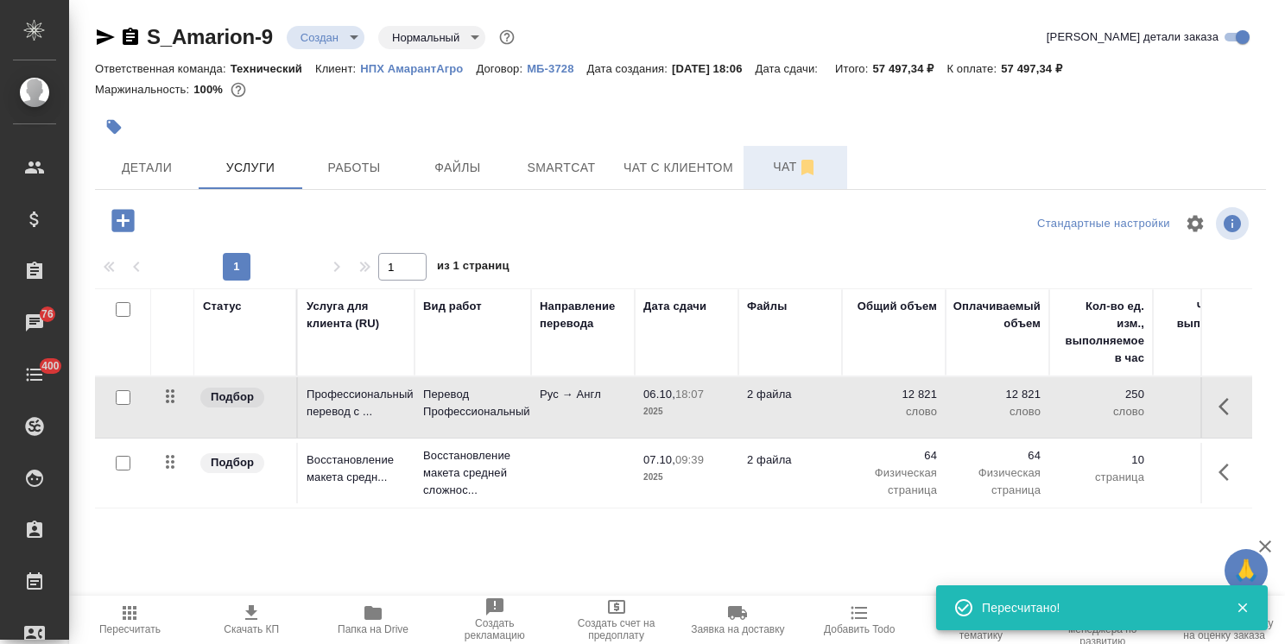
click at [805, 174] on icon "button" at bounding box center [807, 167] width 21 height 21
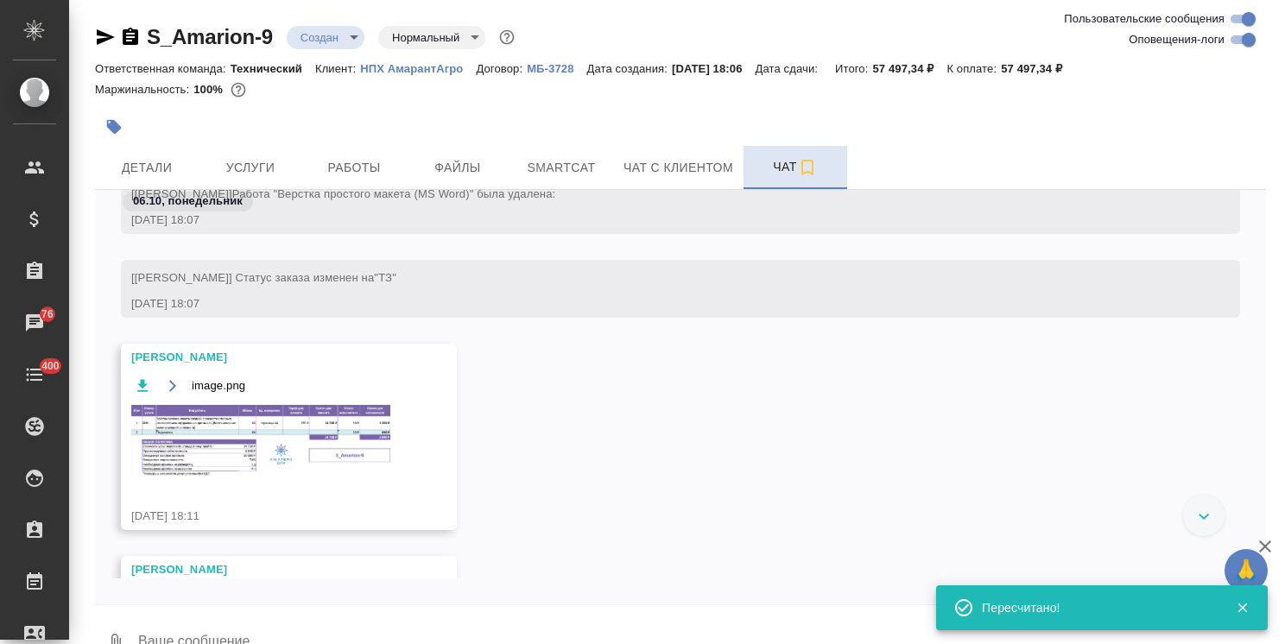
scroll to position [360, 0]
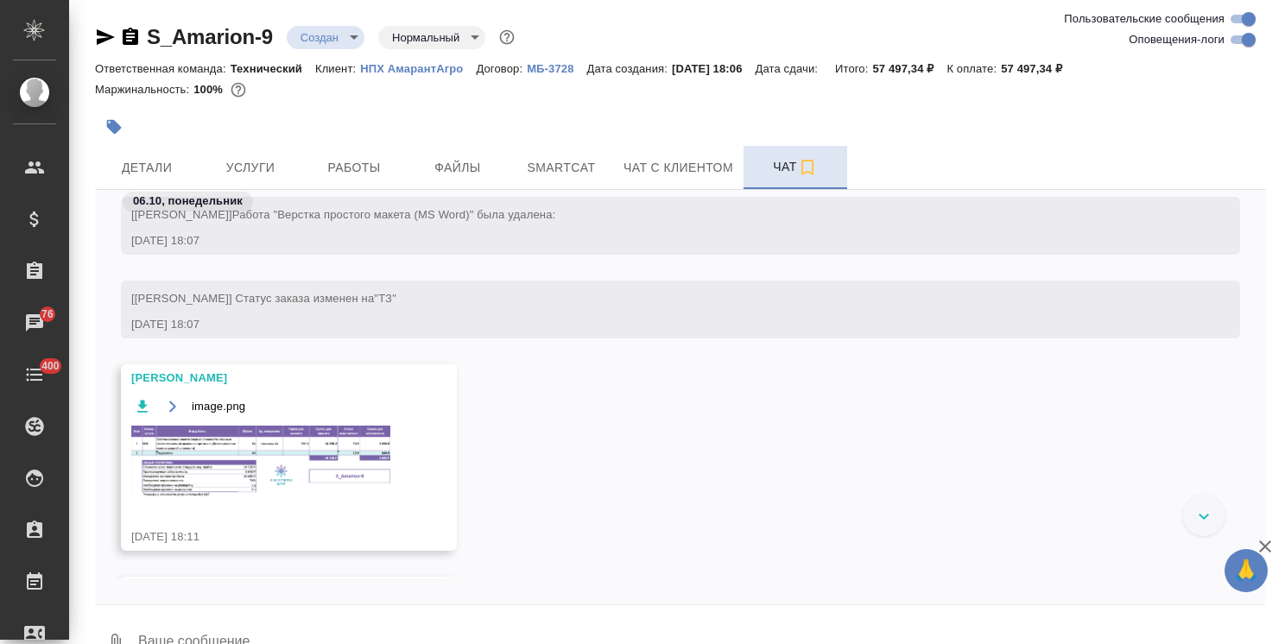
click at [198, 453] on img at bounding box center [260, 462] width 259 height 73
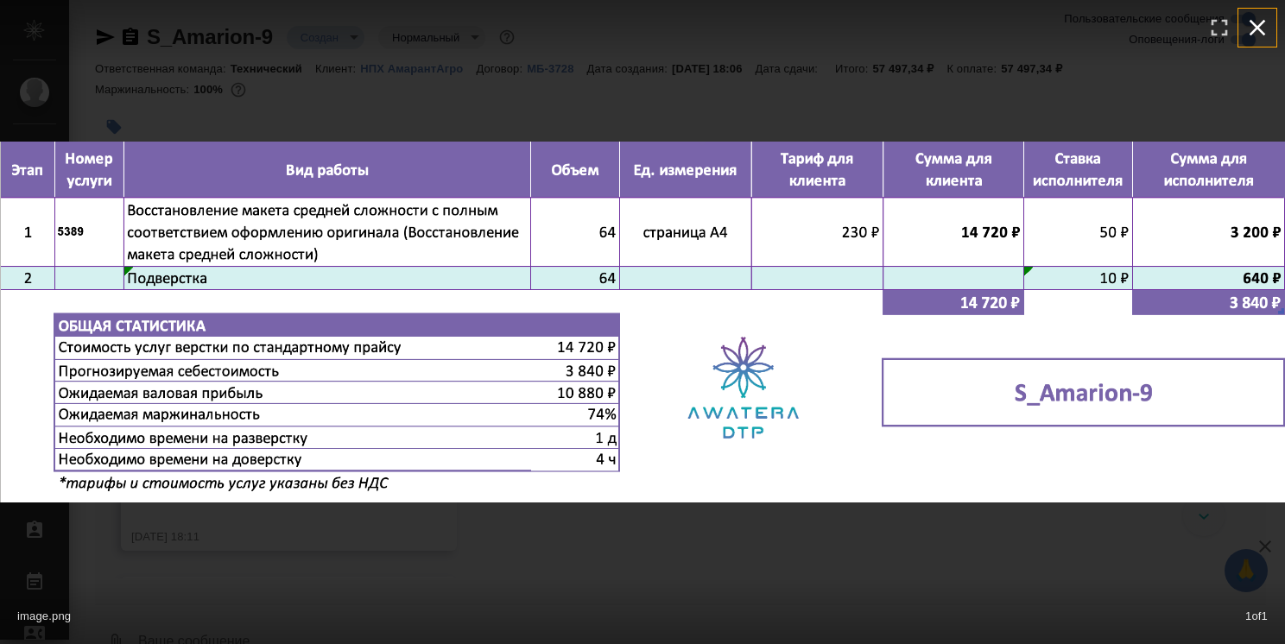
click at [1246, 23] on icon "button" at bounding box center [1257, 28] width 28 height 28
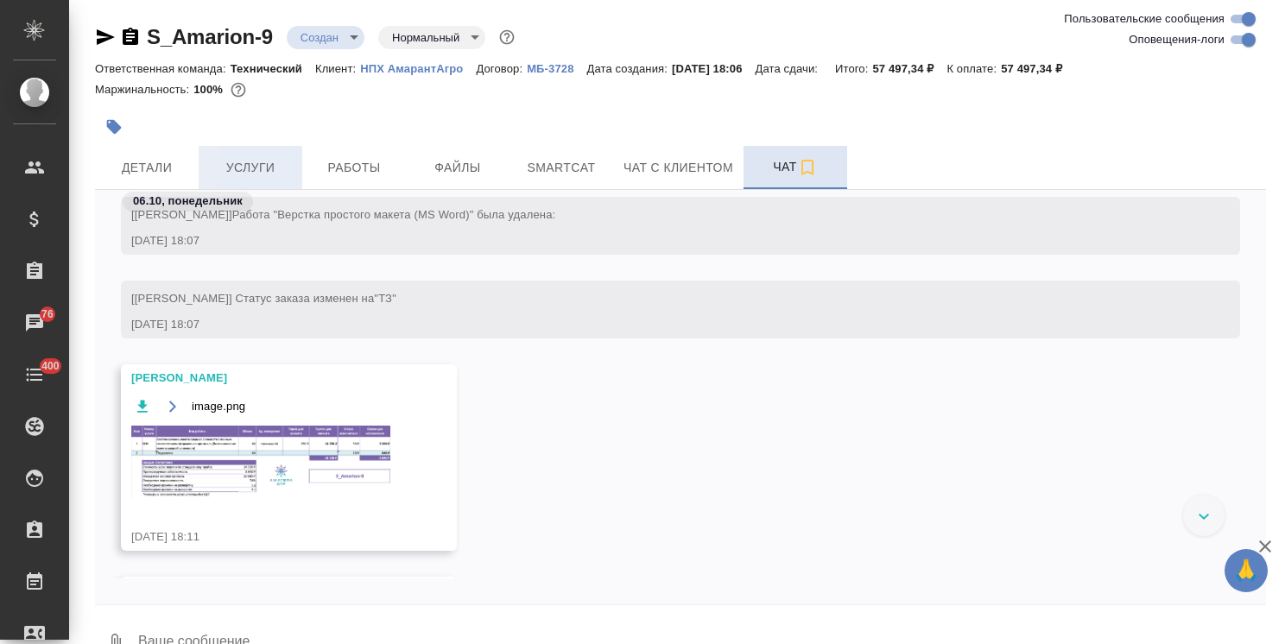
click at [214, 160] on span "Услуги" at bounding box center [250, 168] width 83 height 22
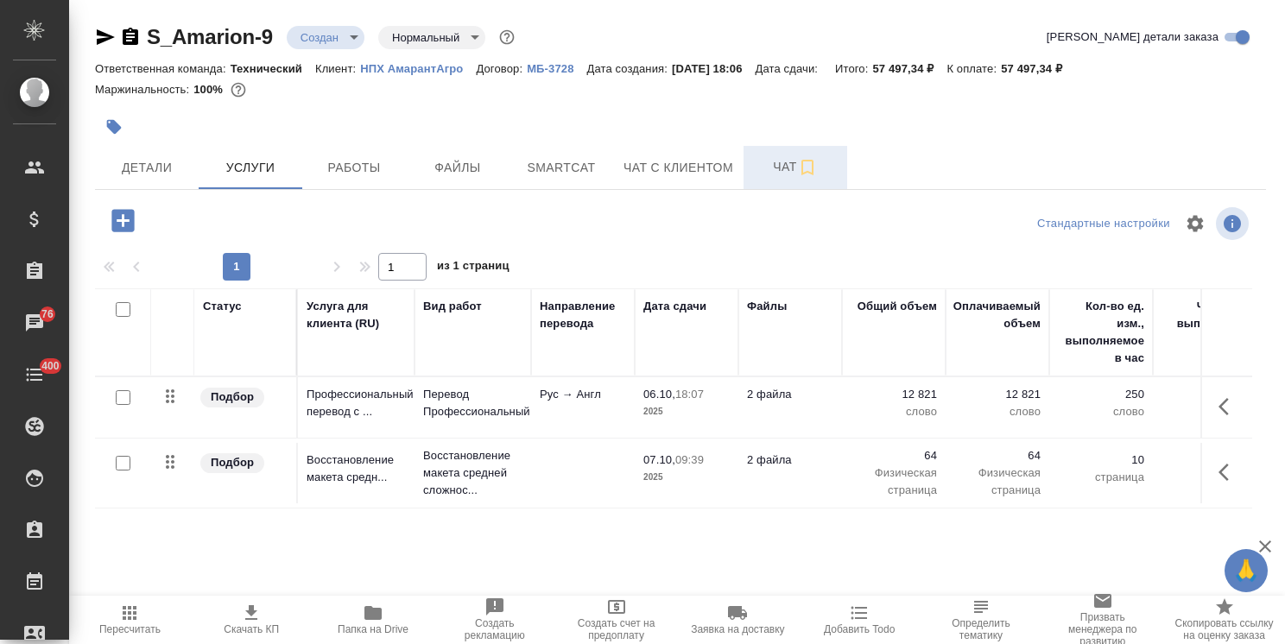
click at [1223, 419] on button "button" at bounding box center [1228, 406] width 41 height 41
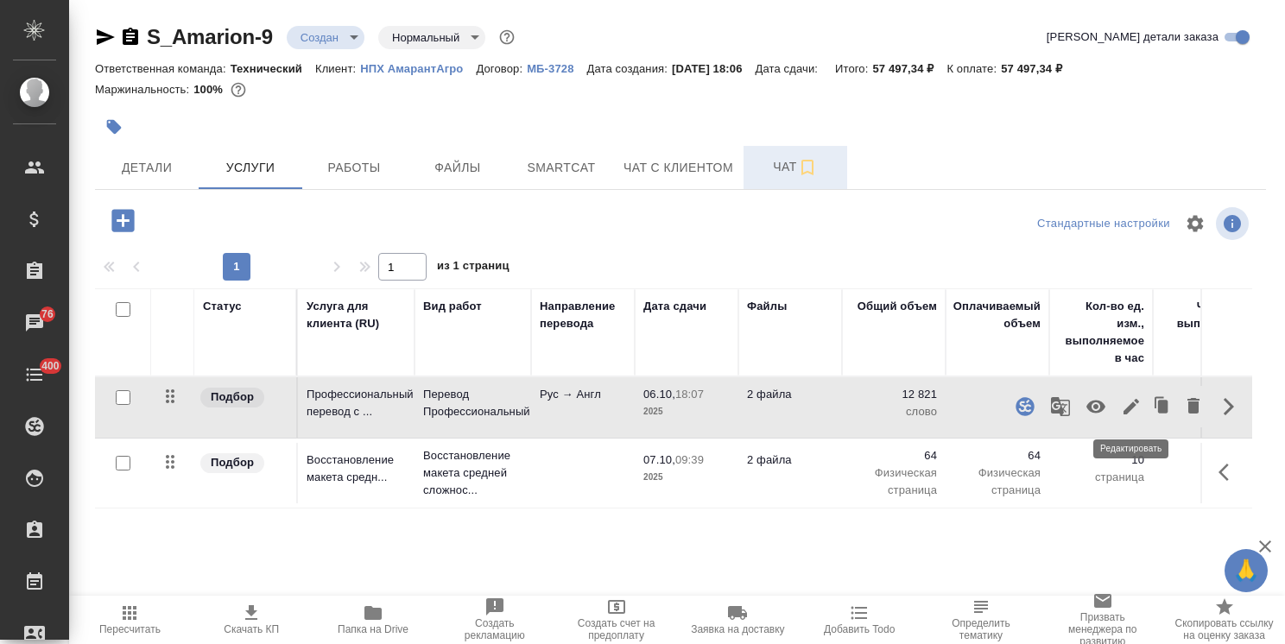
click at [1121, 405] on icon "button" at bounding box center [1131, 406] width 21 height 21
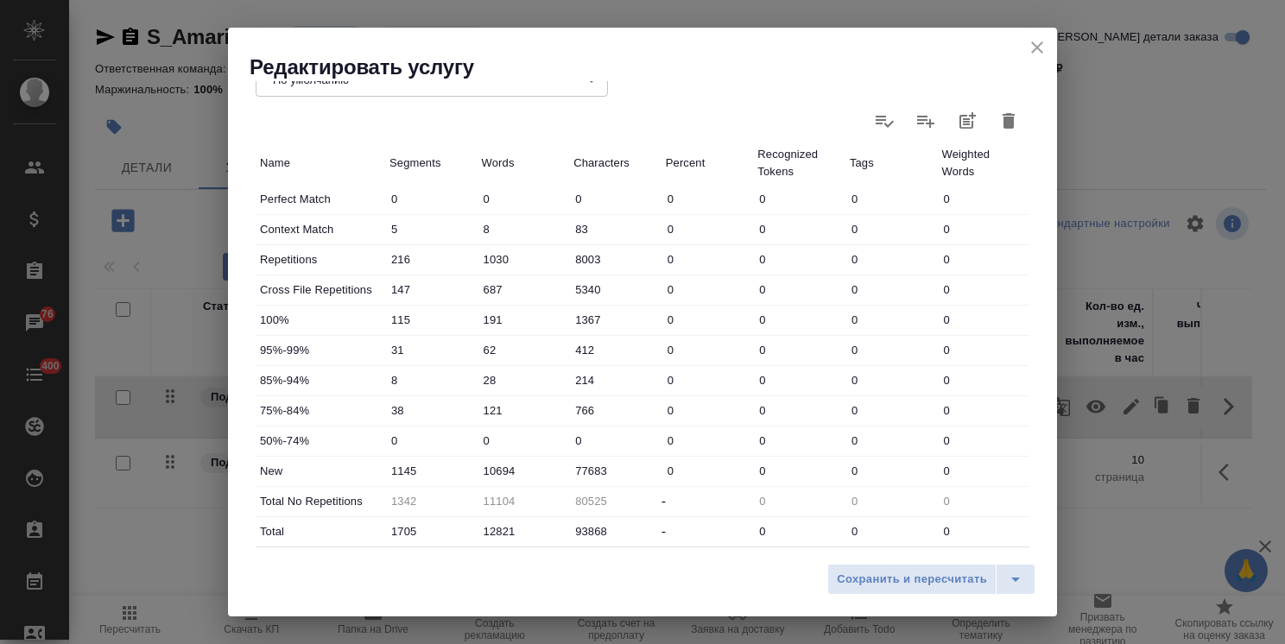
scroll to position [518, 0]
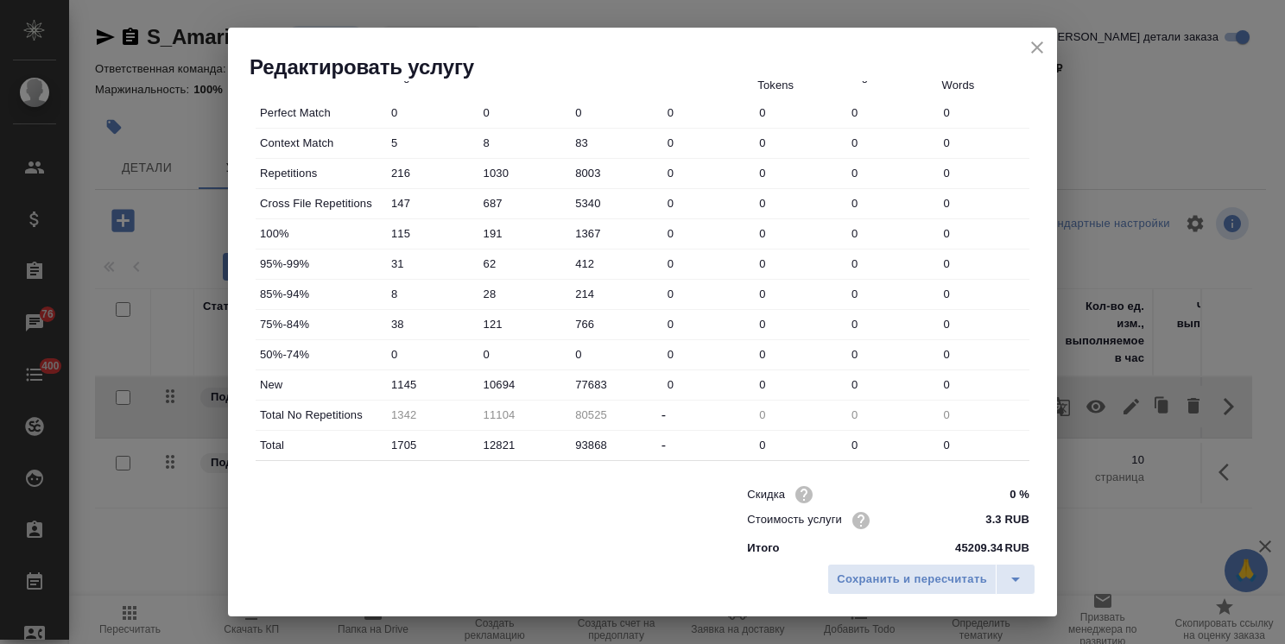
click at [1039, 47] on icon "close" at bounding box center [1037, 47] width 12 height 12
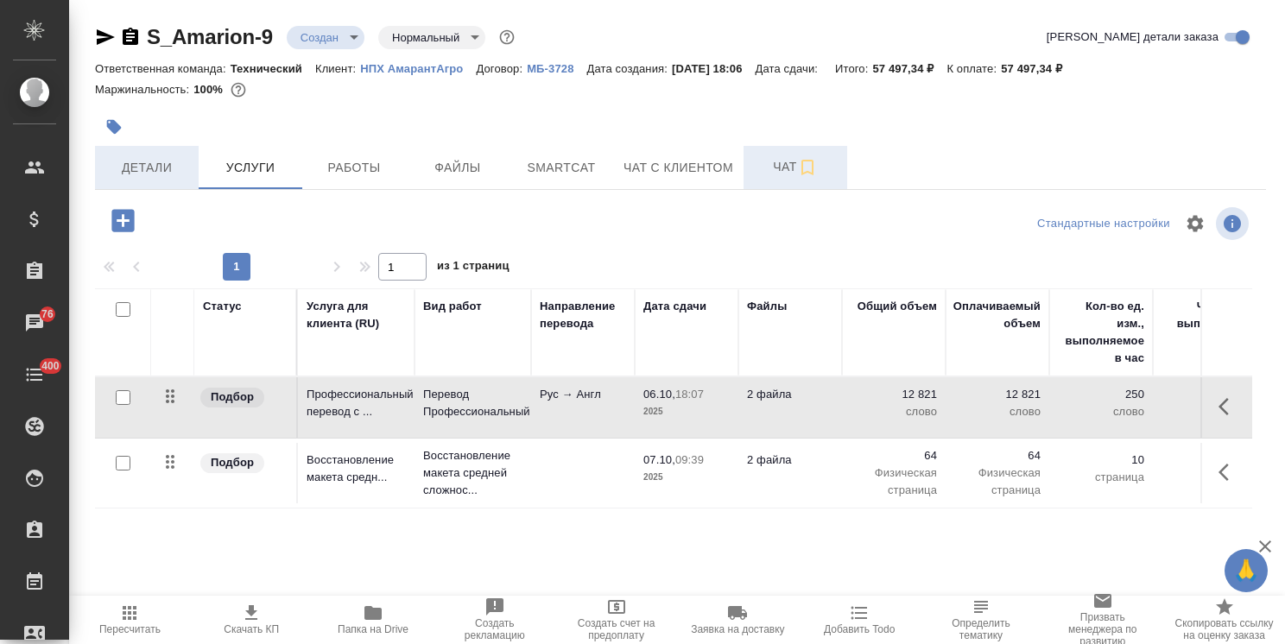
click at [124, 174] on span "Детали" at bounding box center [146, 168] width 83 height 22
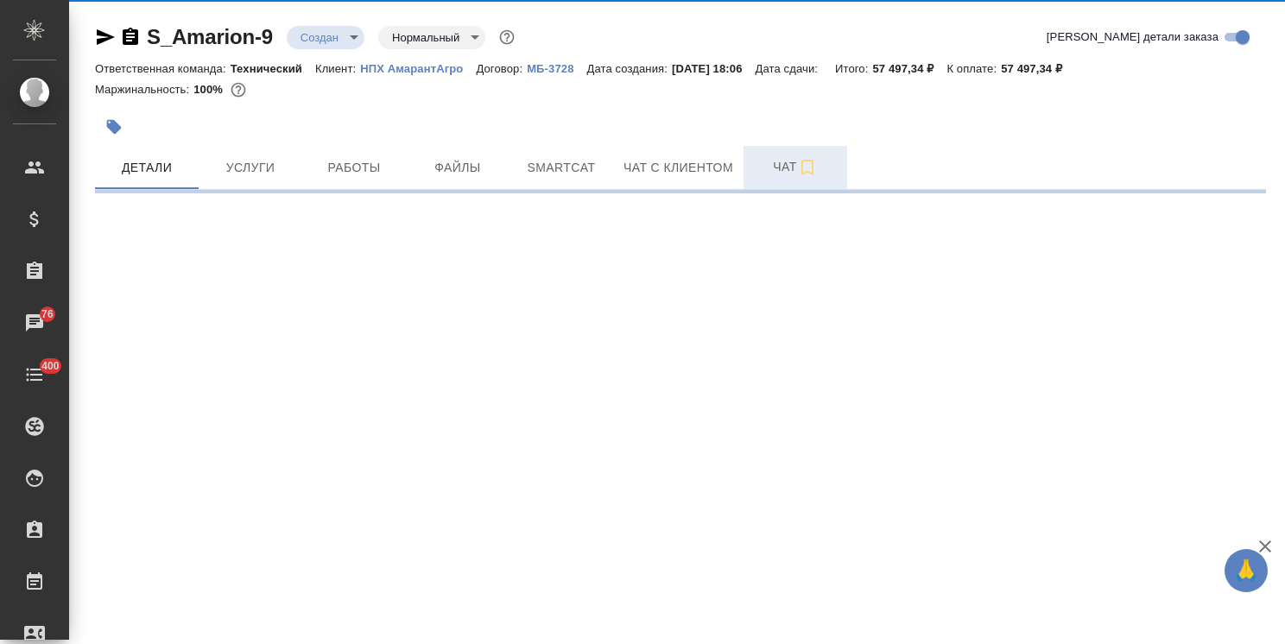
select select "RU"
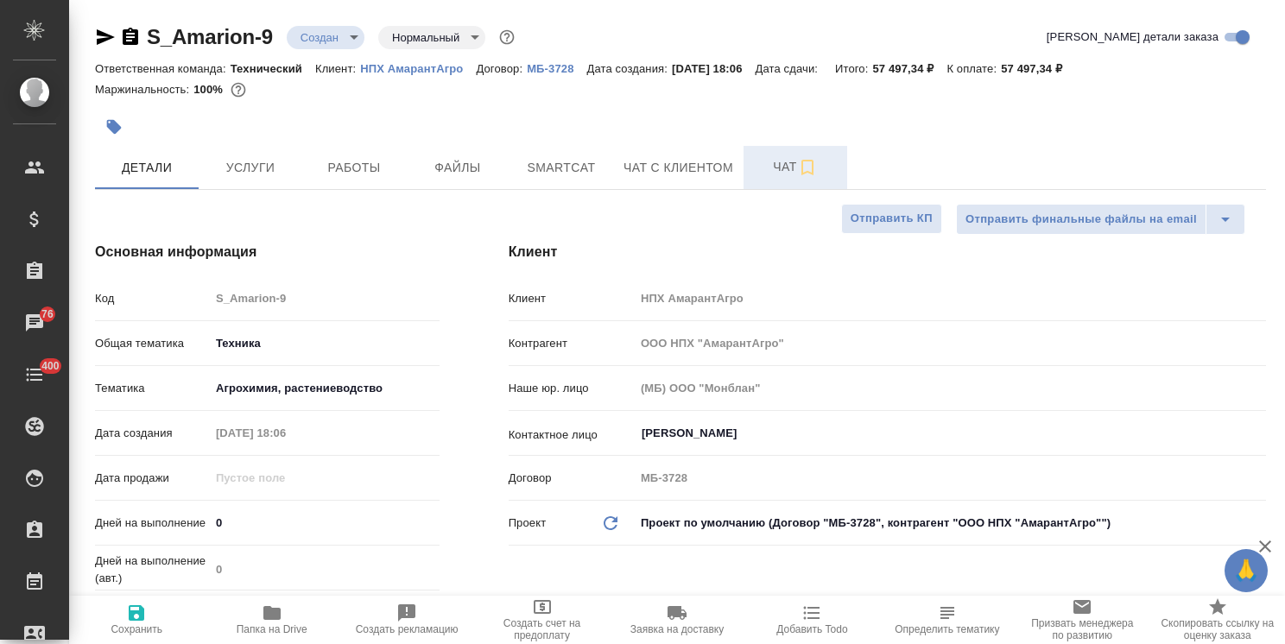
type textarea "x"
drag, startPoint x: 256, startPoint y: 527, endPoint x: 208, endPoint y: 522, distance: 48.5
click at [210, 522] on input "0" at bounding box center [325, 522] width 230 height 25
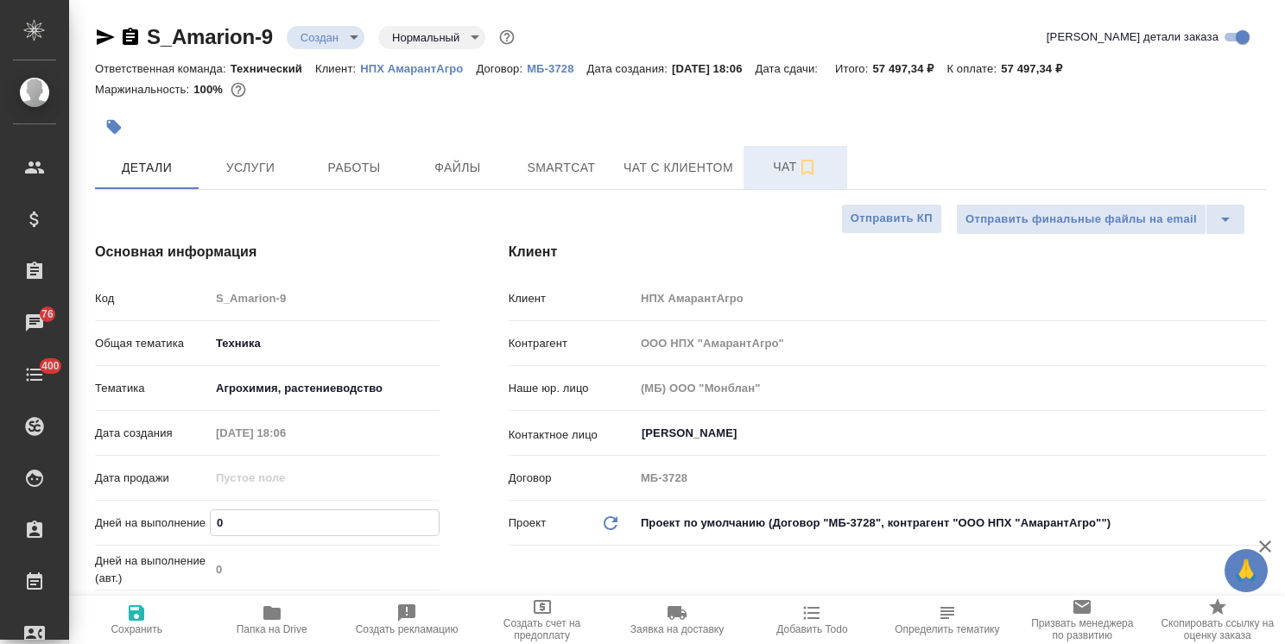
type input "8"
type textarea "x"
type input "8"
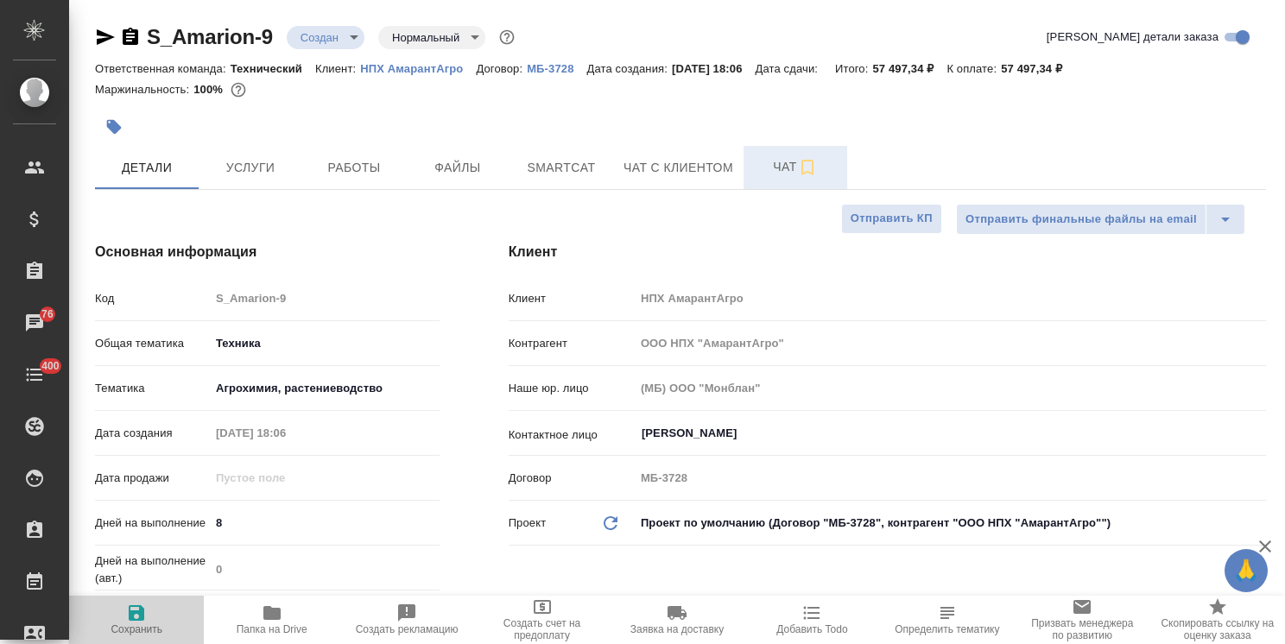
click at [128, 634] on span "Сохранить" at bounding box center [137, 629] width 52 height 12
type textarea "x"
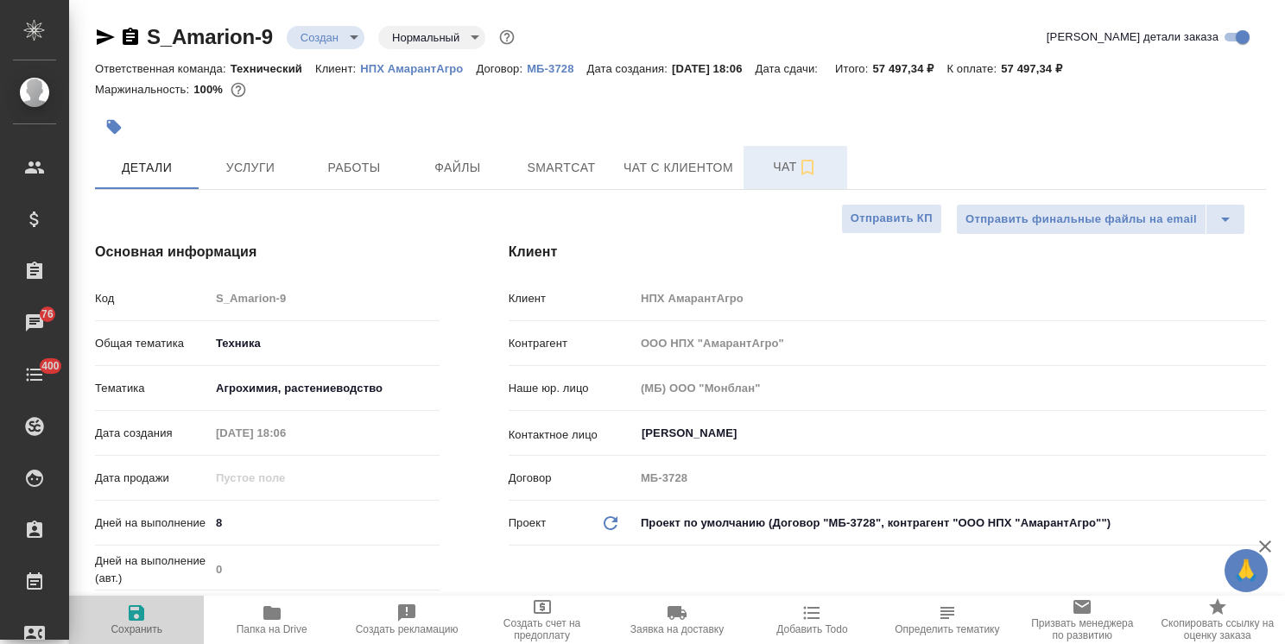
type textarea "x"
select select "RU"
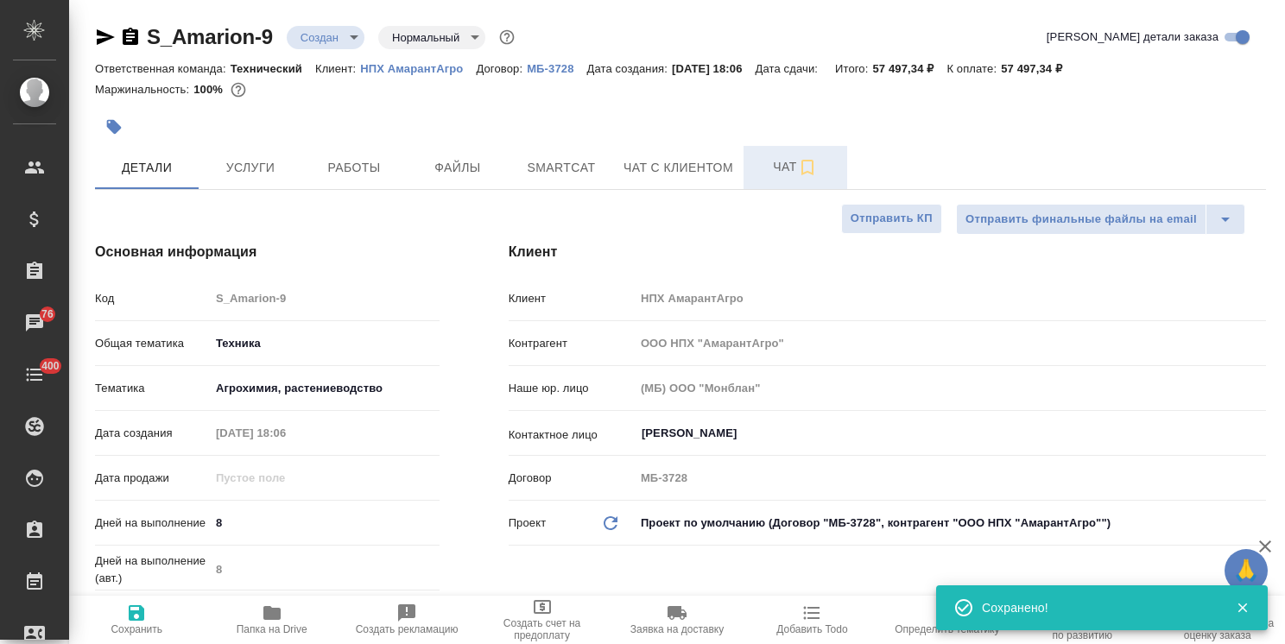
type textarea "x"
click at [328, 23] on div "S_Amarion-9 Создан new Нормальный normal" at bounding box center [306, 37] width 423 height 28
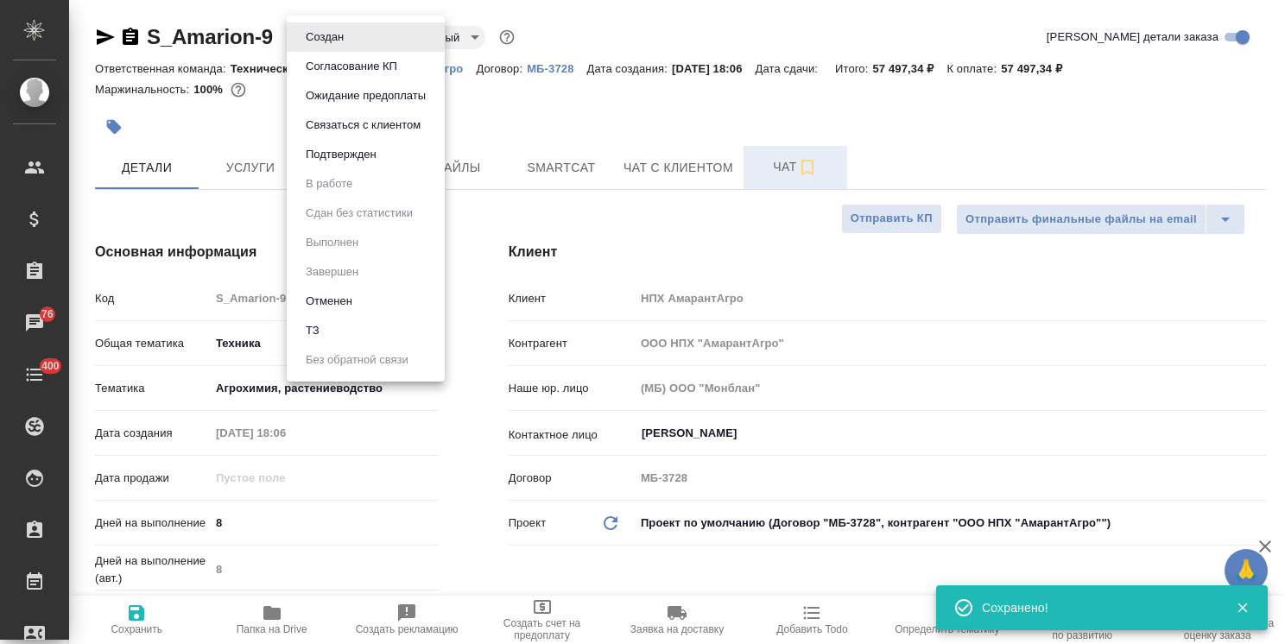
click at [325, 46] on body "🙏 .cls-1 fill:#fff; AWATERA [PERSON_NAME] Спецификации Заказы 76 Чаты 400 Todo …" at bounding box center [642, 322] width 1285 height 644
click at [347, 80] on li "Согласование КП" at bounding box center [366, 66] width 158 height 29
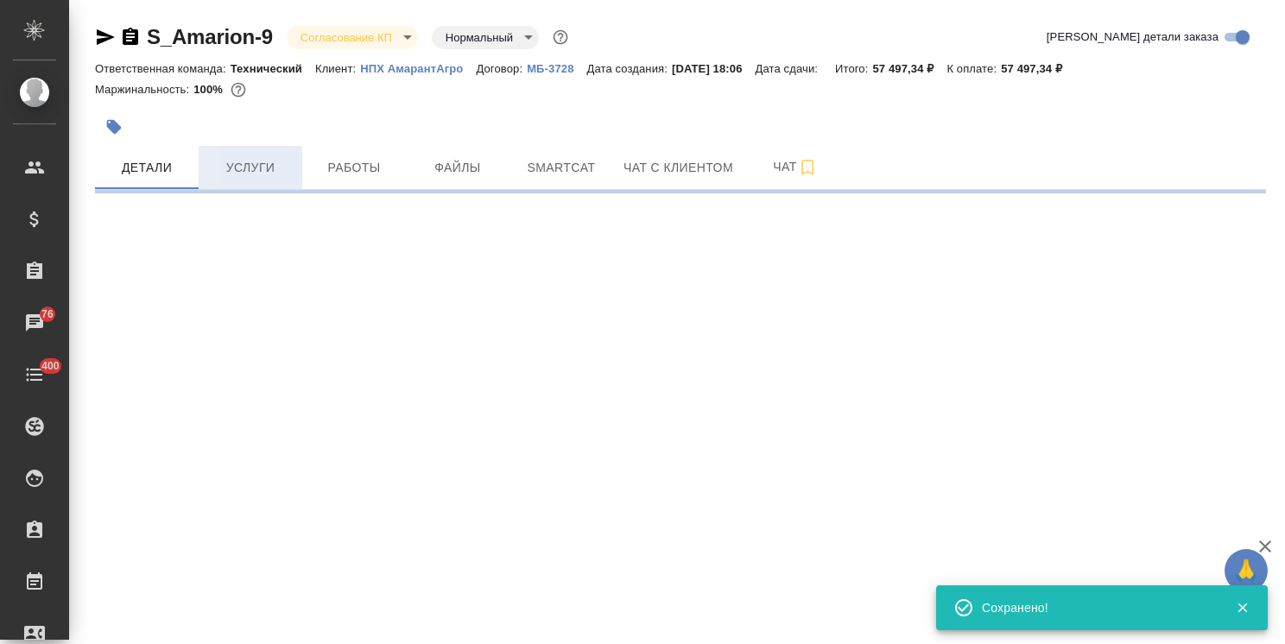
select select "RU"
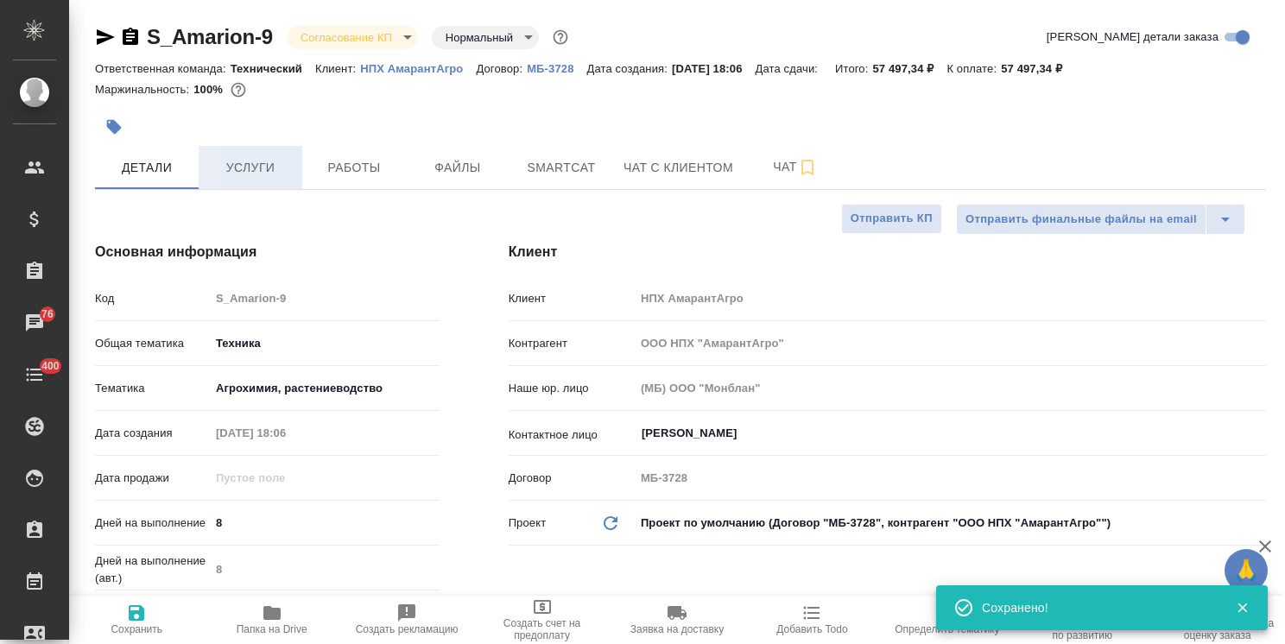
click at [243, 181] on button "Услуги" at bounding box center [251, 167] width 104 height 43
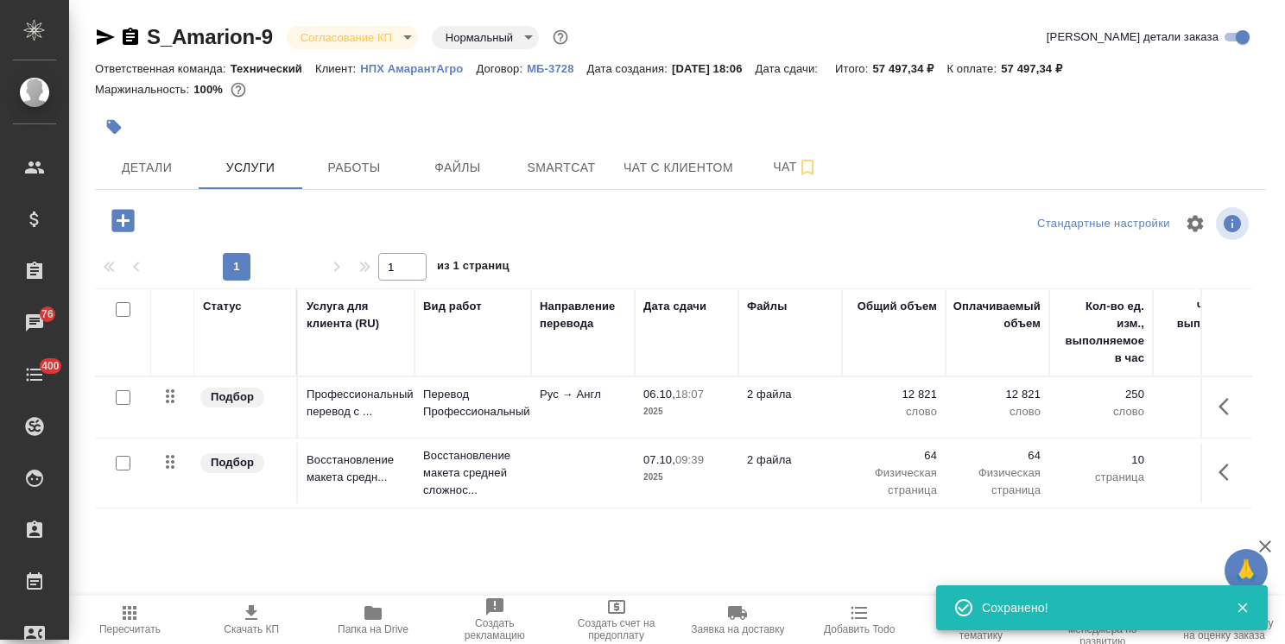
click at [249, 620] on icon "button" at bounding box center [251, 612] width 12 height 15
